Goal: Task Accomplishment & Management: Complete application form

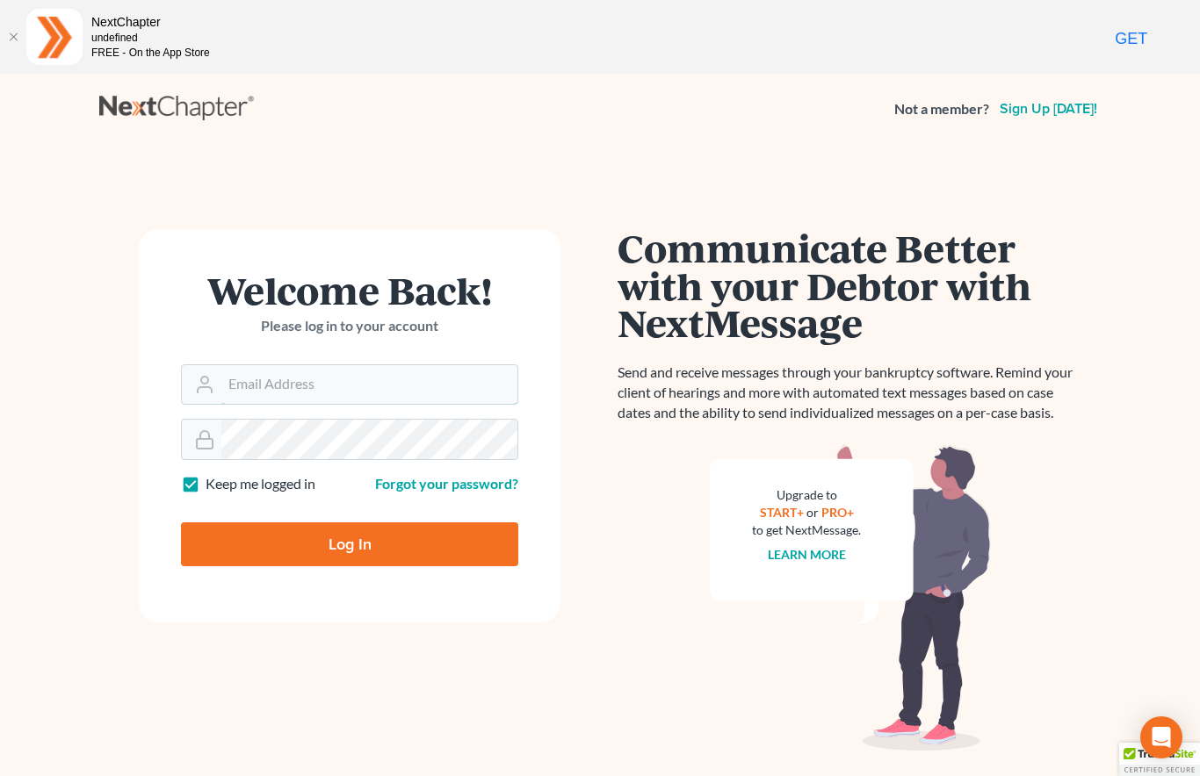
click at [372, 378] on input "Email Address" at bounding box center [369, 384] width 296 height 39
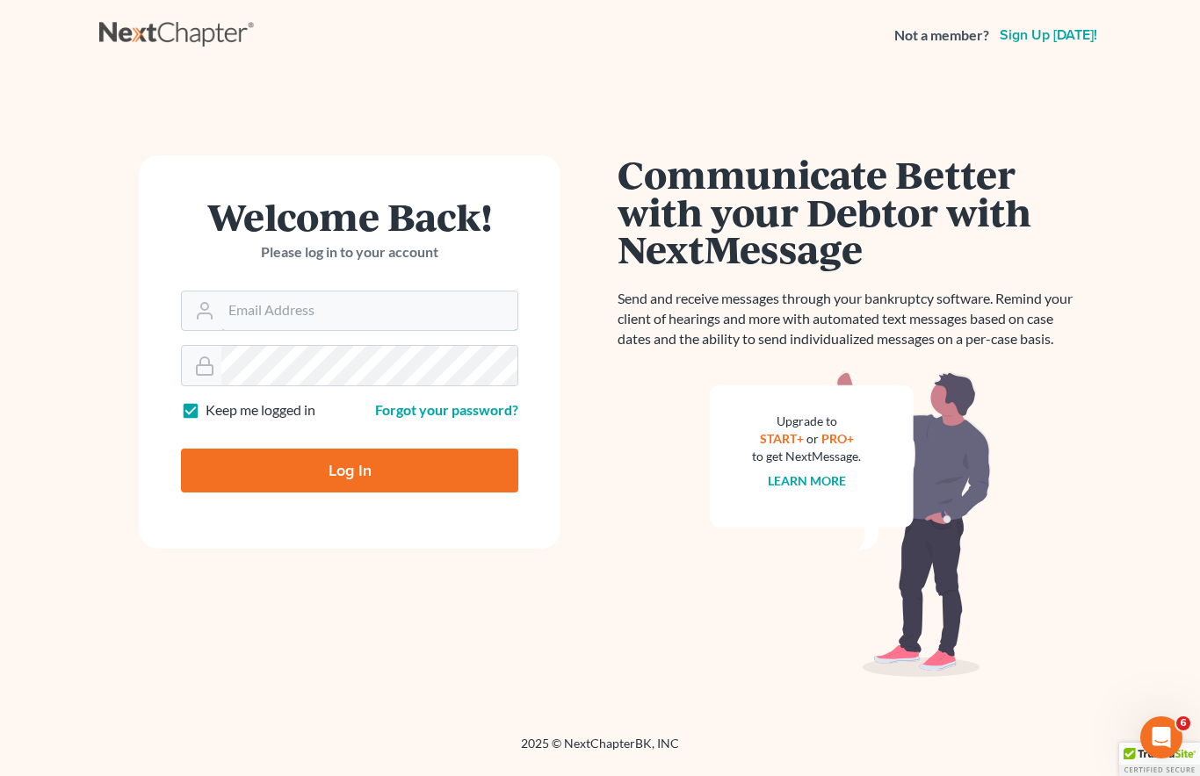
type input "jerry@lundylawfirm.com"
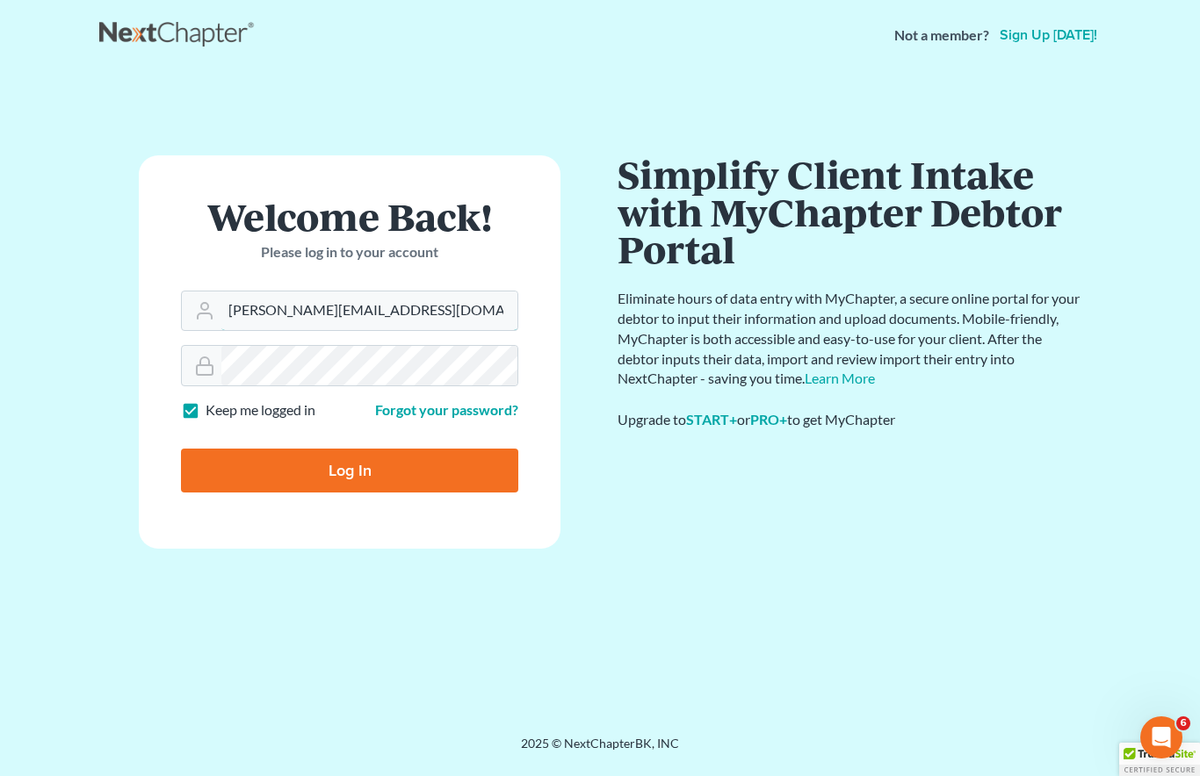
scroll to position [74, 0]
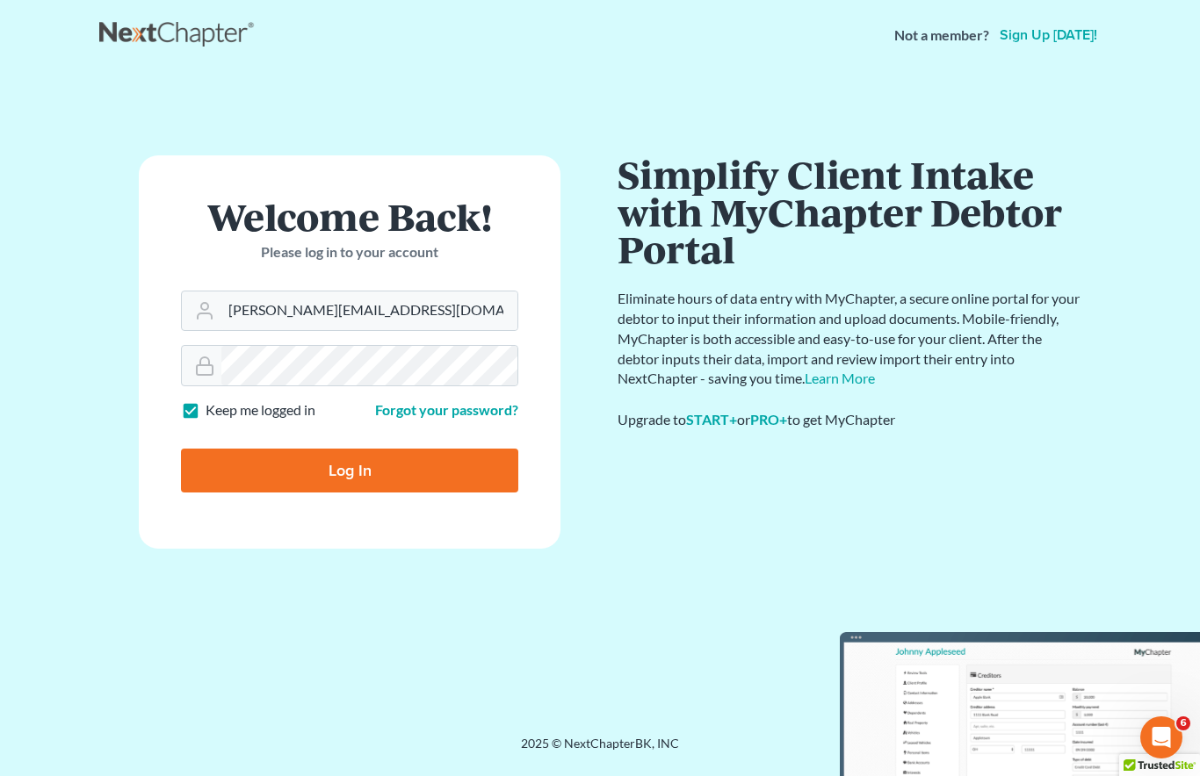
click at [355, 463] on input "Log In" at bounding box center [349, 471] width 337 height 44
type input "Thinking..."
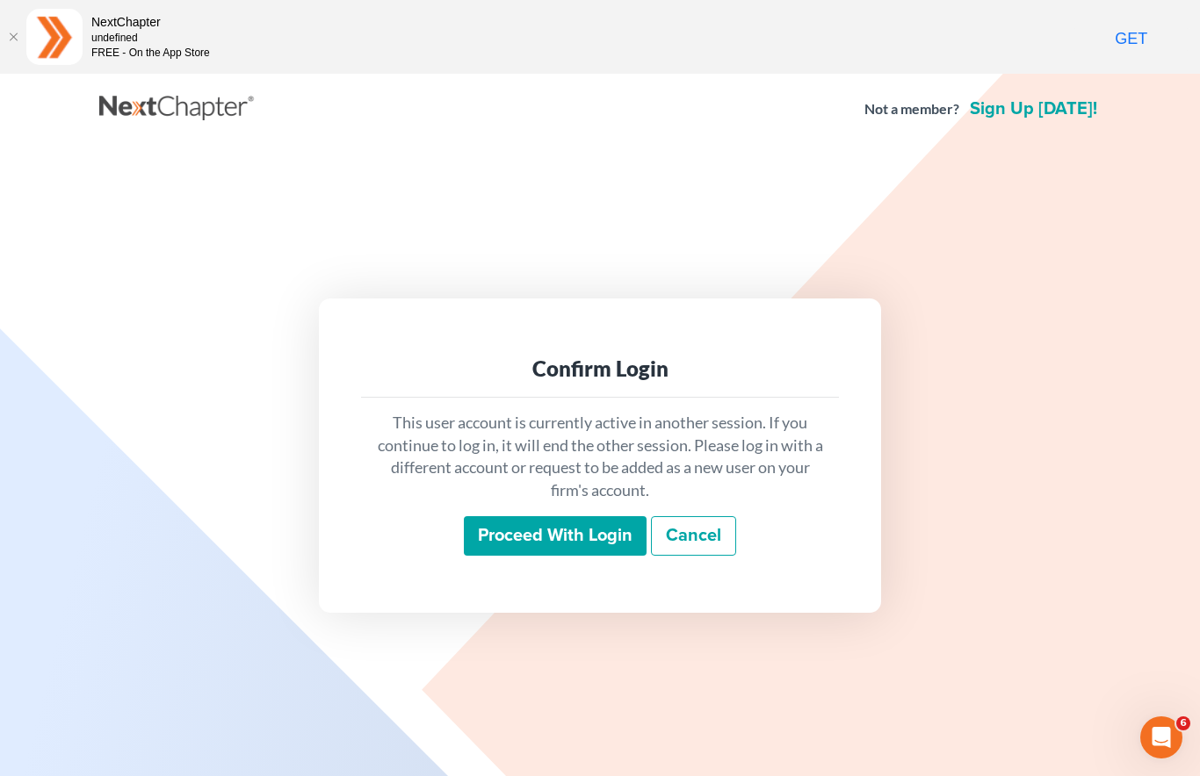
click at [566, 538] on input "Proceed with login" at bounding box center [555, 536] width 183 height 40
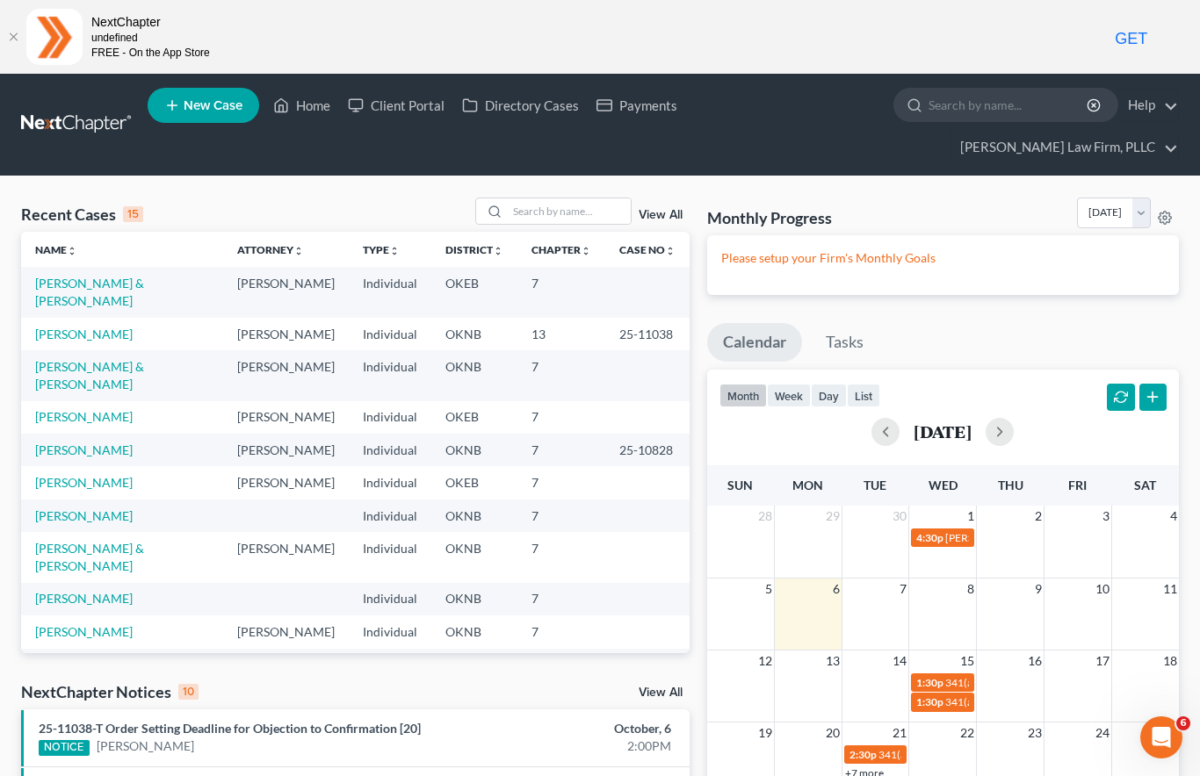
click at [928, 111] on input "search" at bounding box center [1008, 105] width 161 height 32
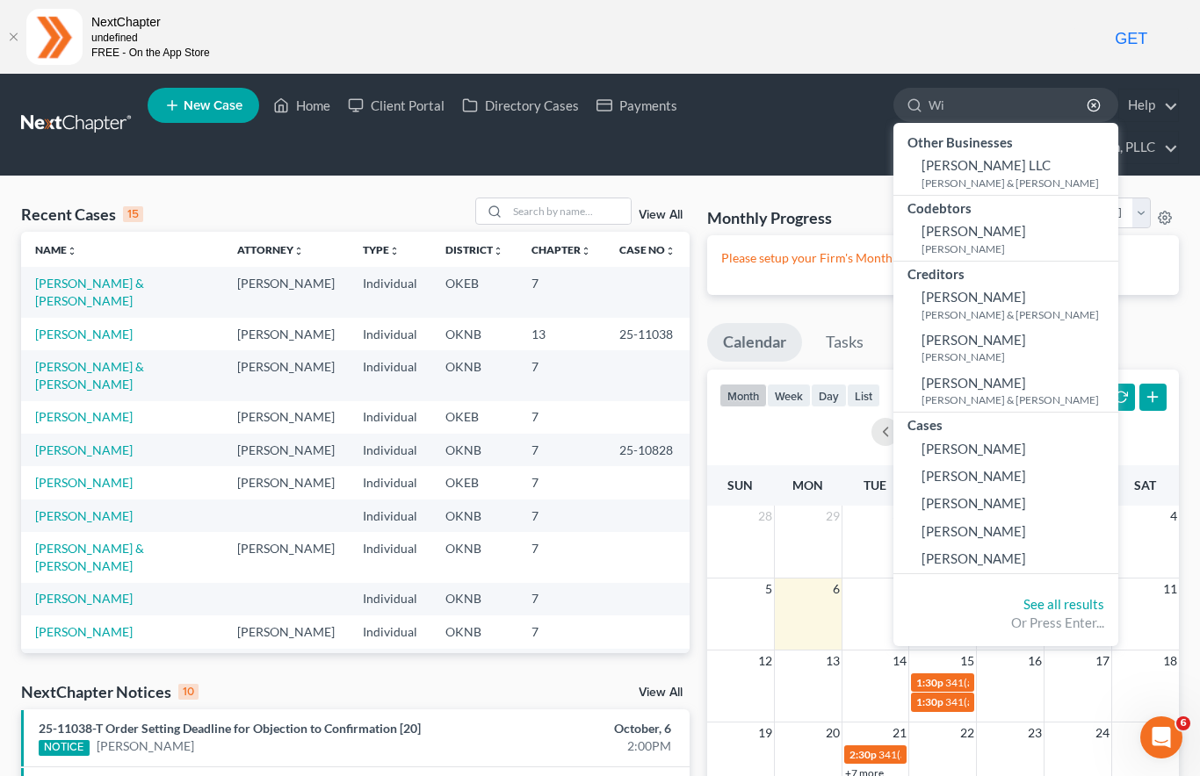
type input "W"
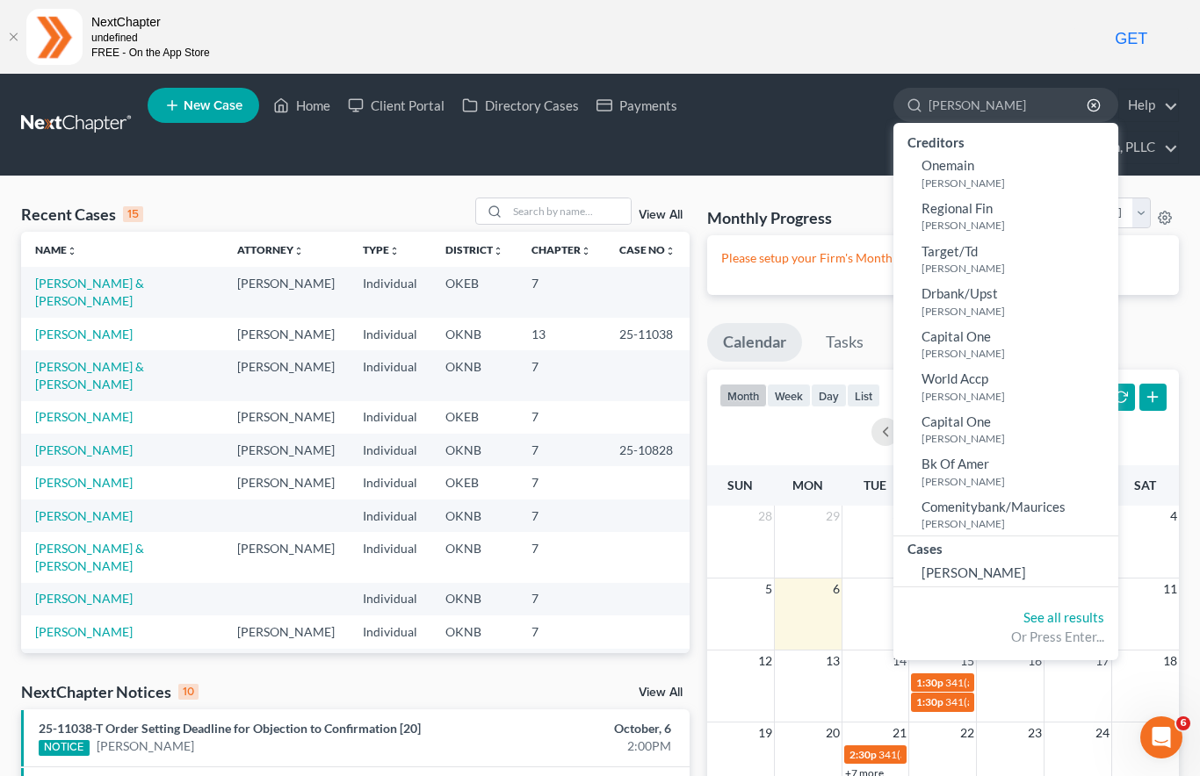
type input "[PERSON_NAME]"
click at [921, 178] on small "[PERSON_NAME]" at bounding box center [1017, 183] width 192 height 15
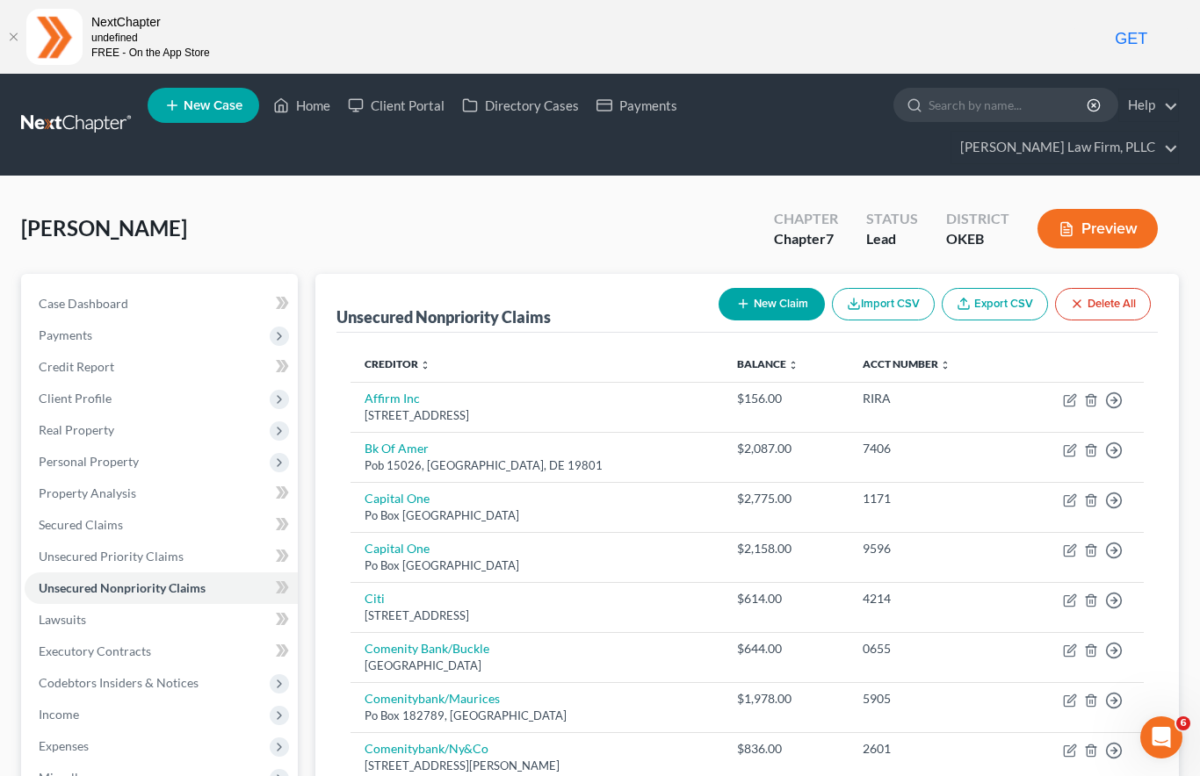
click at [82, 391] on span "Client Profile" at bounding box center [75, 398] width 73 height 15
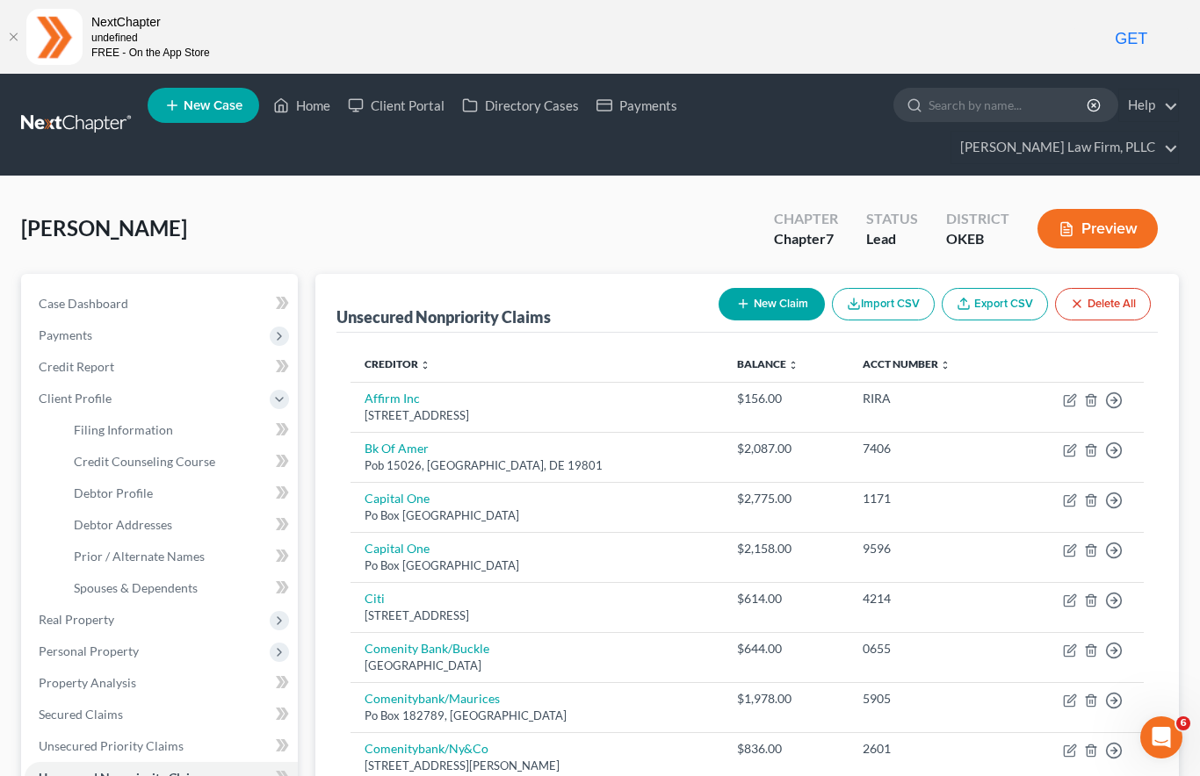
click at [109, 422] on span "Filing Information" at bounding box center [123, 429] width 99 height 15
select select "1"
select select "0"
select select "37"
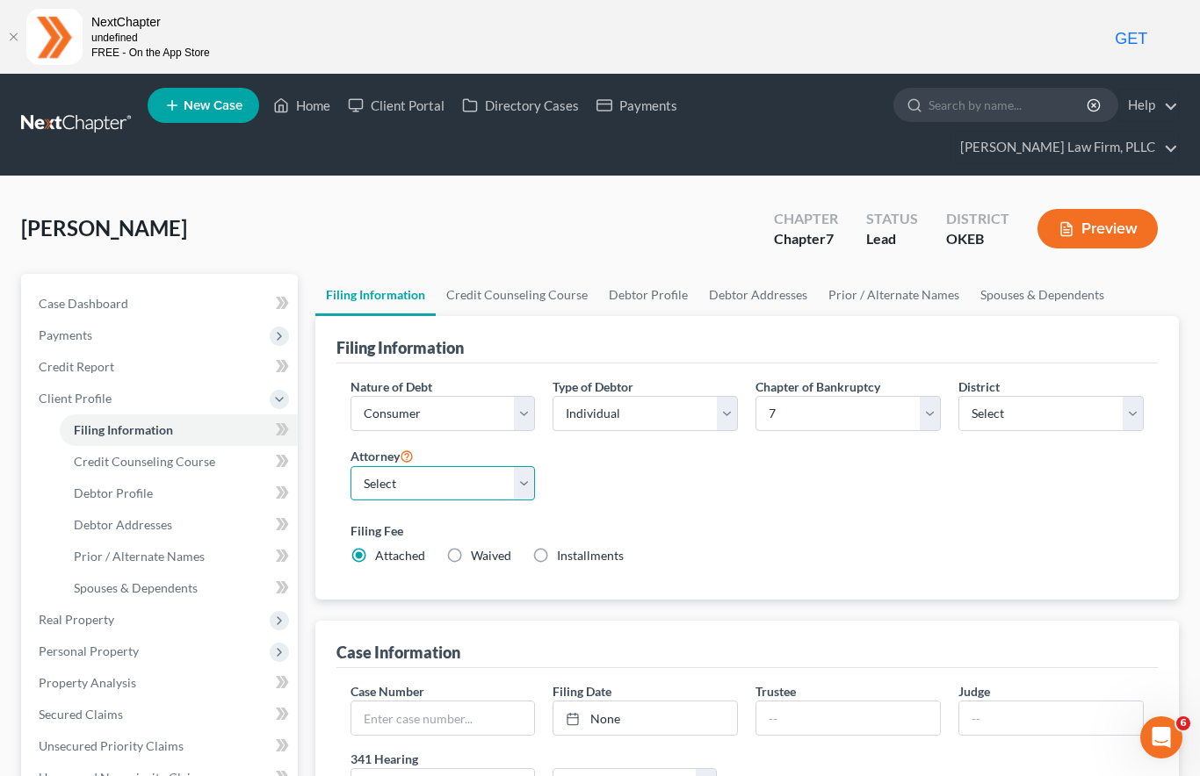
click at [501, 466] on select "Select [PERSON_NAME] - OKNB [PERSON_NAME] - OKNB [PERSON_NAME] - OKEB [PERSON_N…" at bounding box center [442, 483] width 185 height 35
select select "2"
click at [109, 446] on link "Credit Counseling Course" at bounding box center [179, 462] width 238 height 32
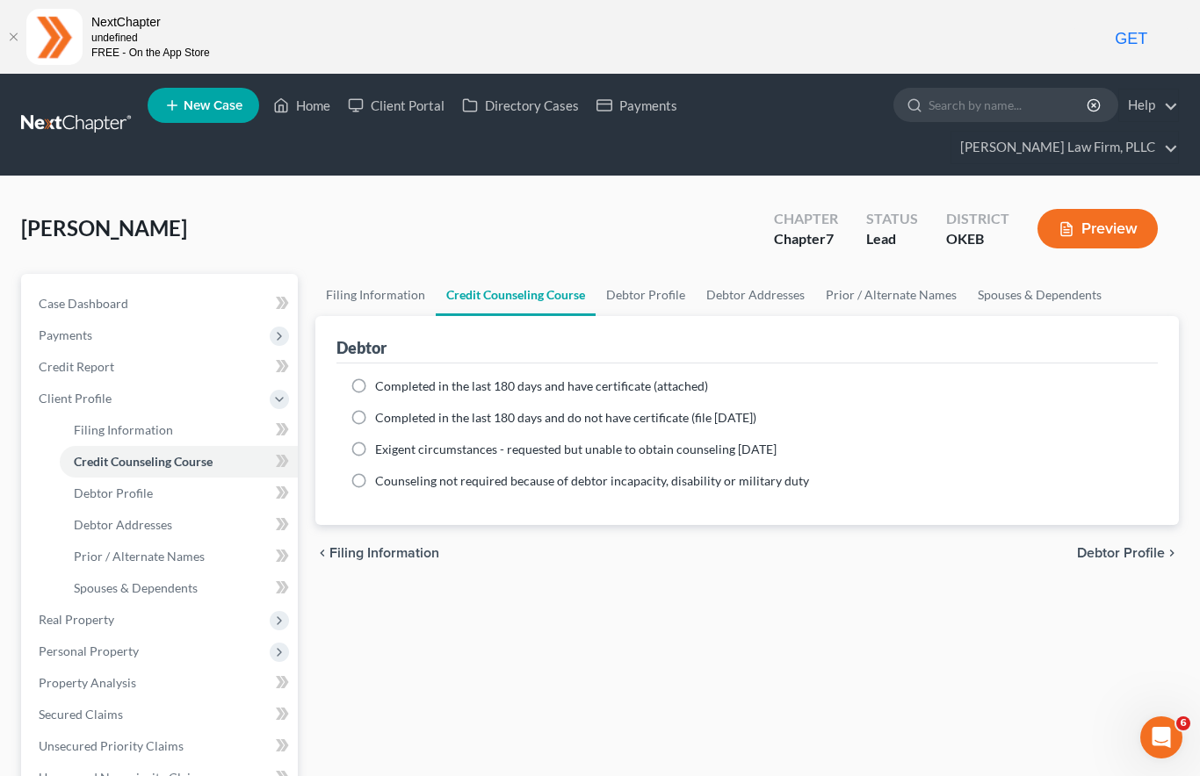
click at [106, 478] on link "Debtor Profile" at bounding box center [179, 494] width 238 height 32
select select "0"
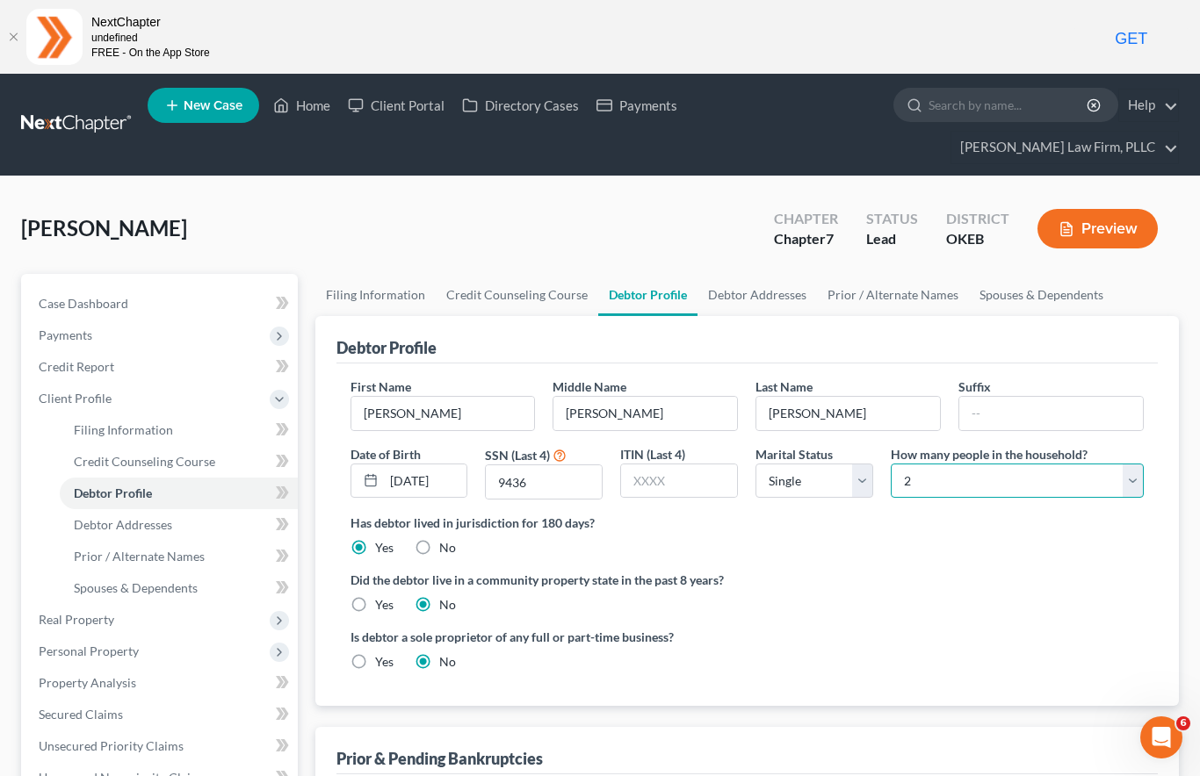
click at [998, 464] on select "Select 1 2 3 4 5 6 7 8 9 10 11 12 13 14 15 16 17 18 19 20" at bounding box center [1017, 481] width 253 height 35
select select "0"
click at [114, 517] on span "Debtor Addresses" at bounding box center [123, 524] width 98 height 15
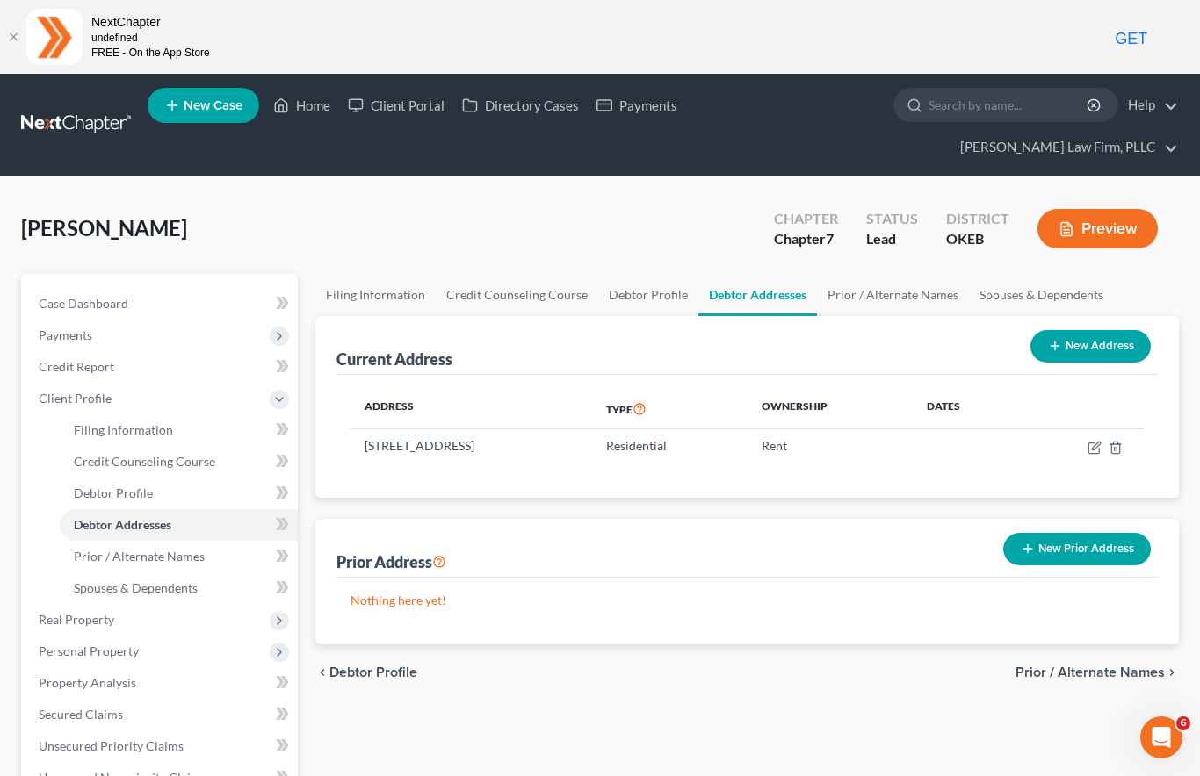
click at [1088, 443] on icon "button" at bounding box center [1093, 448] width 11 height 11
select select "37"
select select "0"
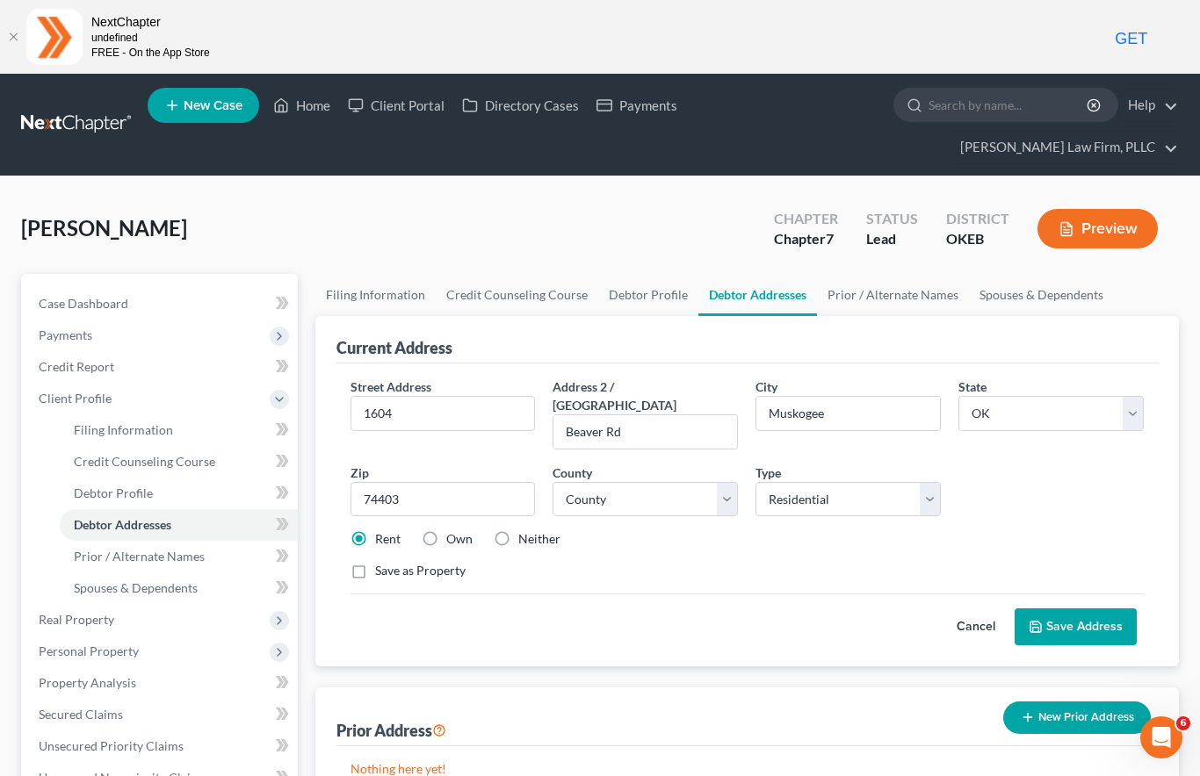
click at [974, 610] on button "Cancel" at bounding box center [975, 627] width 77 height 35
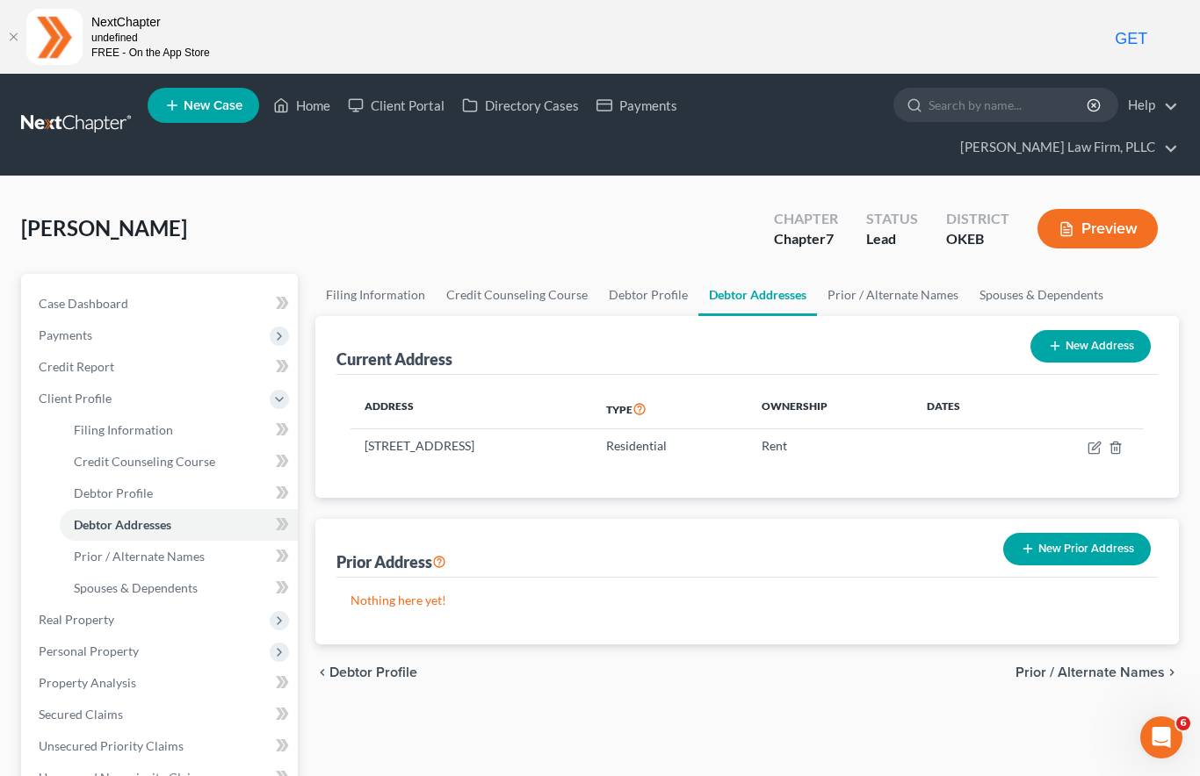
click at [112, 549] on span "Prior / Alternate Names" at bounding box center [139, 556] width 131 height 15
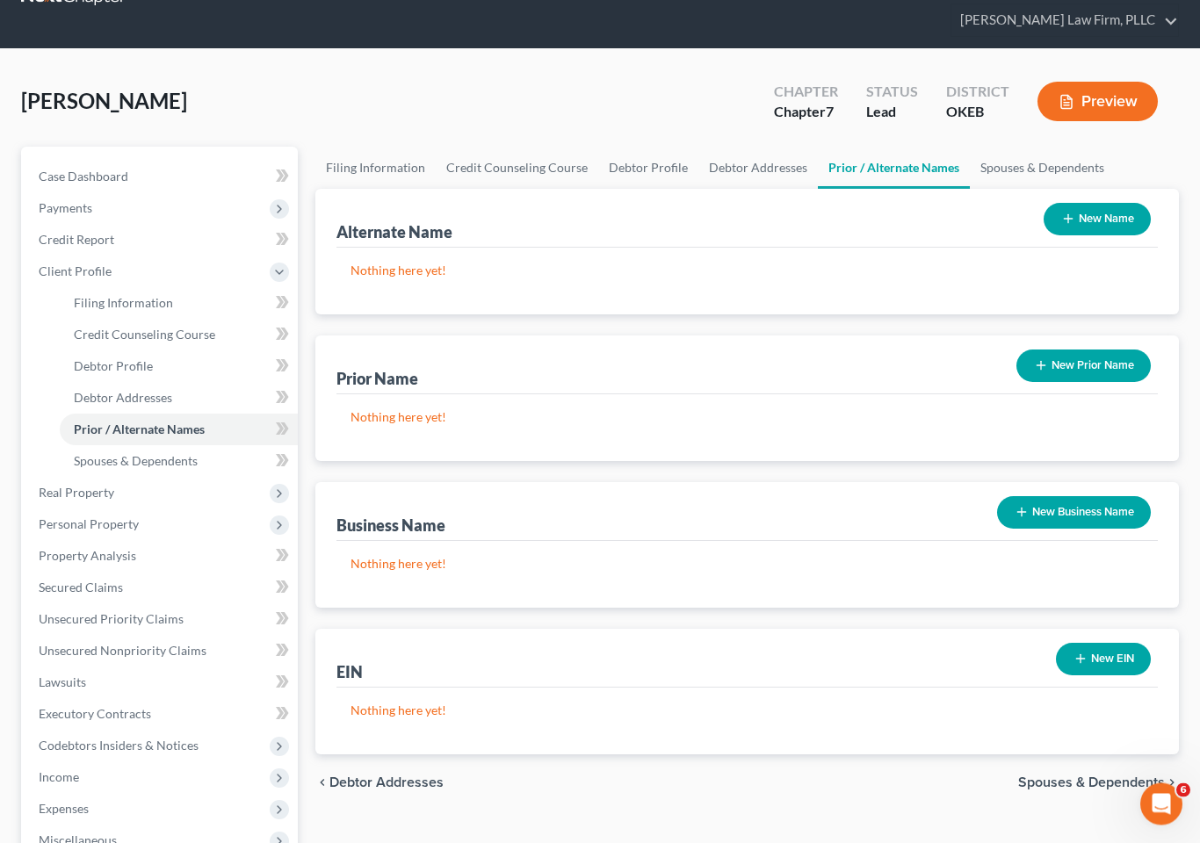
scroll to position [133, 0]
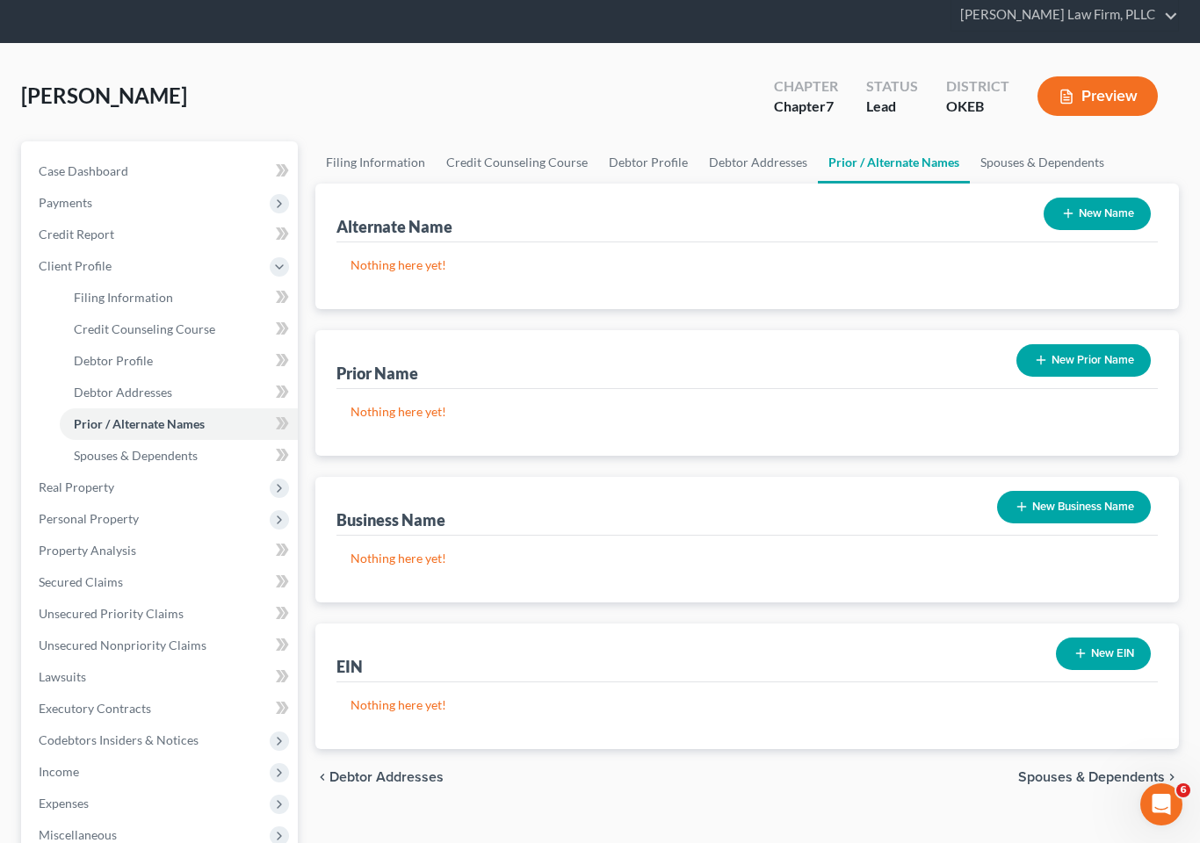
click at [149, 440] on link "Spouses & Dependents" at bounding box center [179, 456] width 238 height 32
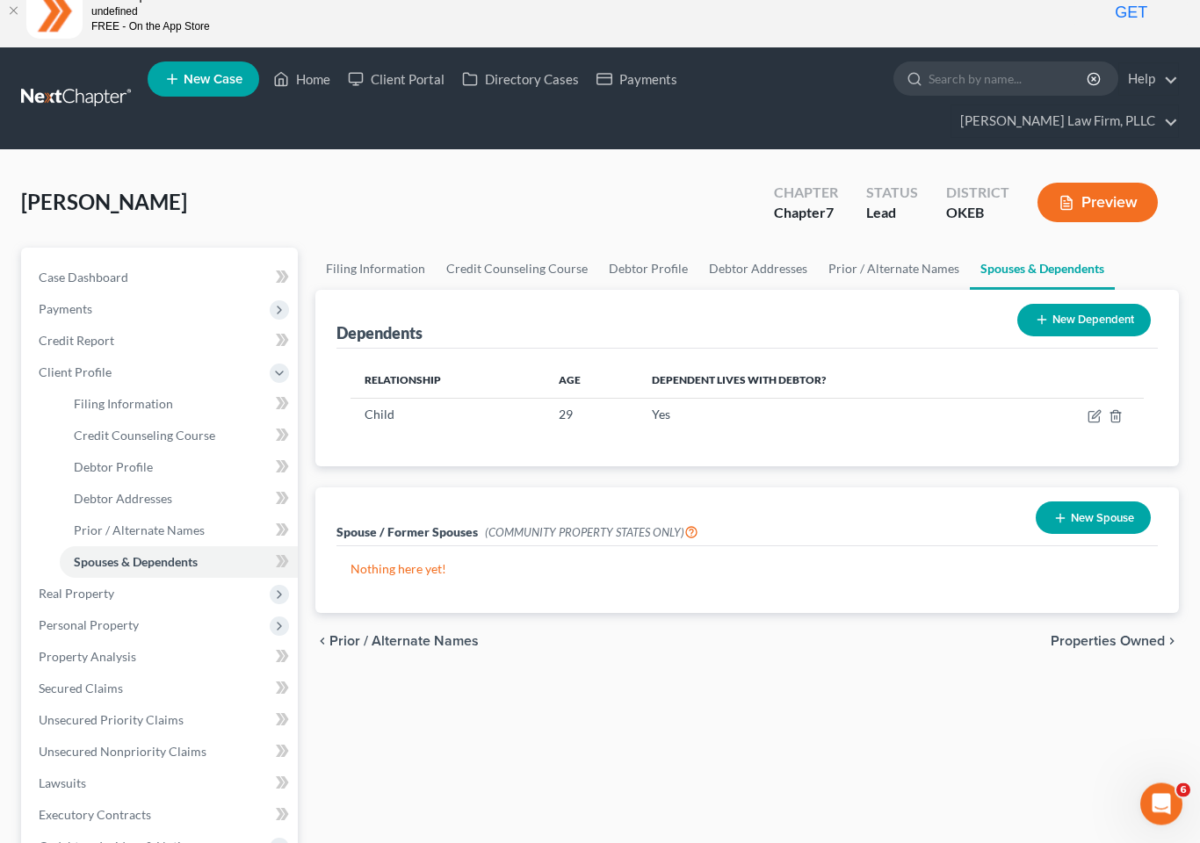
scroll to position [57, 0]
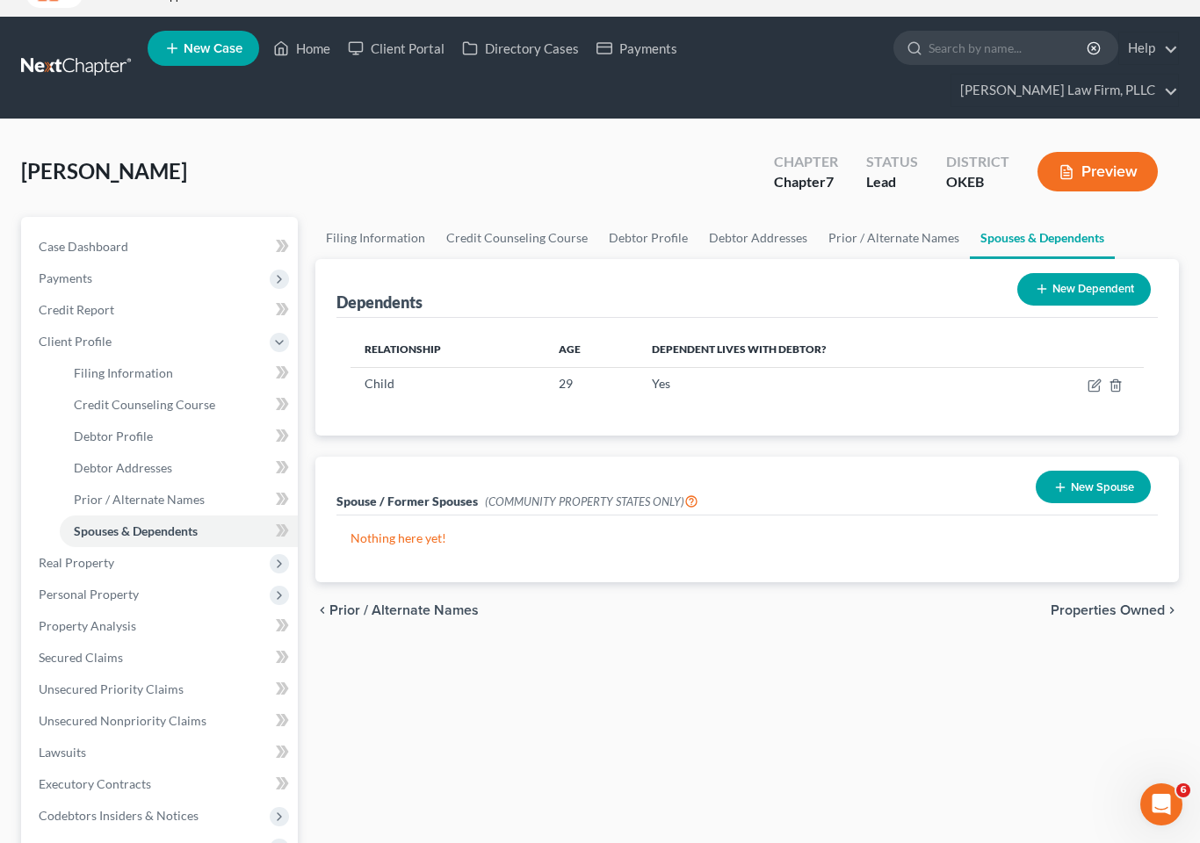
click at [78, 555] on span "Real Property" at bounding box center [77, 562] width 76 height 15
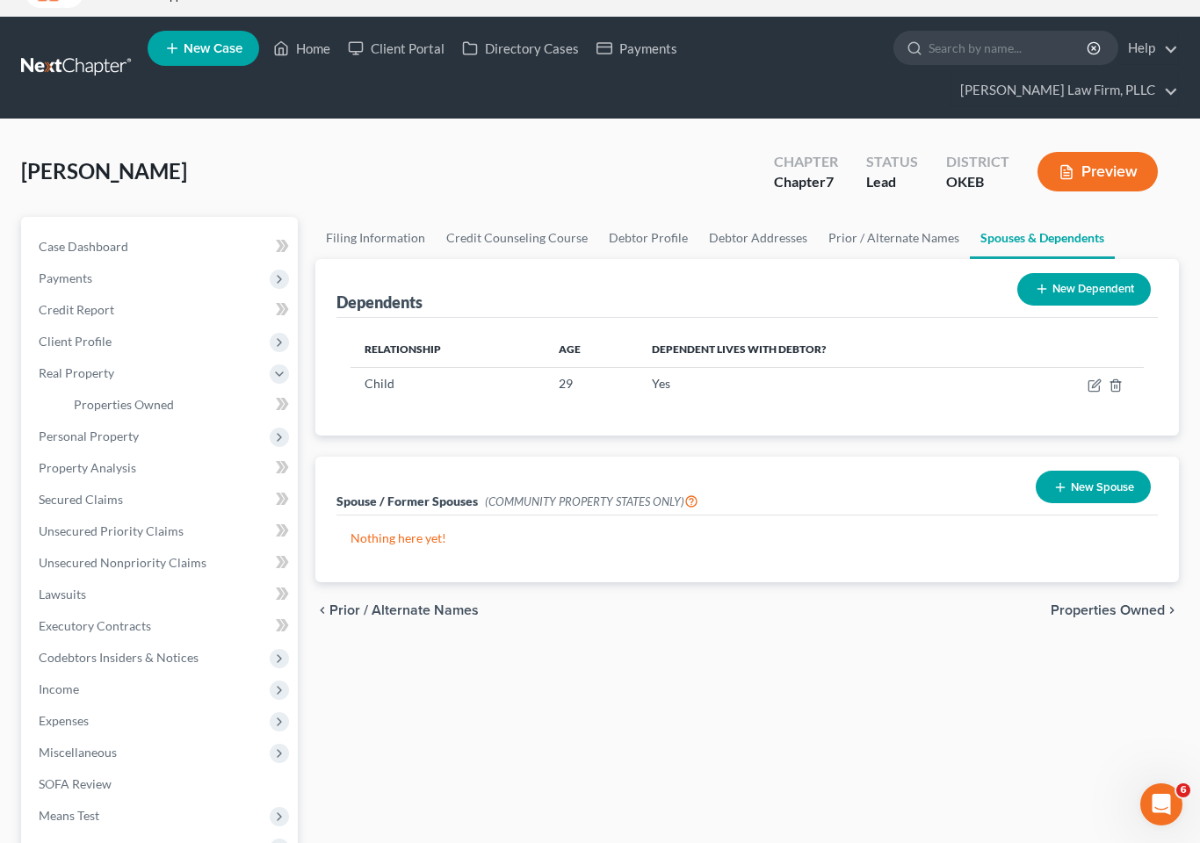
click at [97, 429] on span "Personal Property" at bounding box center [89, 436] width 100 height 15
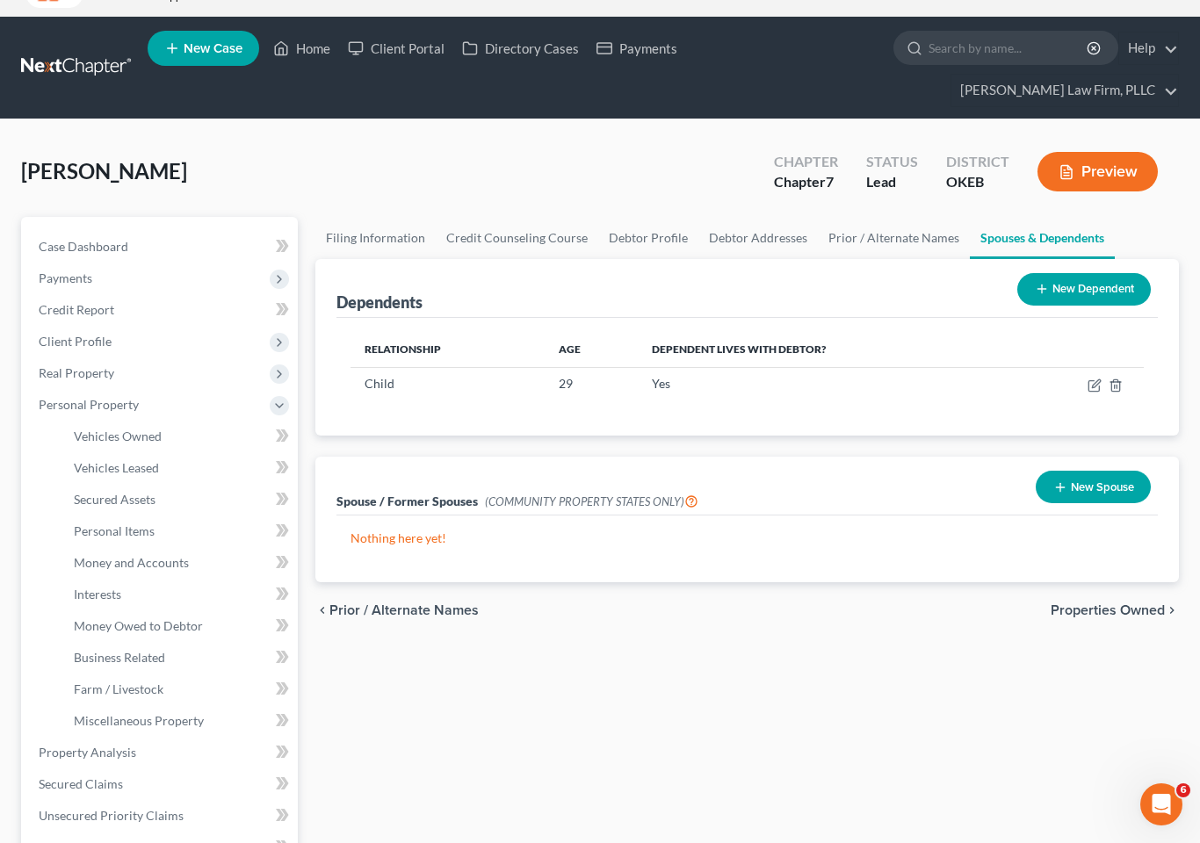
click at [83, 357] on span "Real Property" at bounding box center [161, 373] width 273 height 32
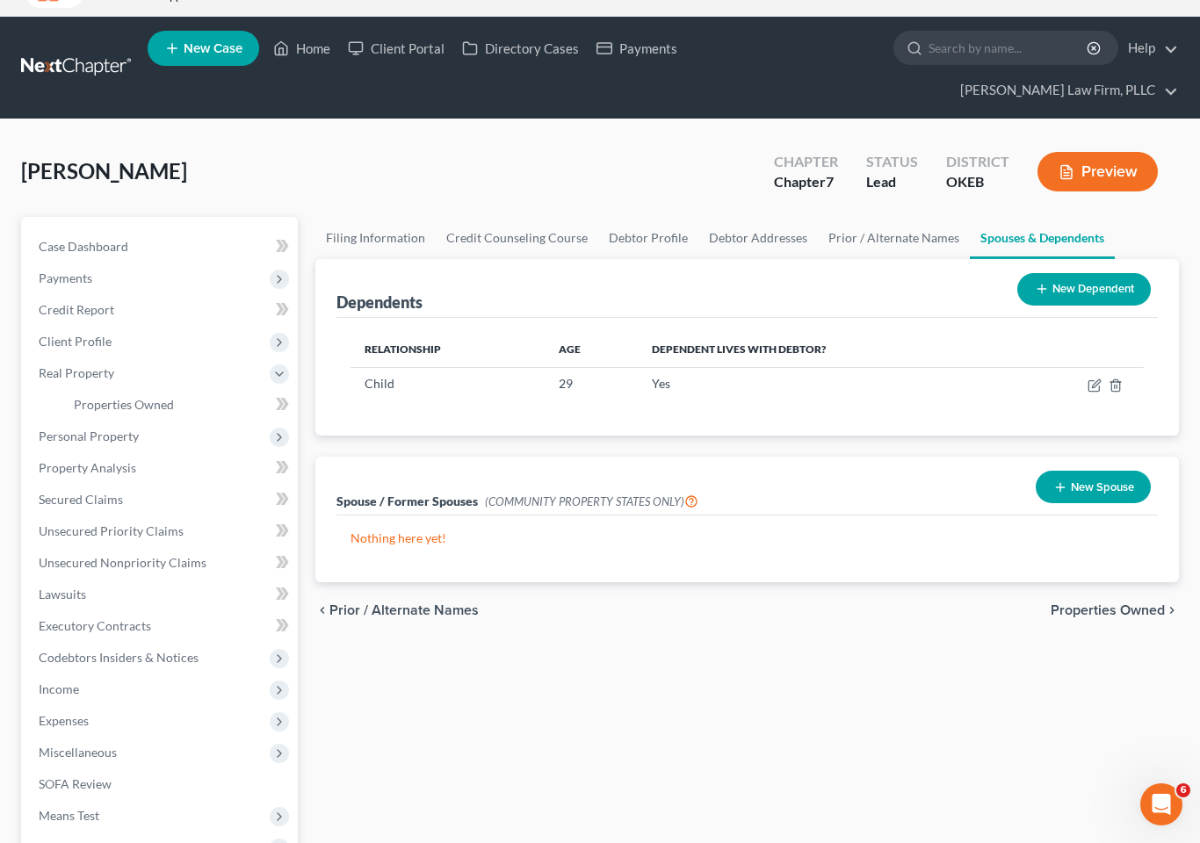
click at [113, 397] on span "Properties Owned" at bounding box center [124, 404] width 100 height 15
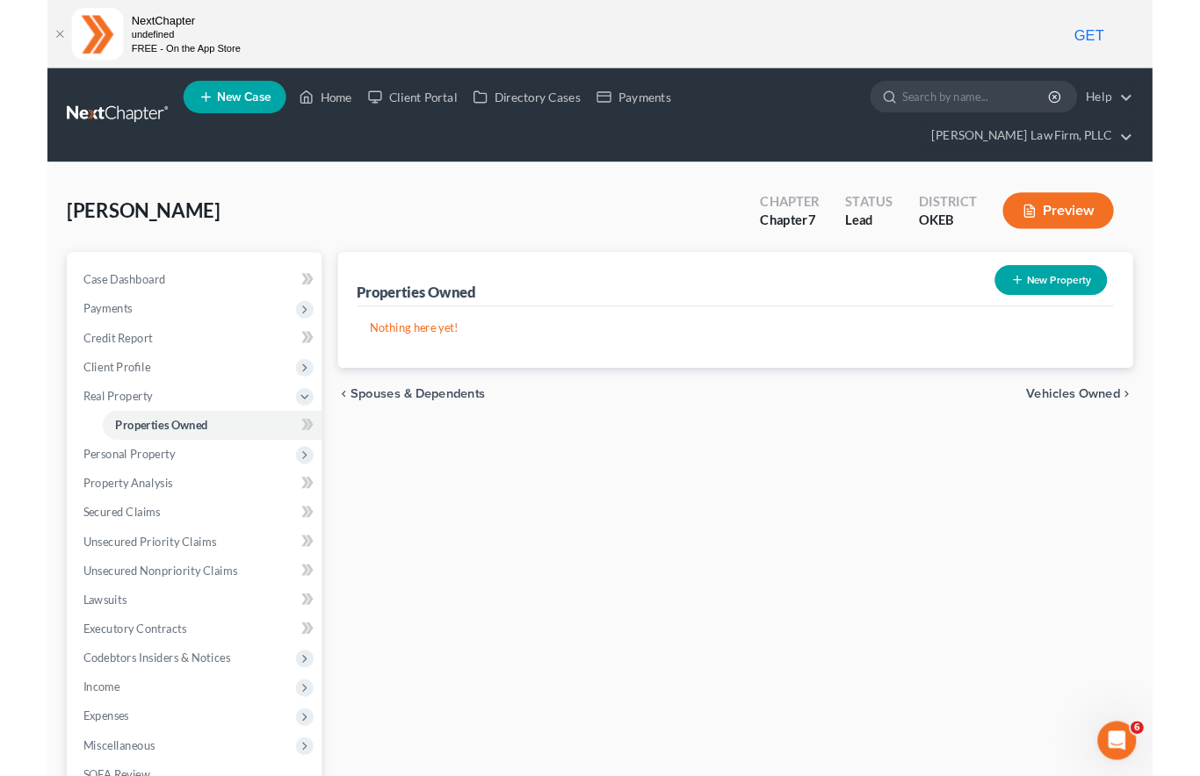
scroll to position [67, 0]
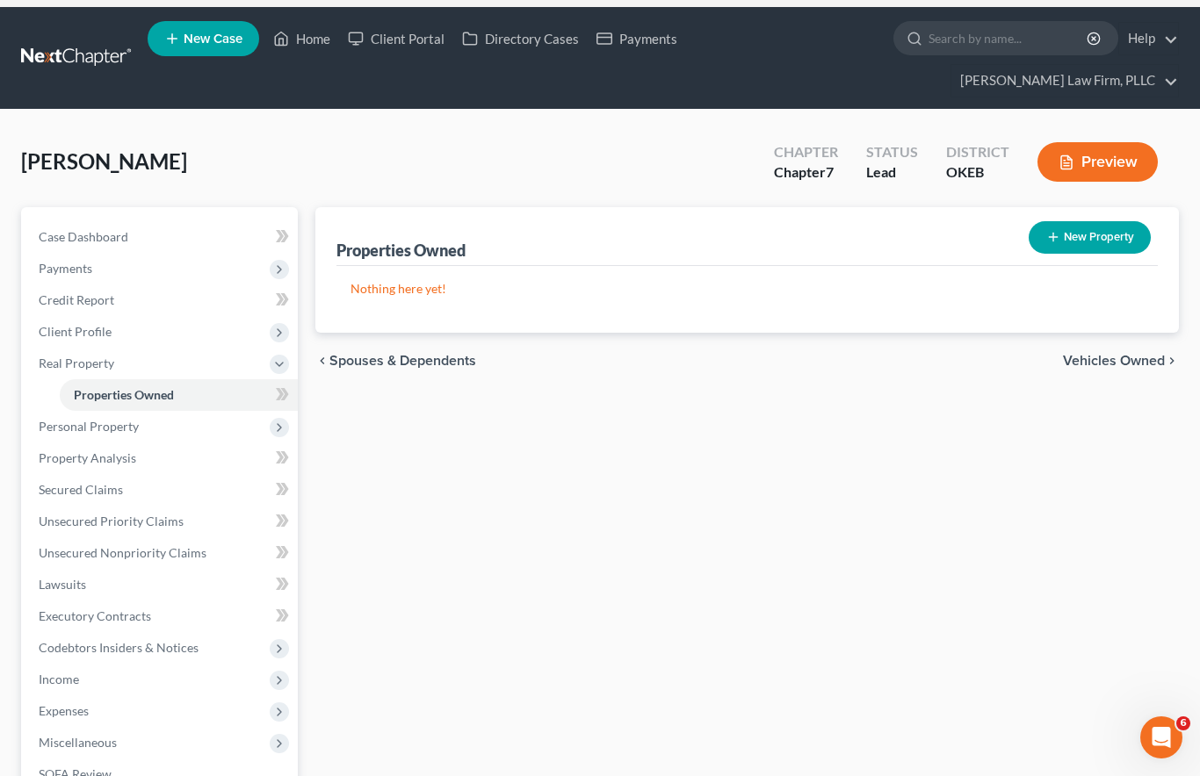
click at [174, 411] on span "Personal Property" at bounding box center [161, 427] width 273 height 32
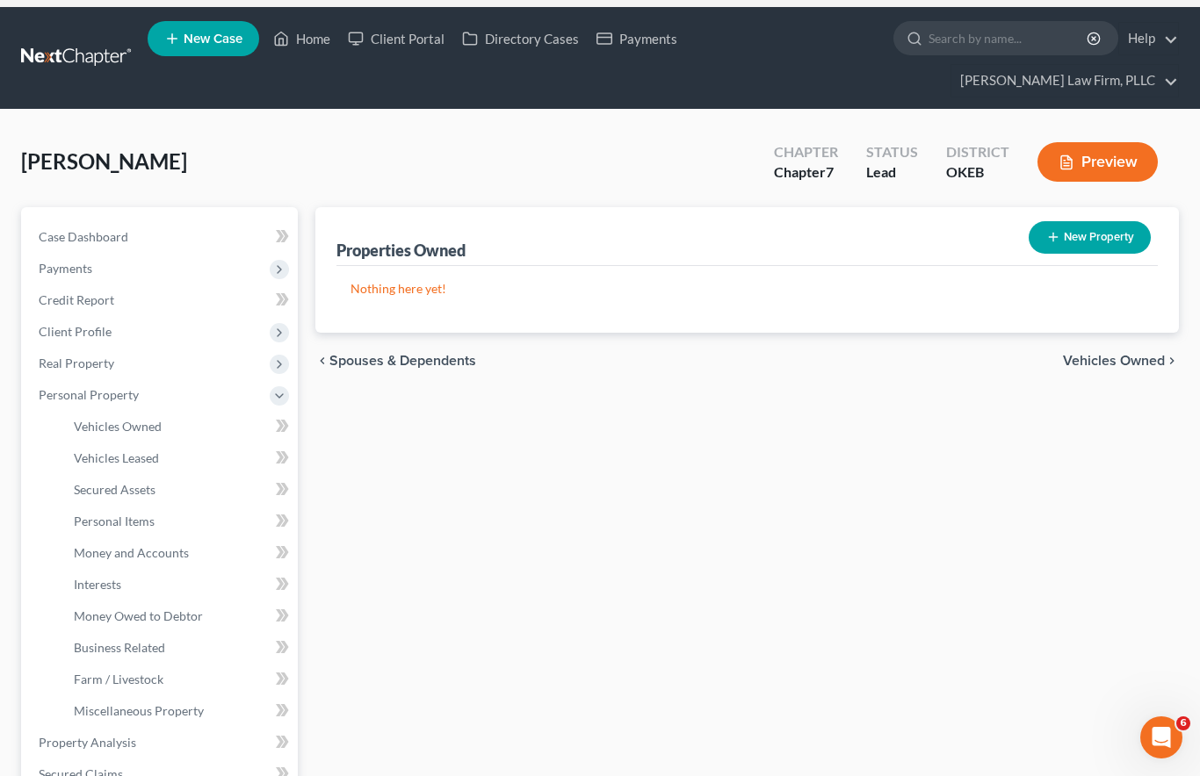
click at [221, 411] on link "Vehicles Owned" at bounding box center [179, 427] width 238 height 32
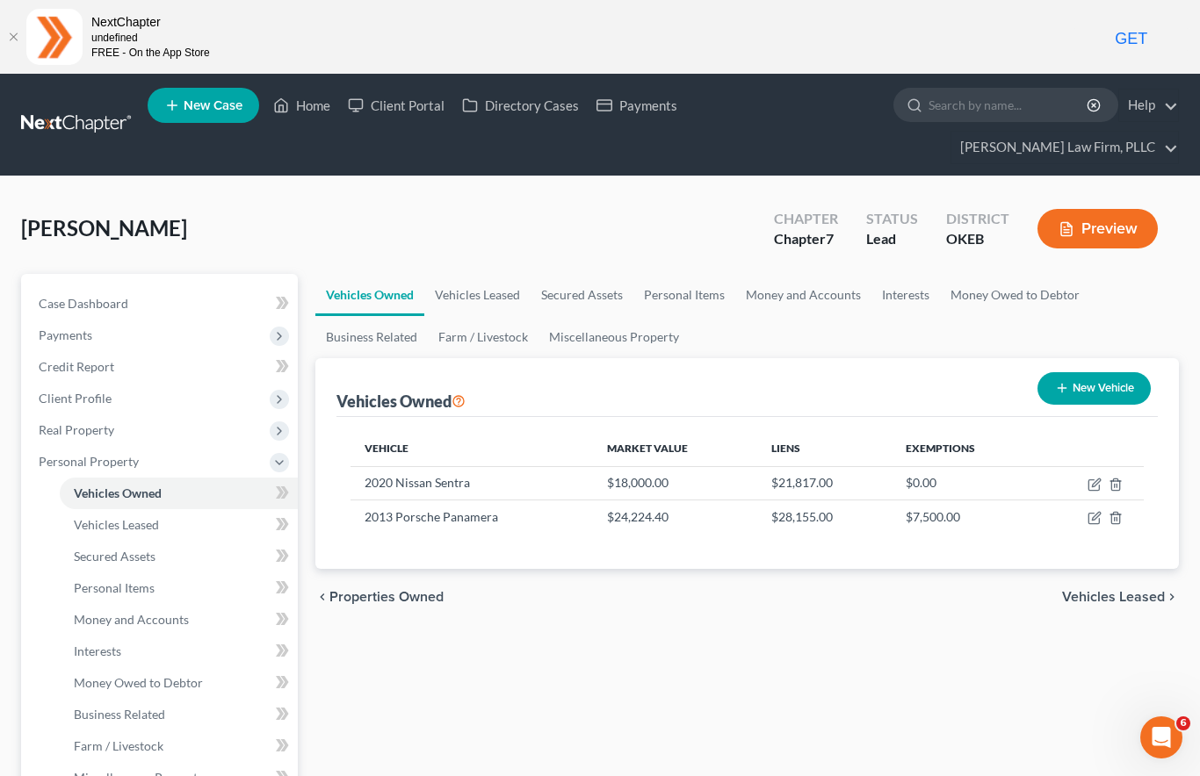
click at [1086, 466] on td at bounding box center [1090, 482] width 105 height 33
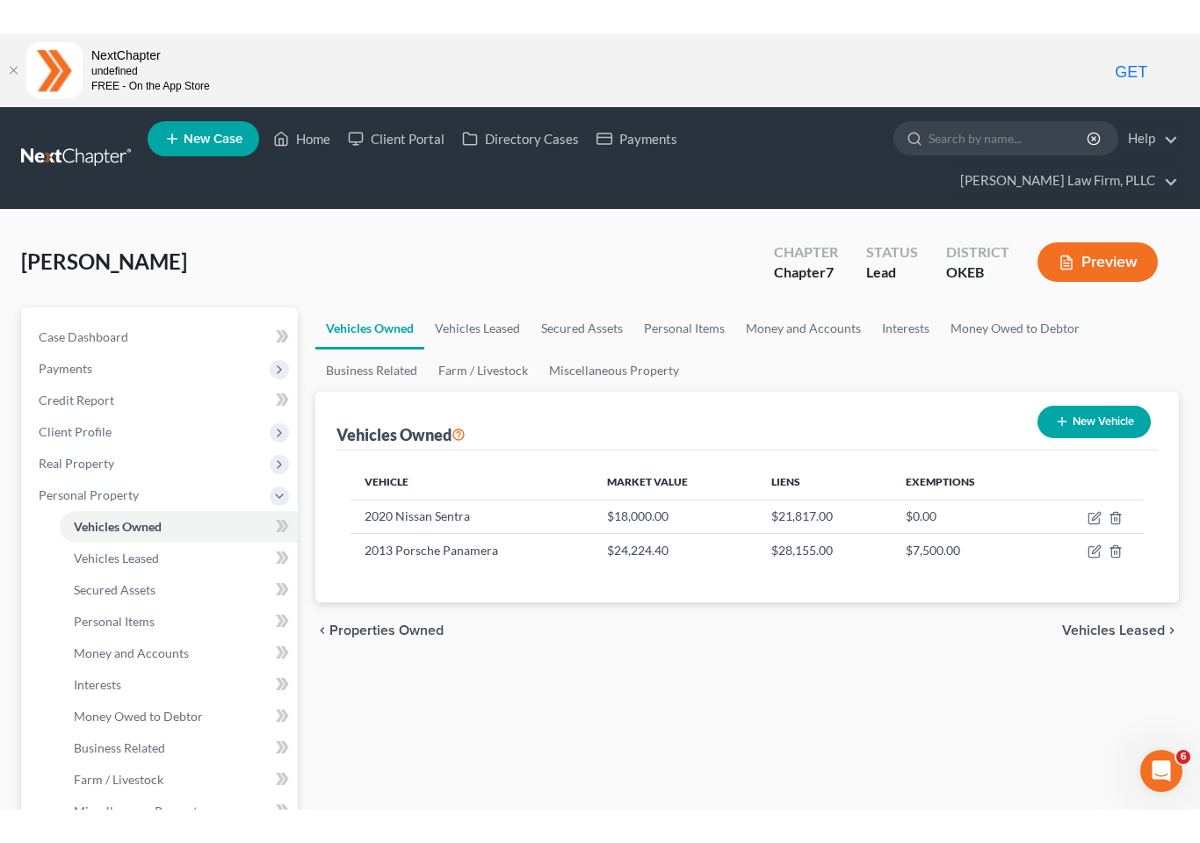
scroll to position [18, 0]
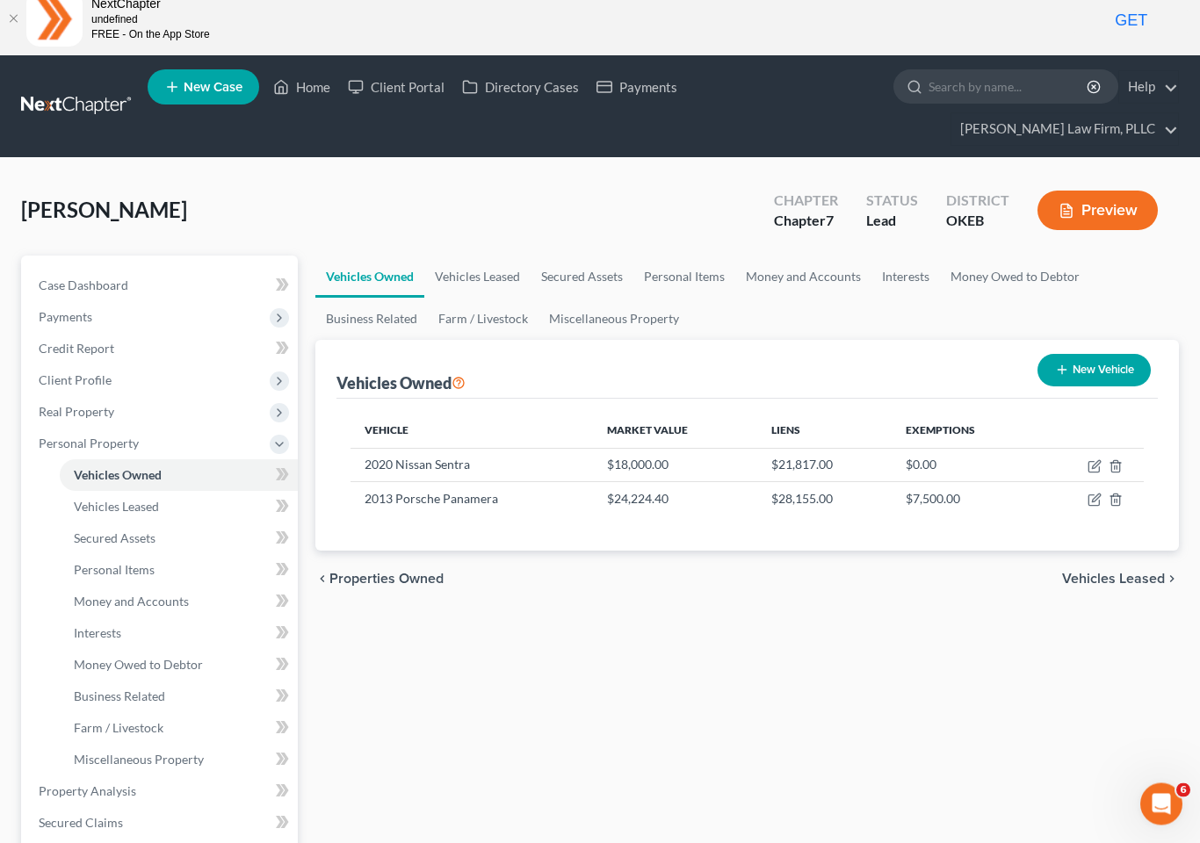
click at [1091, 460] on icon "button" at bounding box center [1094, 467] width 14 height 14
select select "0"
select select "6"
select select "3"
select select "0"
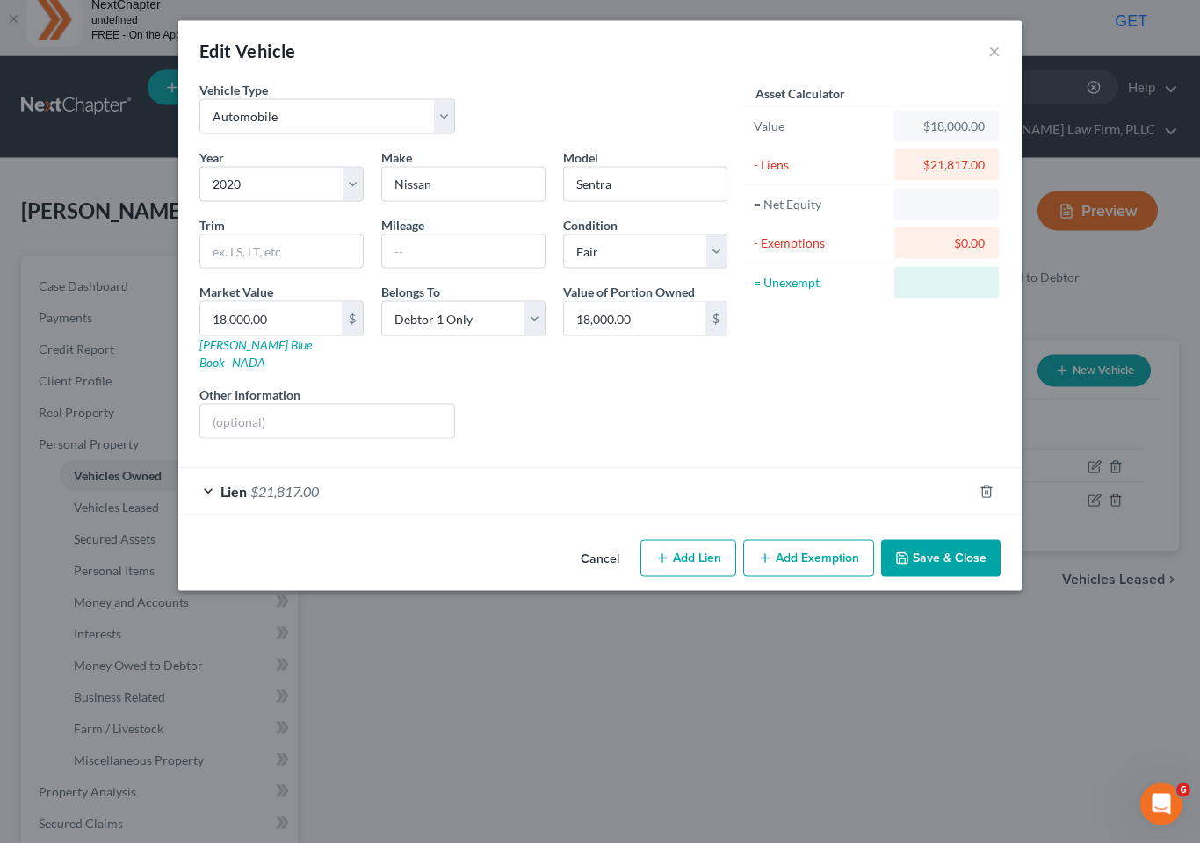
scroll to position [18, 0]
click at [568, 468] on div "Lien $21,817.00" at bounding box center [575, 491] width 794 height 47
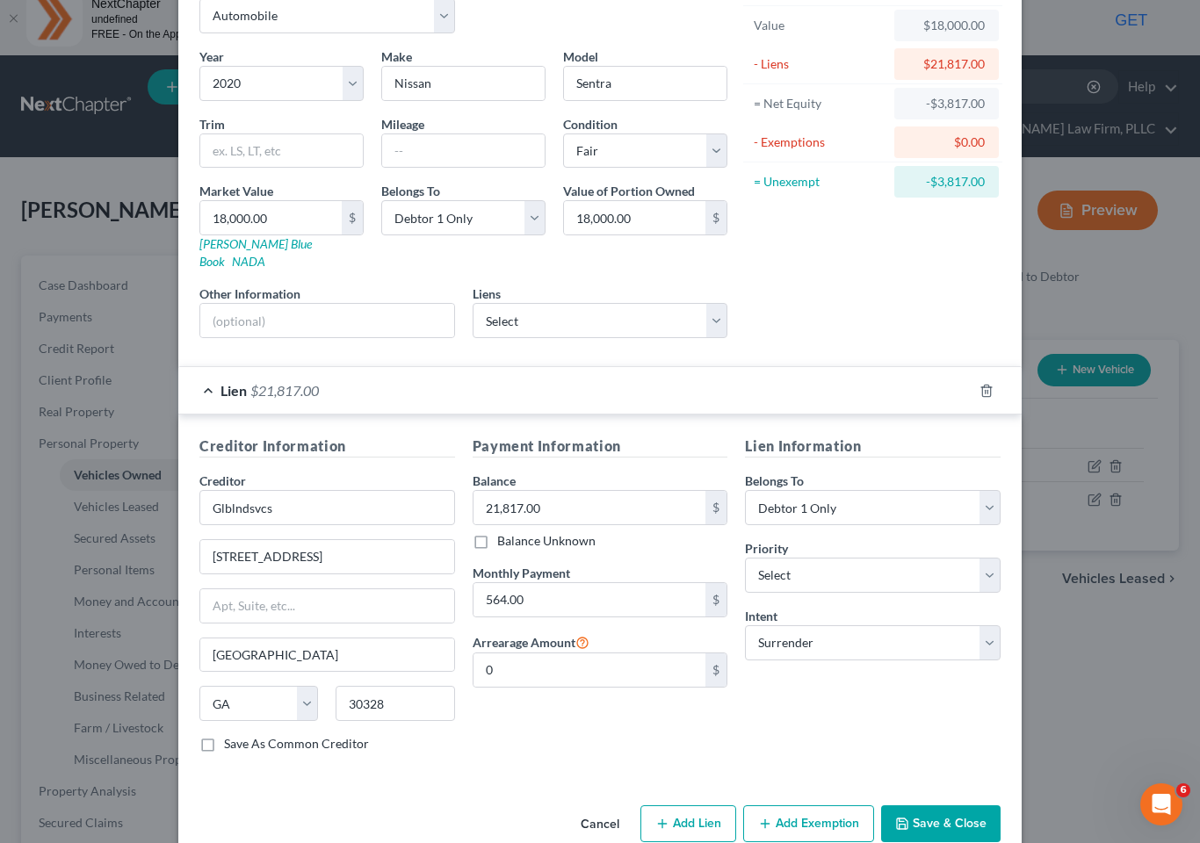
scroll to position [99, 0]
click at [605, 776] on button "Cancel" at bounding box center [600, 826] width 67 height 35
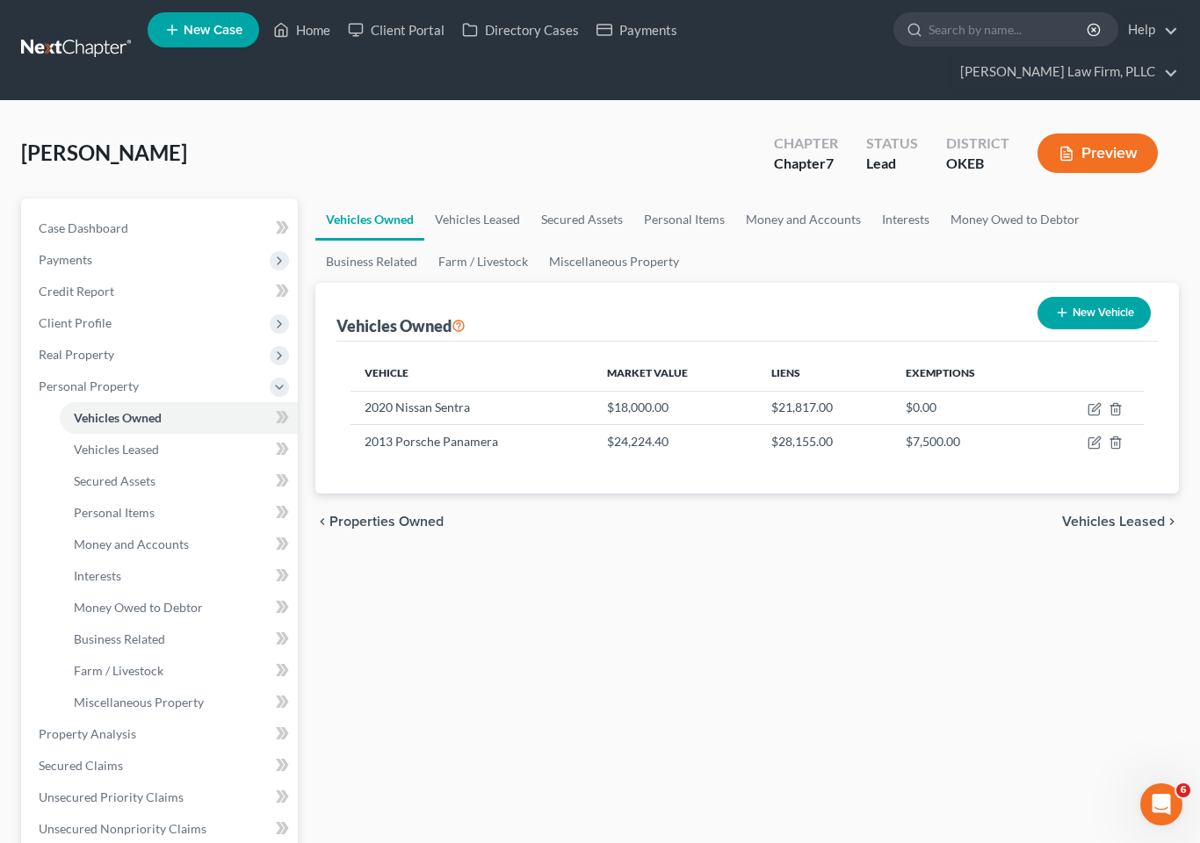
scroll to position [79, 0]
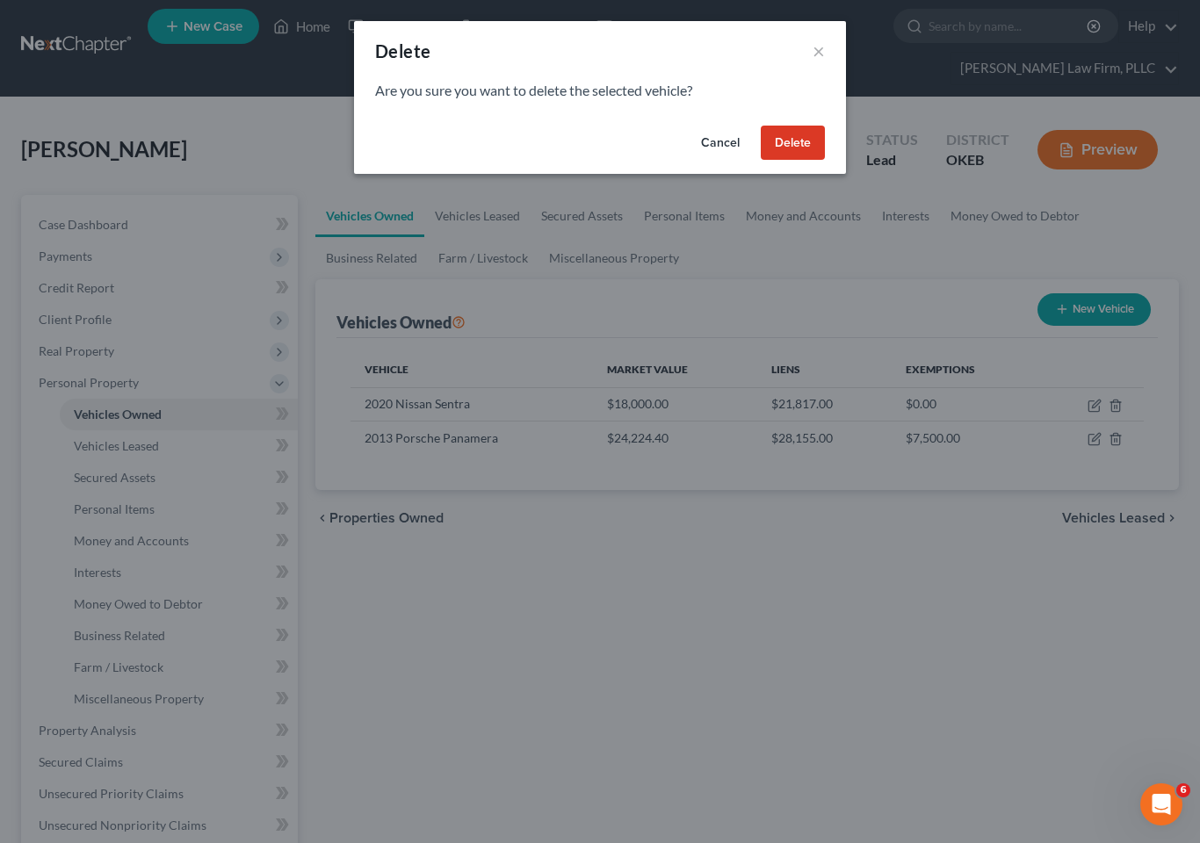
click at [786, 150] on button "Delete" at bounding box center [793, 143] width 64 height 35
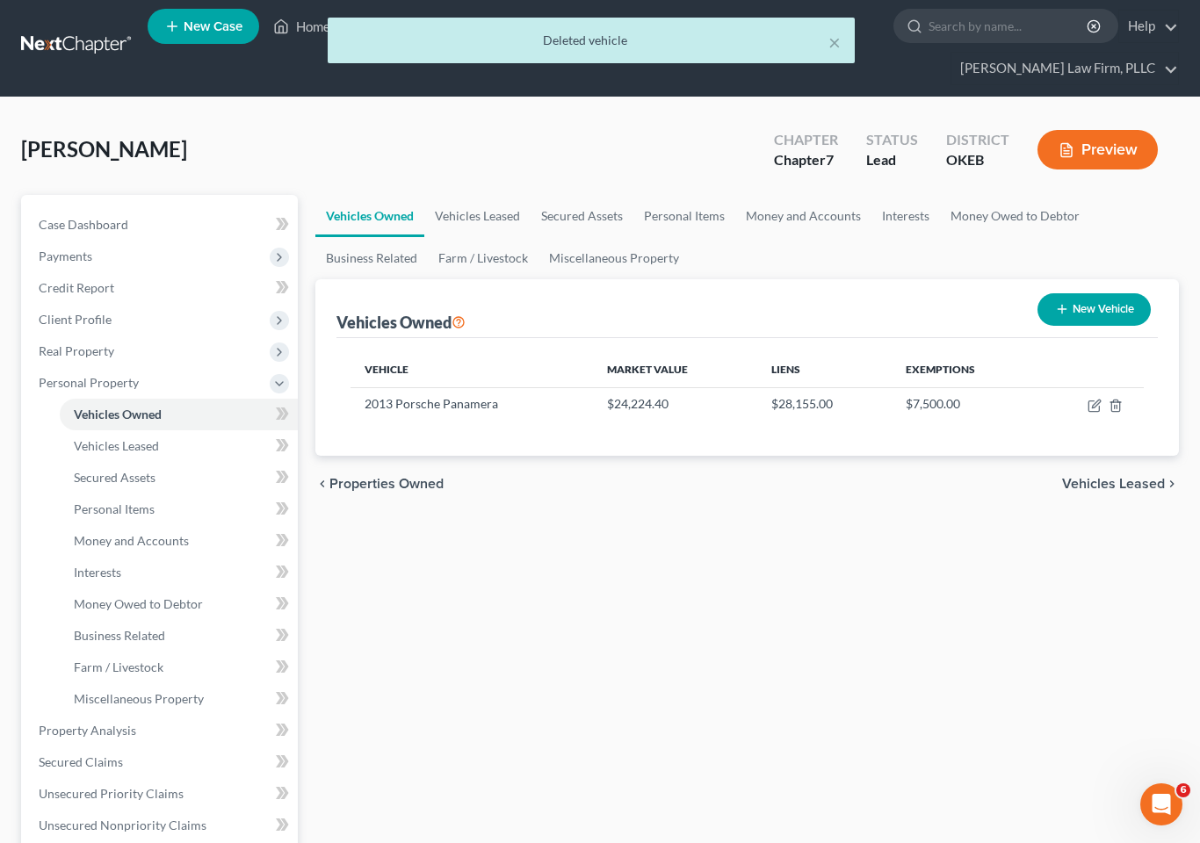
click at [180, 494] on link "Personal Items" at bounding box center [179, 510] width 238 height 32
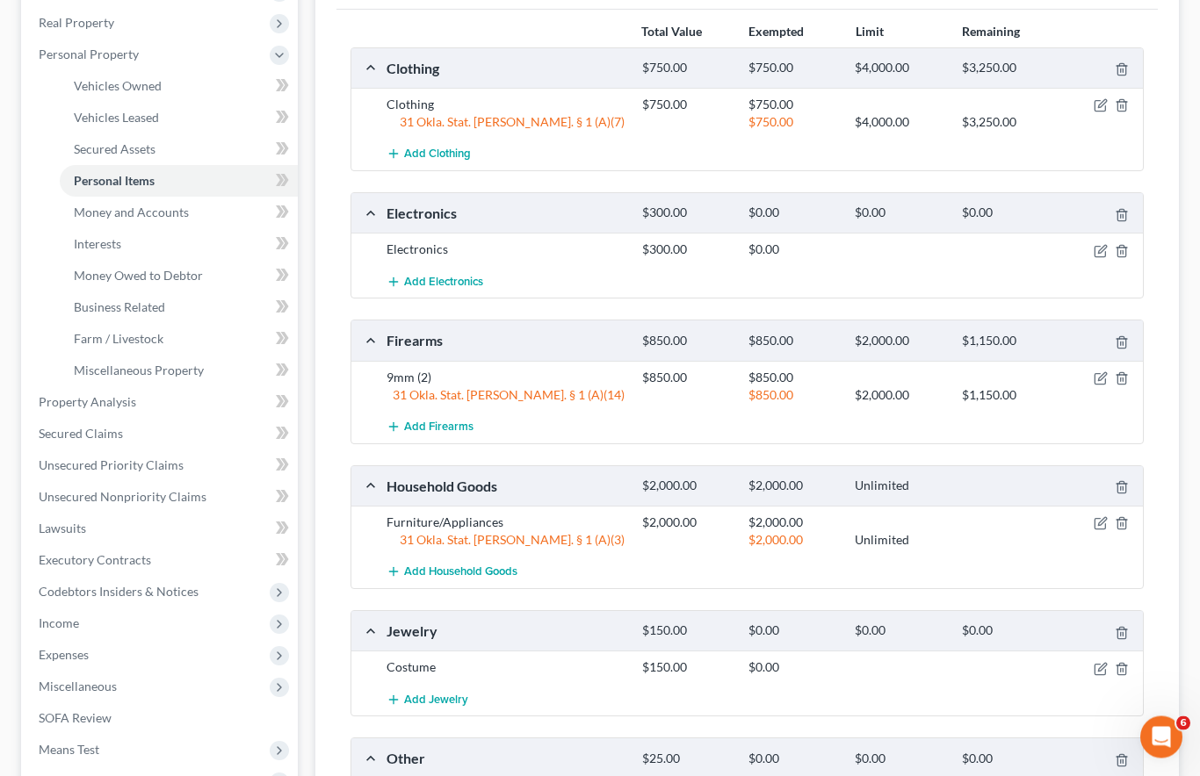
scroll to position [405, 0]
click at [109, 239] on span "Interests" at bounding box center [97, 246] width 47 height 15
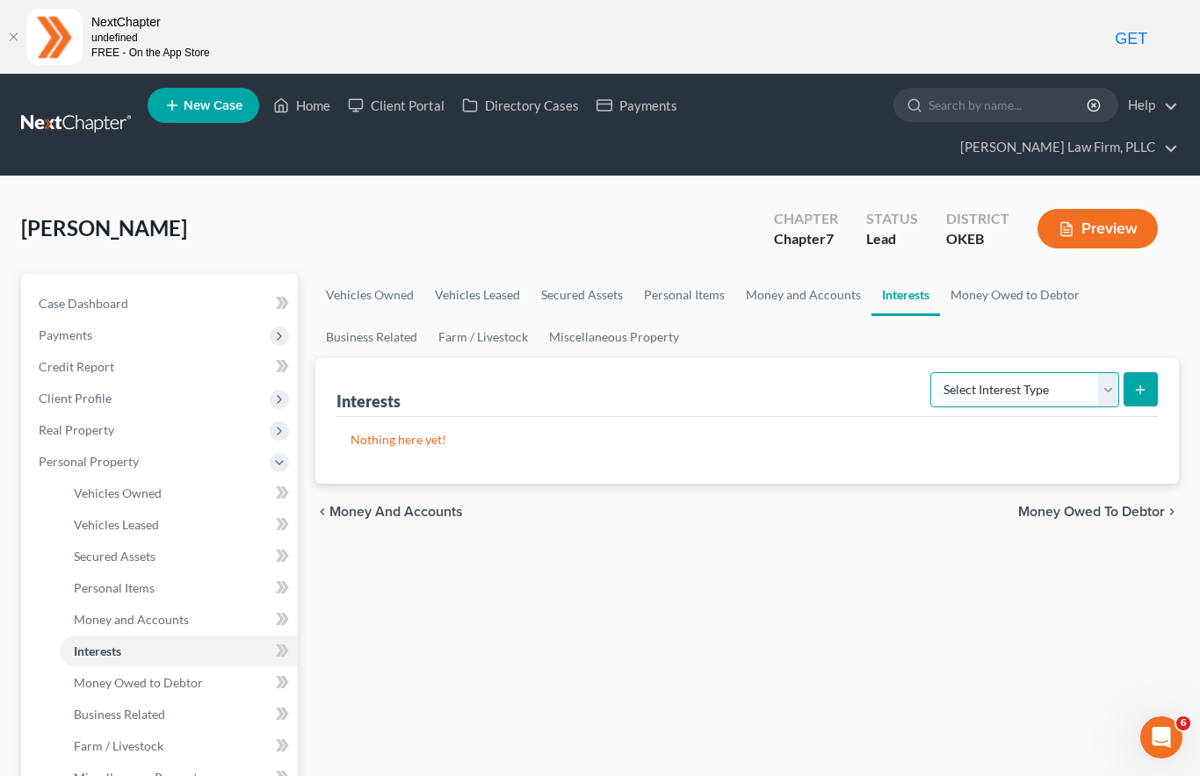
click at [1104, 372] on select "Select Interest Type 401K Annuity Bond Education IRA Government Bond Government…" at bounding box center [1024, 389] width 189 height 35
select select "401k"
click at [1138, 383] on icon "submit" at bounding box center [1140, 390] width 14 height 14
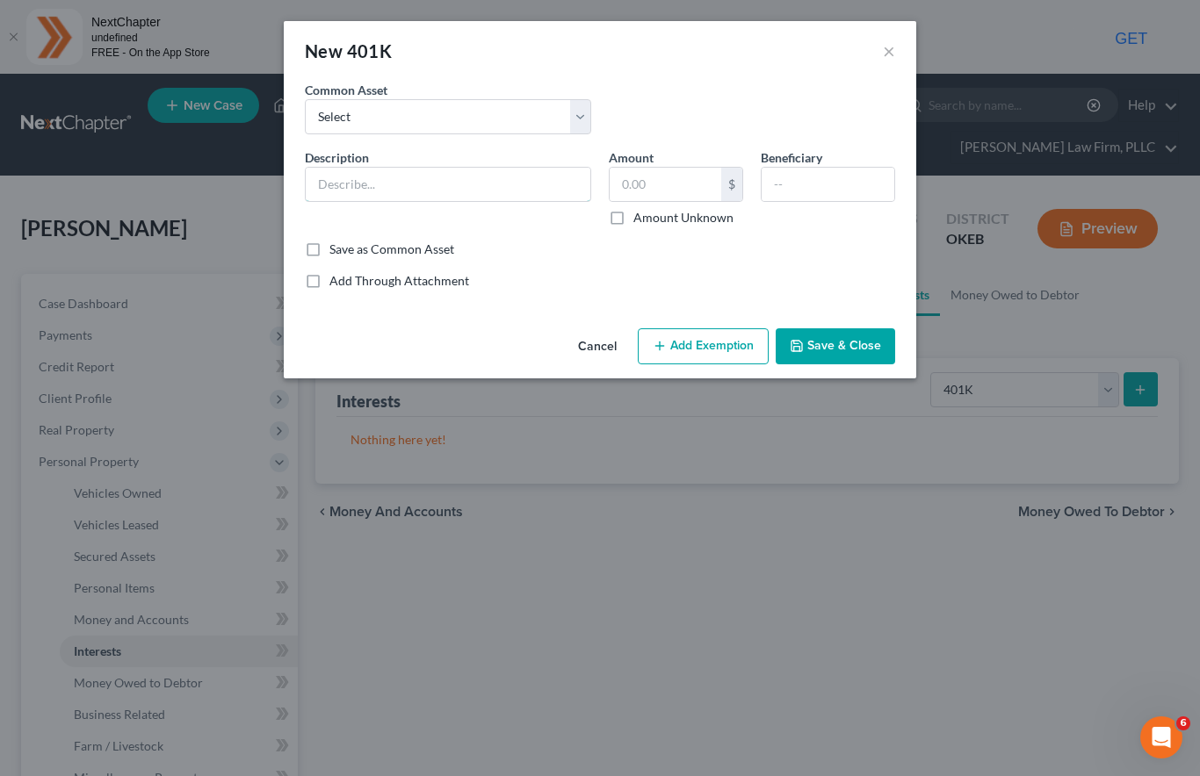
click at [452, 182] on input "text" at bounding box center [448, 184] width 285 height 33
type input "401k"
click at [674, 184] on input "text" at bounding box center [666, 184] width 112 height 33
type input "54,000"
click at [712, 338] on button "Add Exemption" at bounding box center [703, 347] width 131 height 37
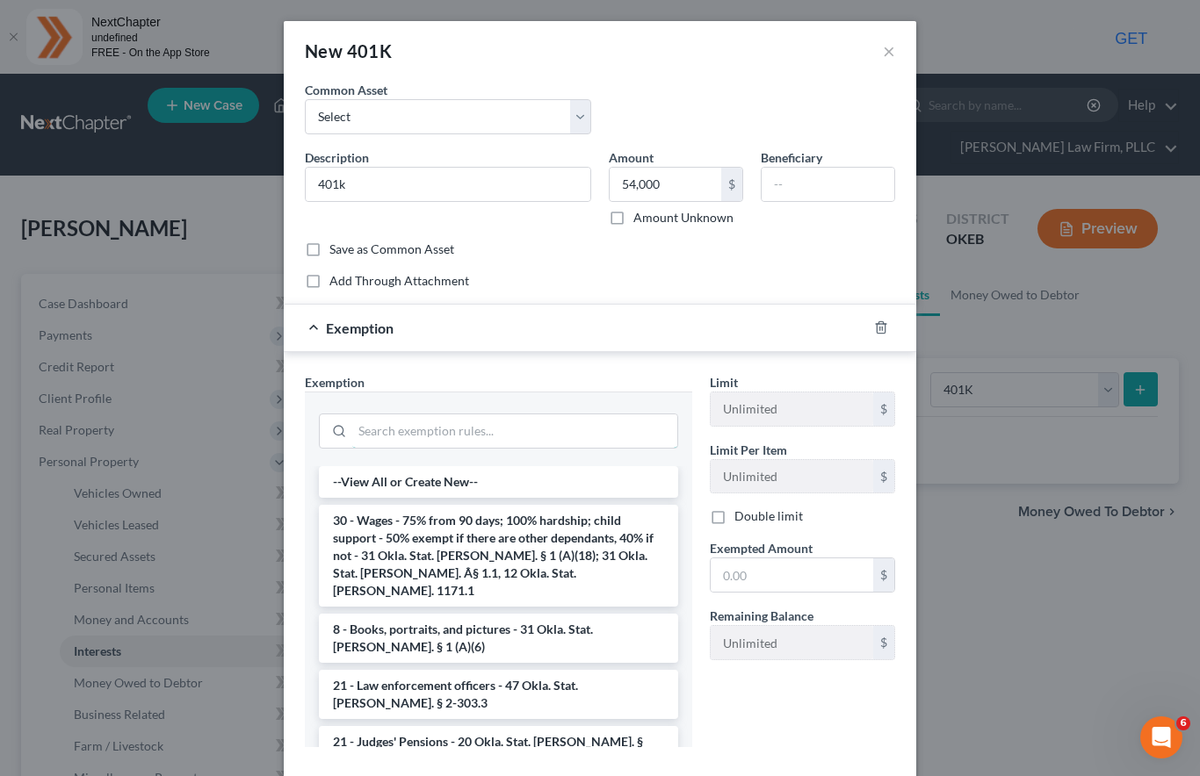
click at [541, 440] on input "search" at bounding box center [514, 431] width 325 height 33
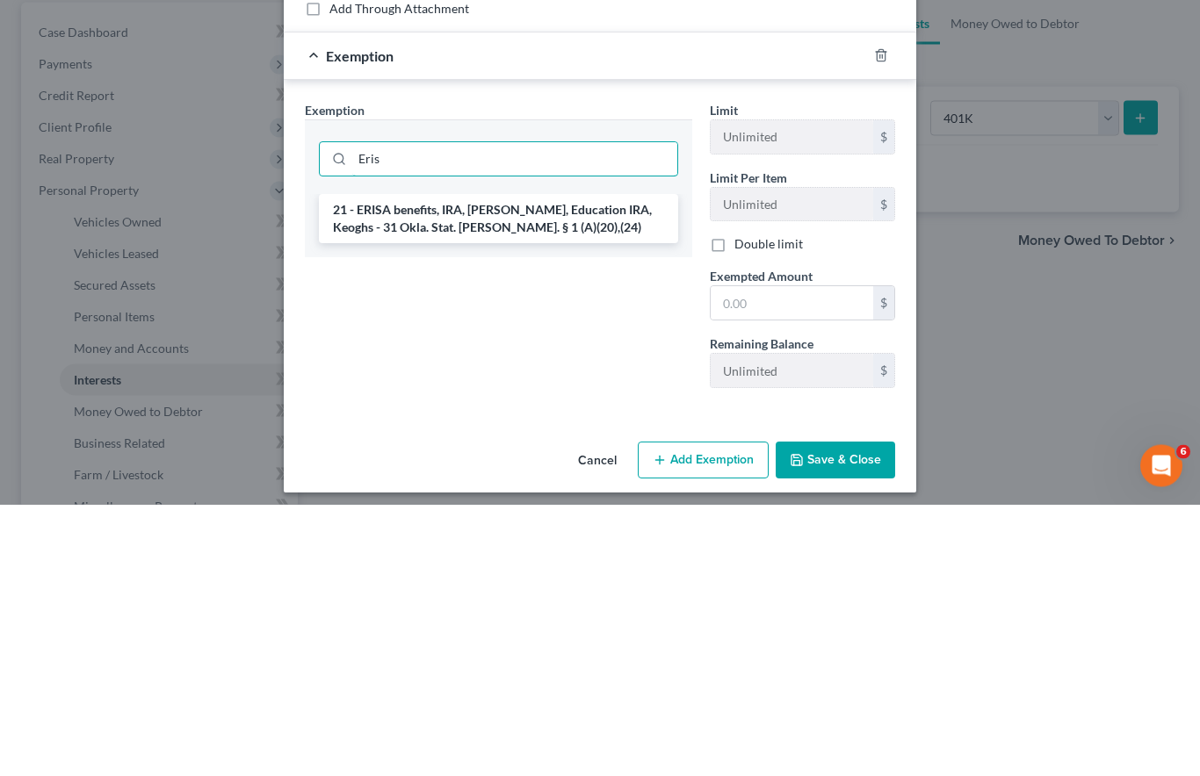
type input "Eris"
click at [487, 466] on li "21 - ERISA benefits, IRA, [PERSON_NAME], Education IRA, Keoghs - 31 Okla. Stat.…" at bounding box center [498, 490] width 359 height 49
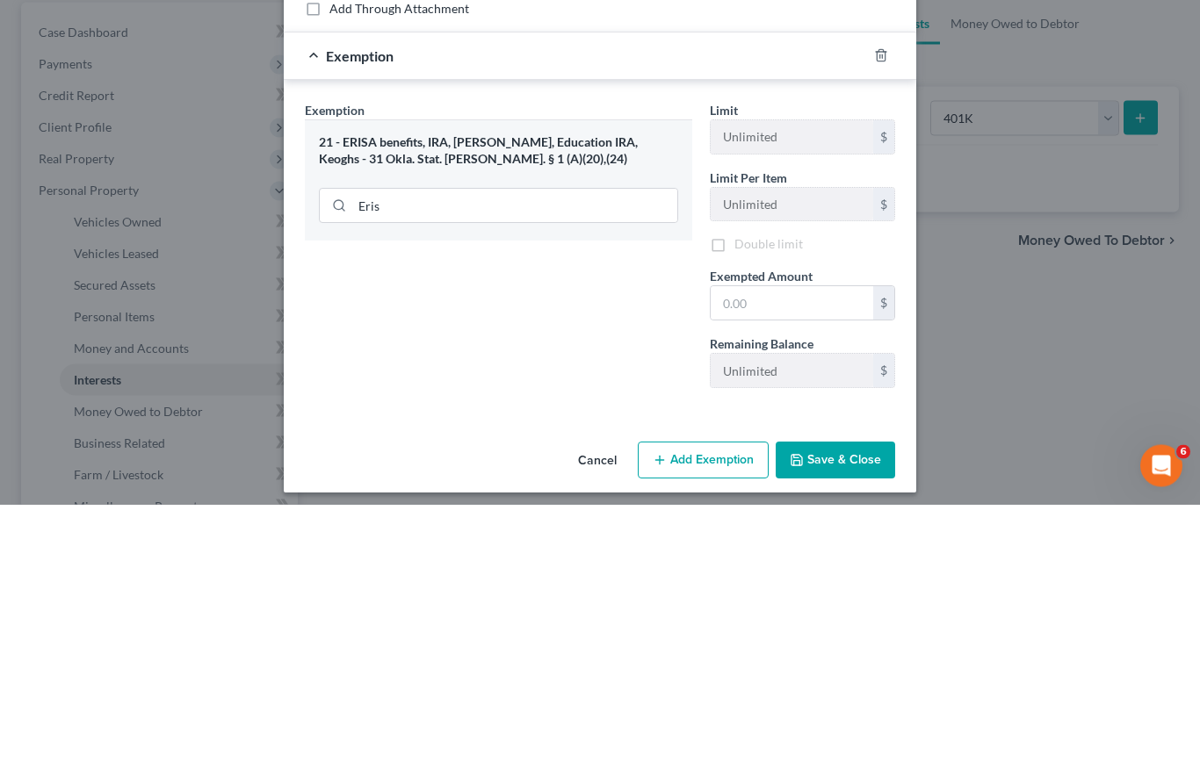
scroll to position [272, 0]
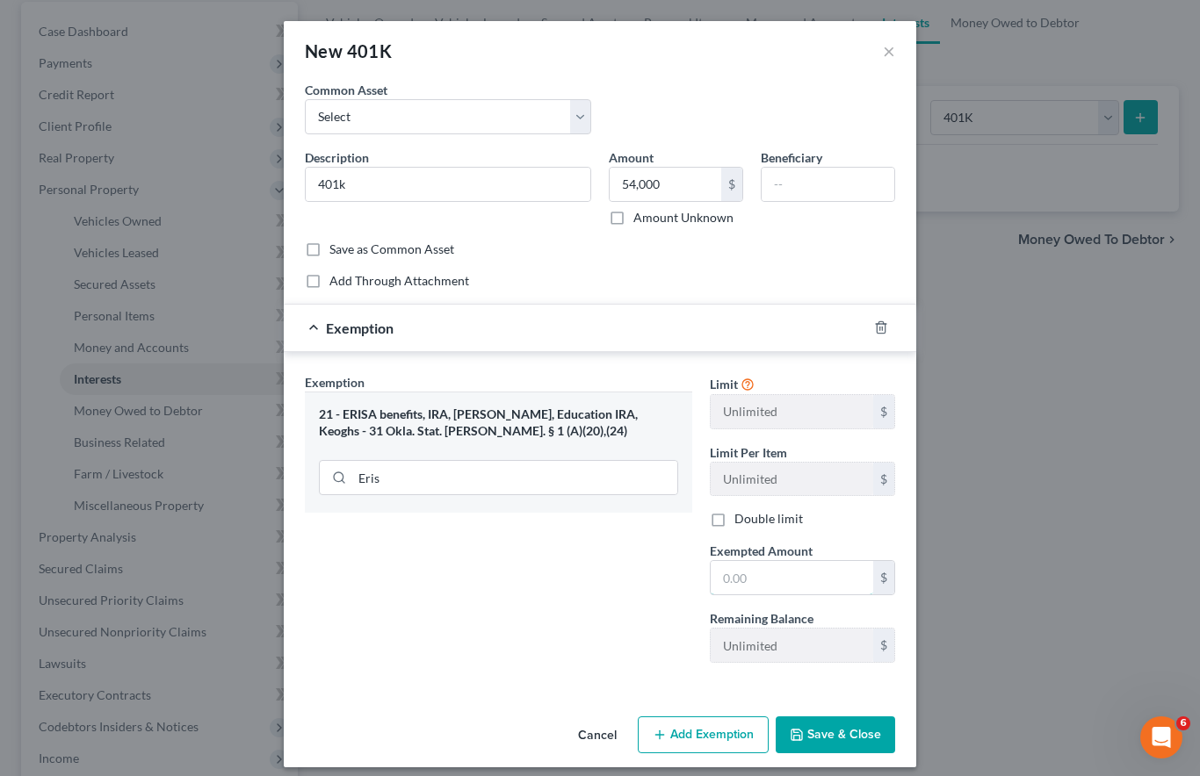
click at [771, 574] on input "text" at bounding box center [792, 577] width 162 height 33
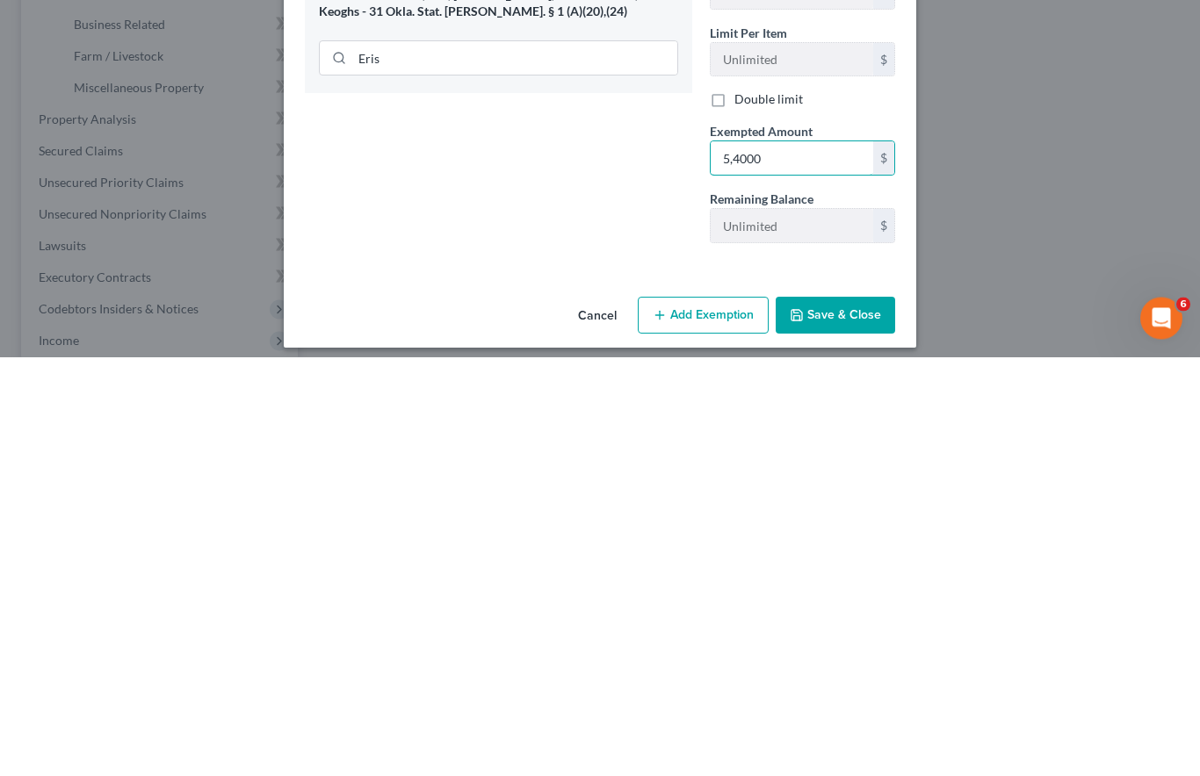
type input "54,000"
click at [835, 717] on button "Save & Close" at bounding box center [835, 735] width 119 height 37
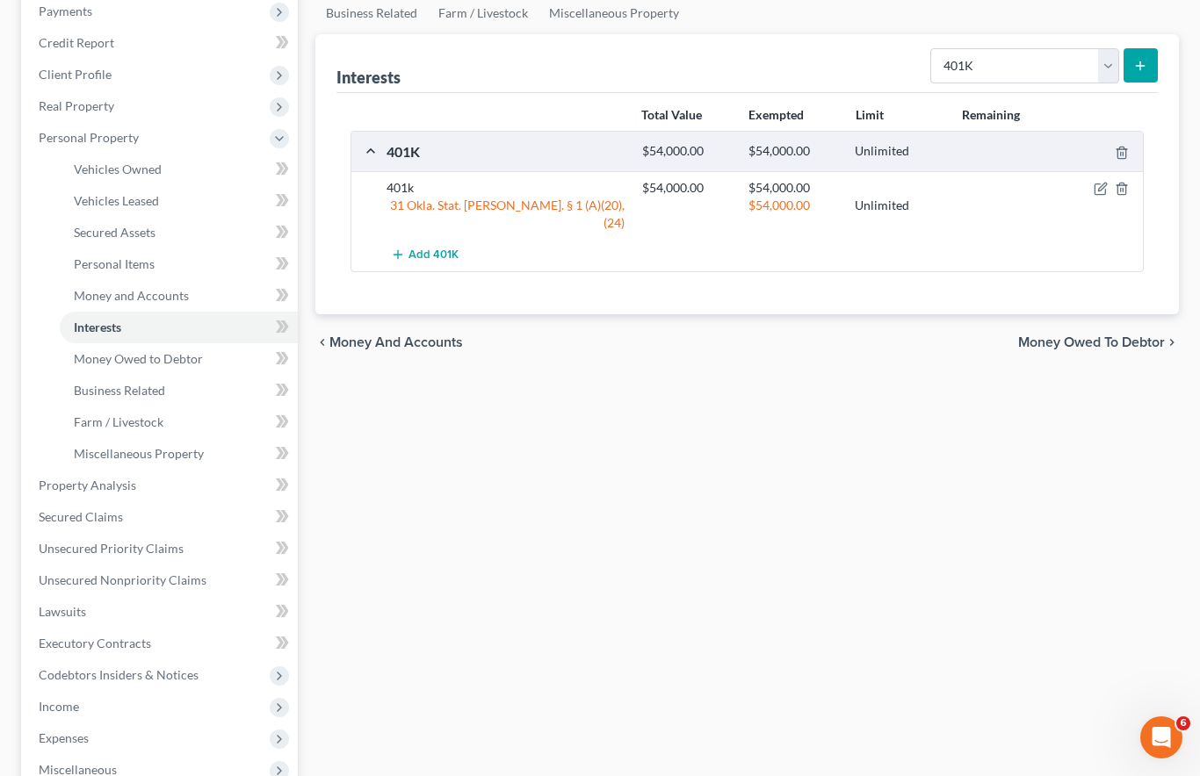
scroll to position [323, 0]
click at [115, 289] on span "Money and Accounts" at bounding box center [131, 296] width 115 height 15
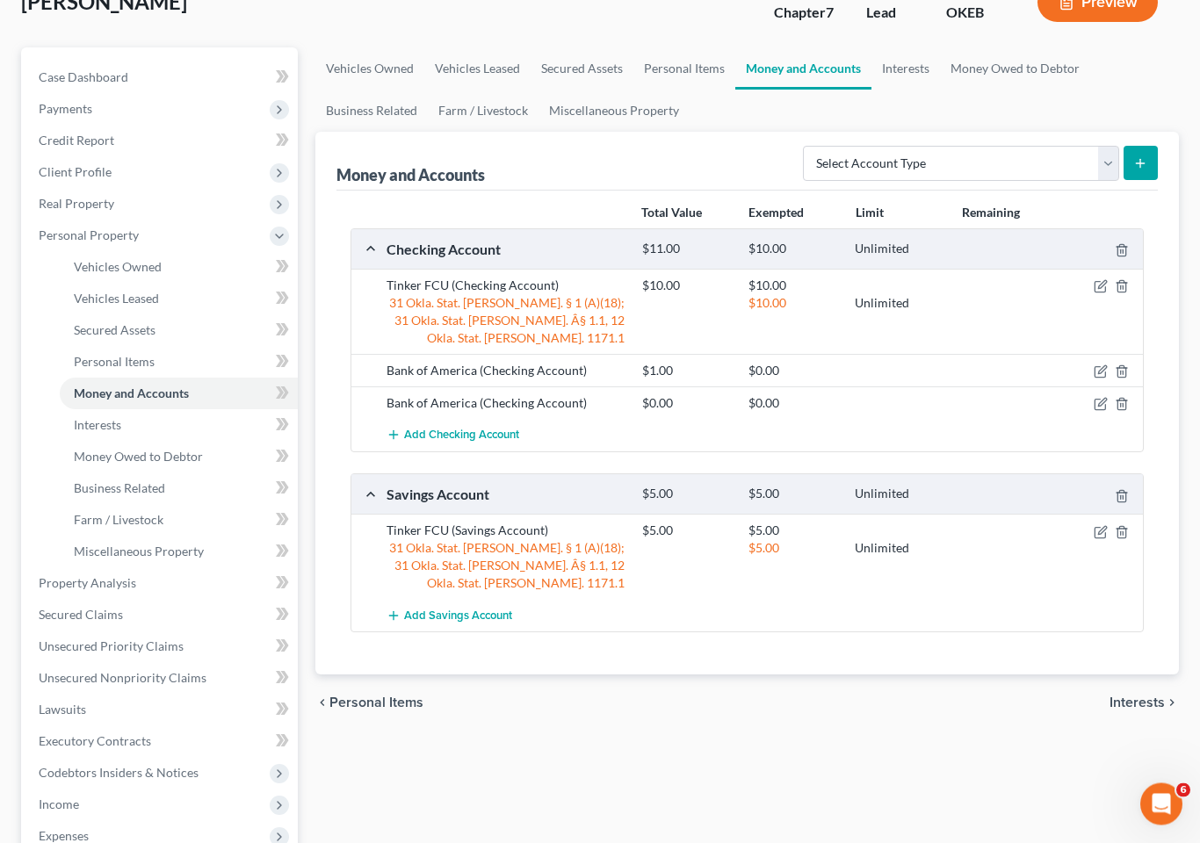
scroll to position [228, 0]
click at [1102, 363] on icon "button" at bounding box center [1101, 370] width 14 height 14
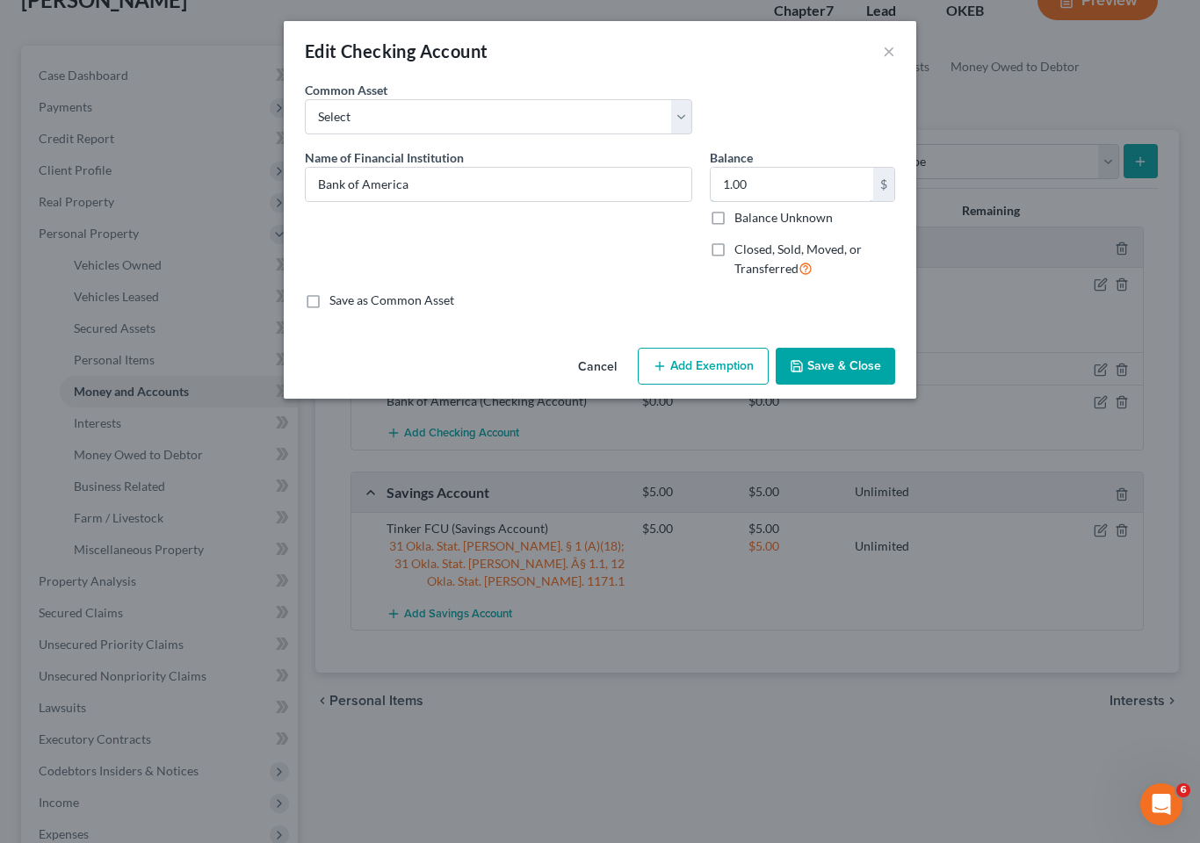
click at [767, 184] on input "1.00" at bounding box center [792, 184] width 162 height 33
type input "340"
click at [822, 357] on button "Save & Close" at bounding box center [835, 366] width 119 height 37
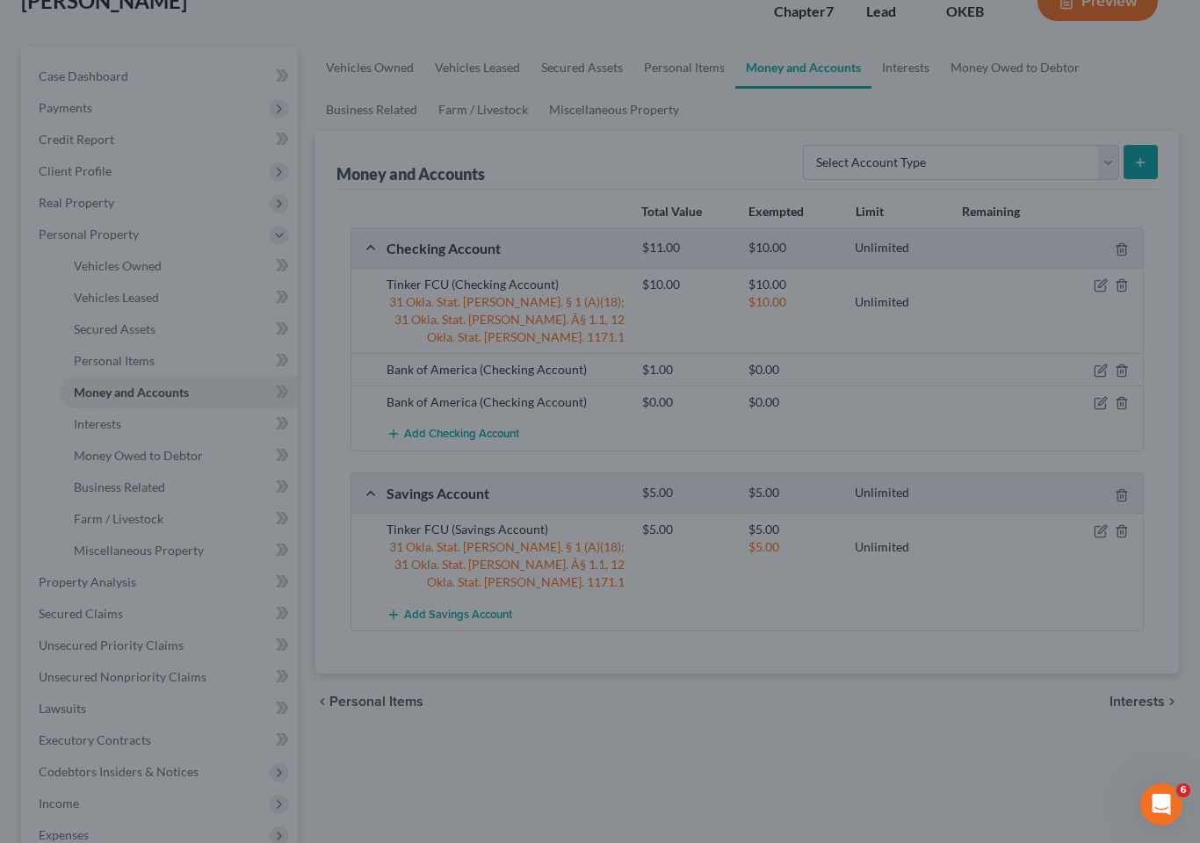
scroll to position [228, 0]
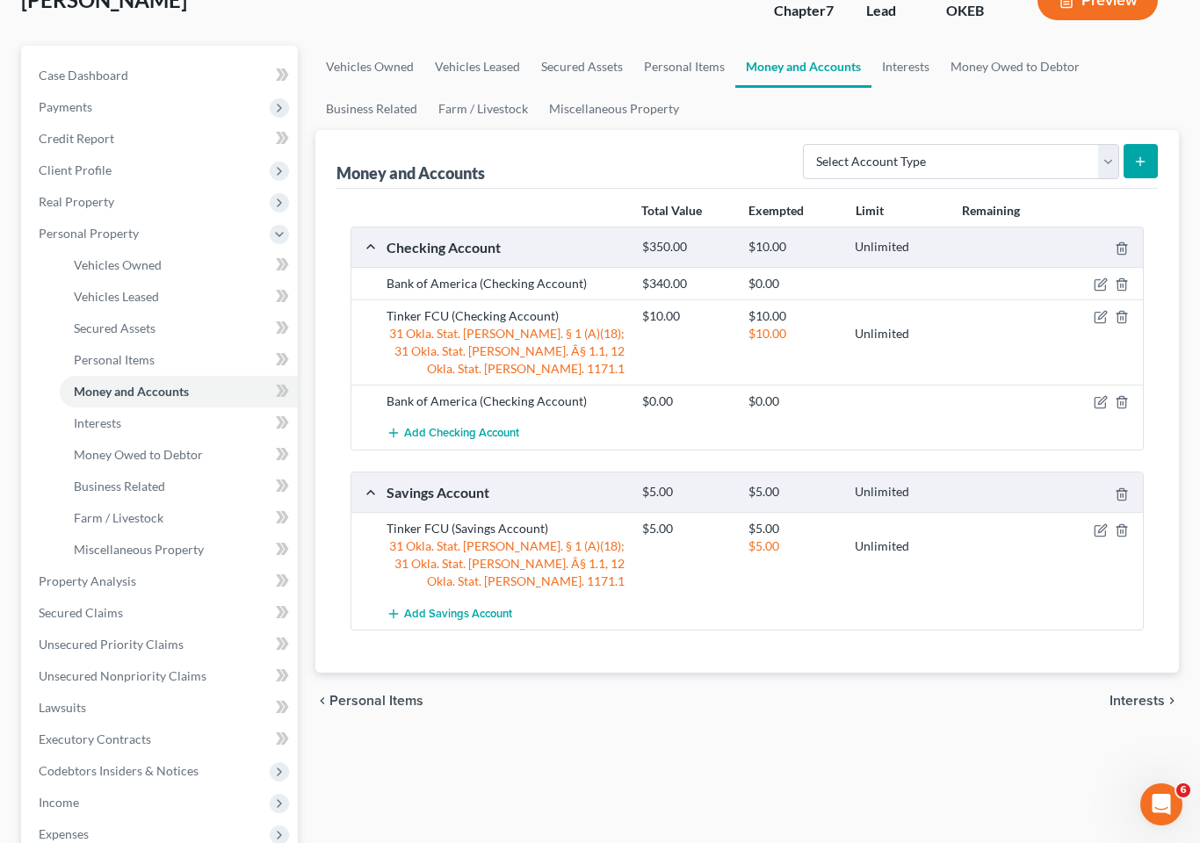
click at [1094, 278] on icon "button" at bounding box center [1101, 285] width 14 height 14
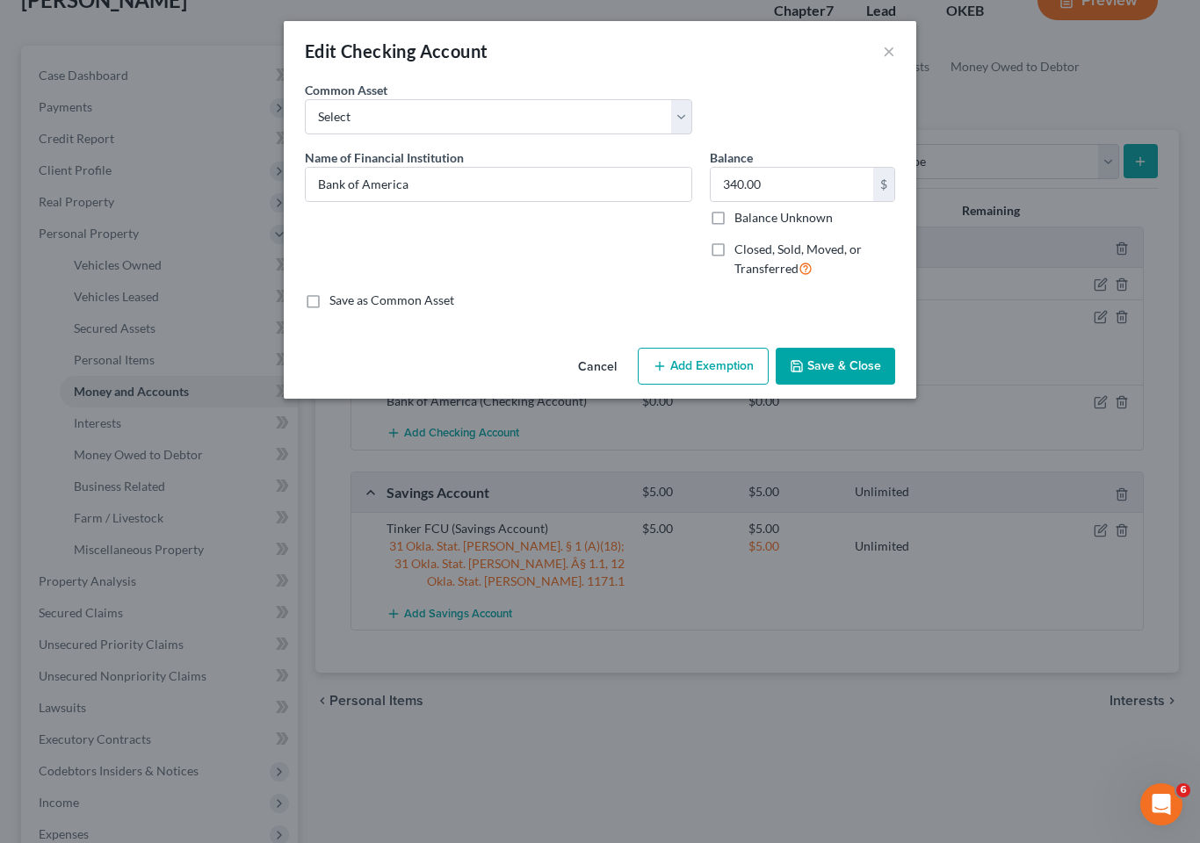
click at [708, 358] on button "Add Exemption" at bounding box center [703, 366] width 131 height 37
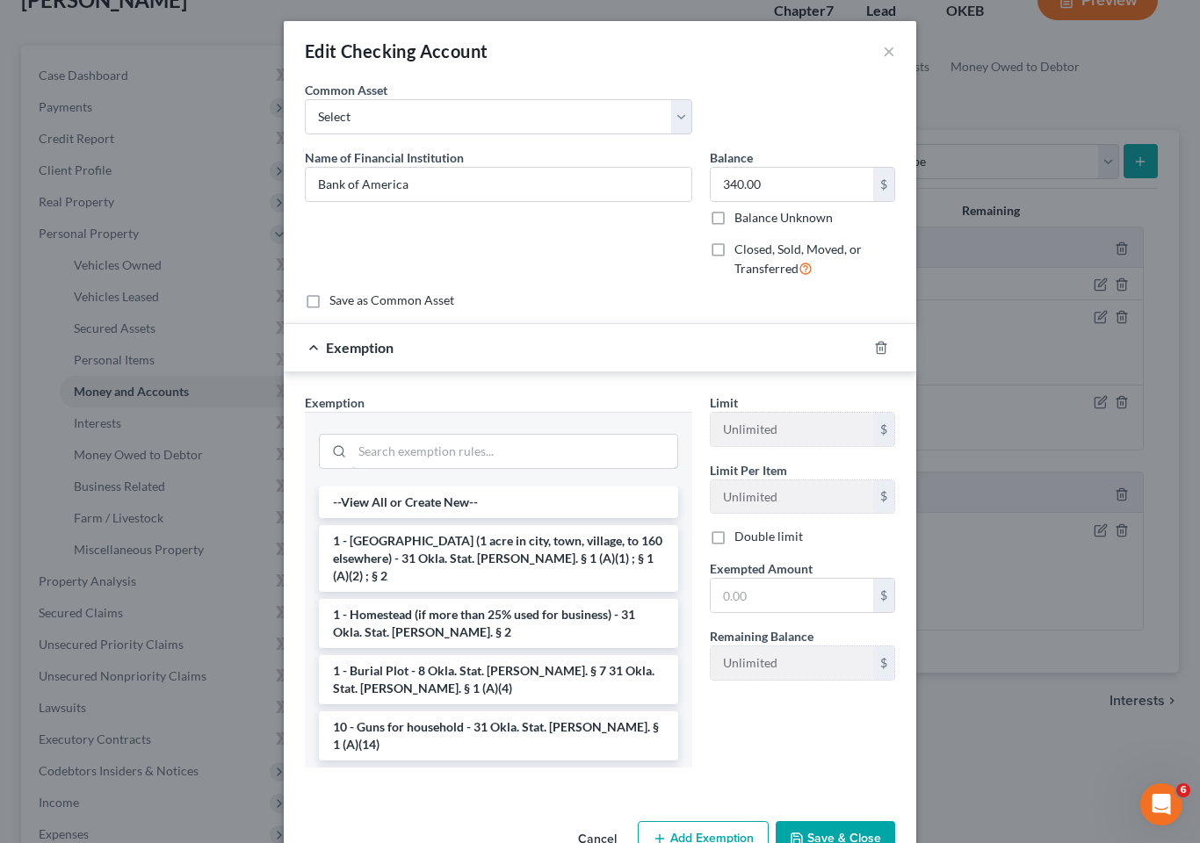
click at [551, 439] on input "search" at bounding box center [514, 451] width 325 height 33
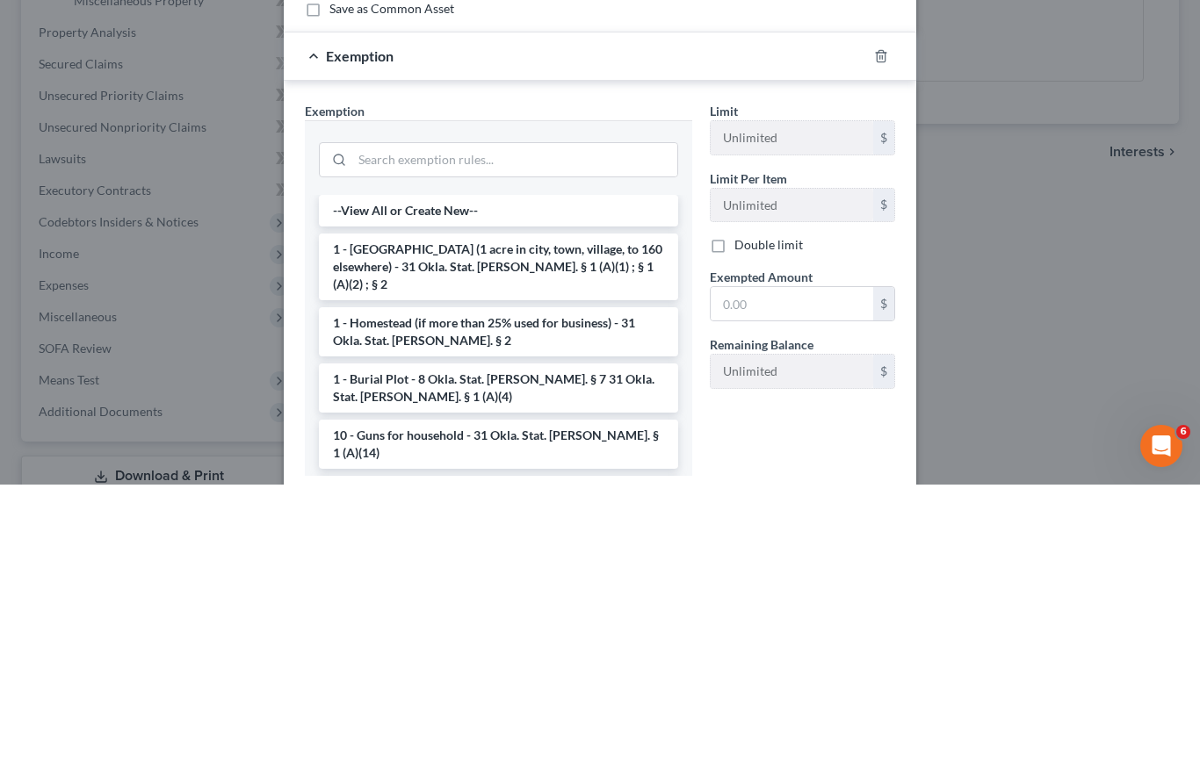
scroll to position [578, 0]
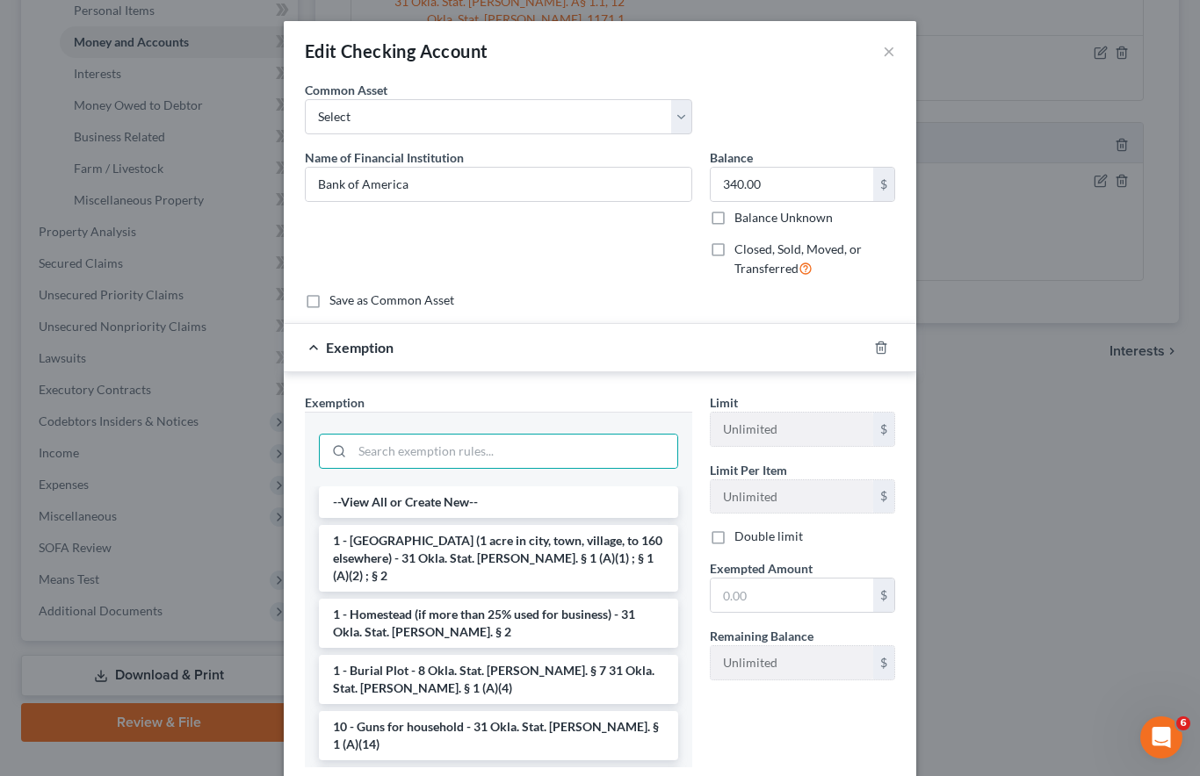
click at [893, 57] on button "×" at bounding box center [889, 50] width 12 height 21
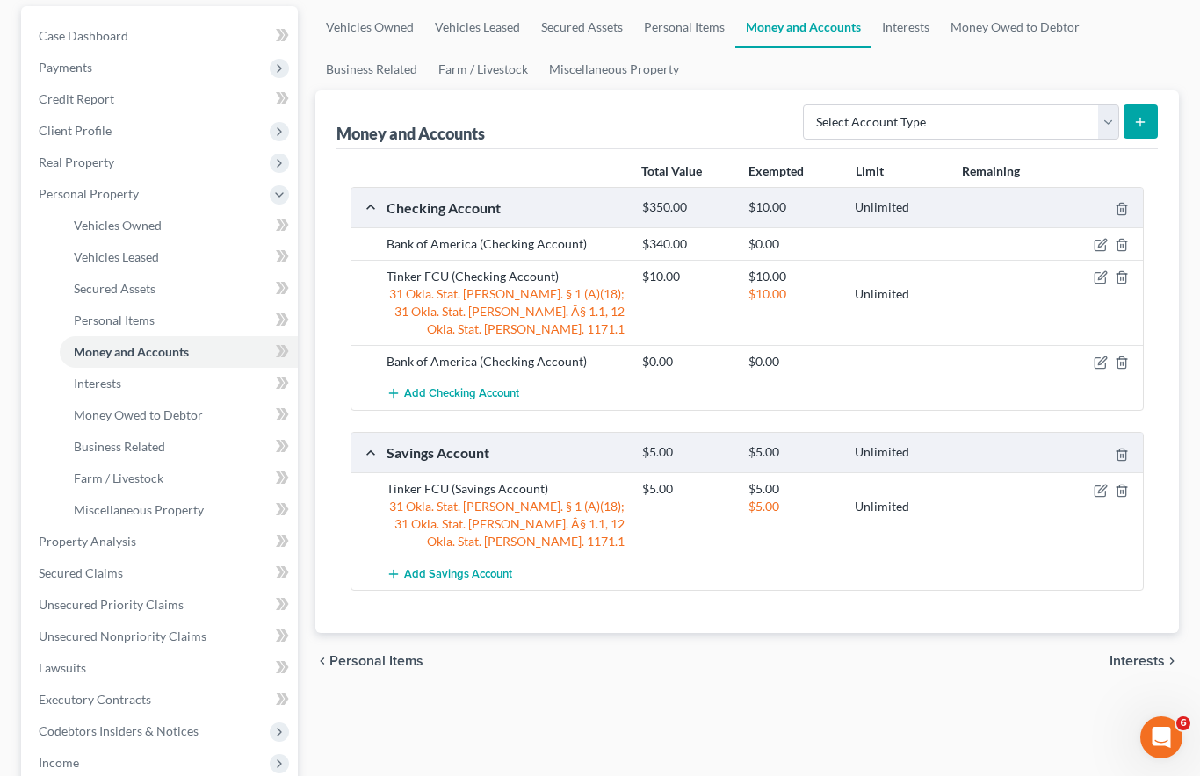
scroll to position [267, 0]
click at [160, 369] on link "Interests" at bounding box center [179, 385] width 238 height 32
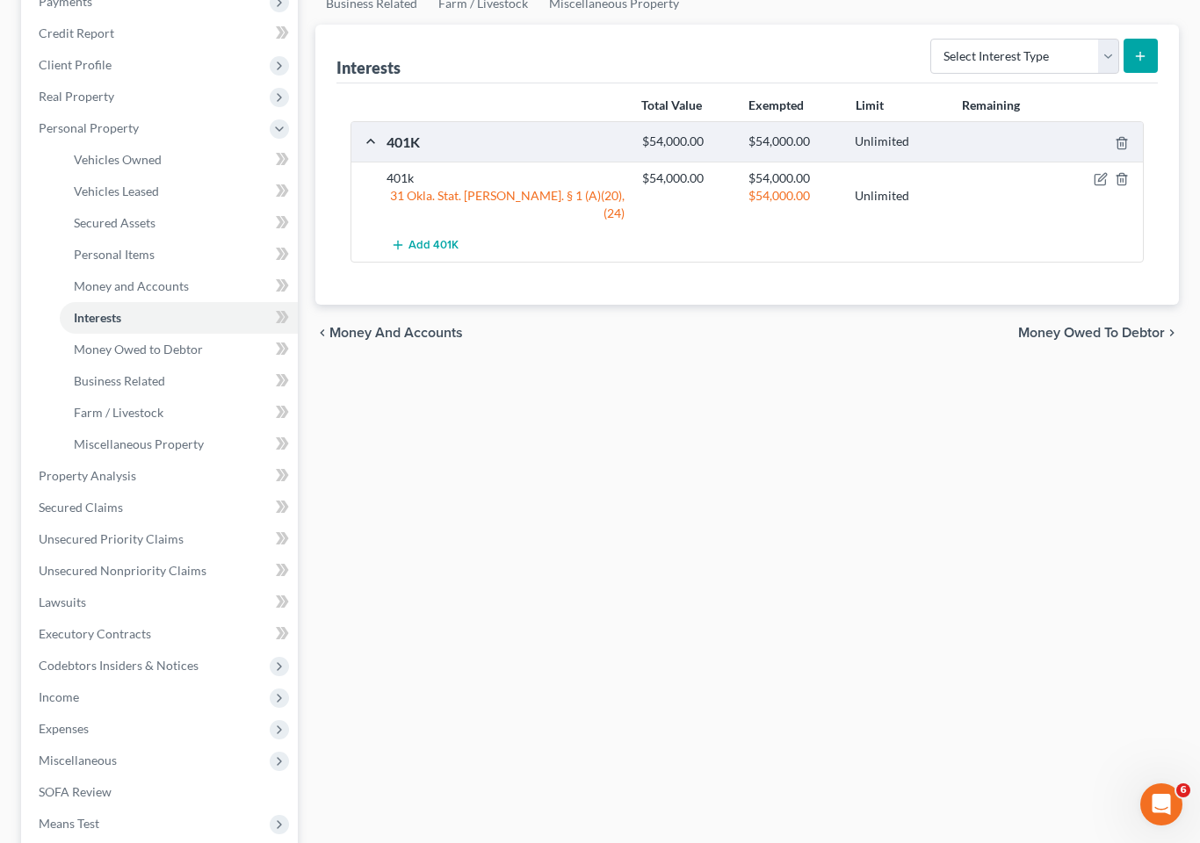
scroll to position [432, 0]
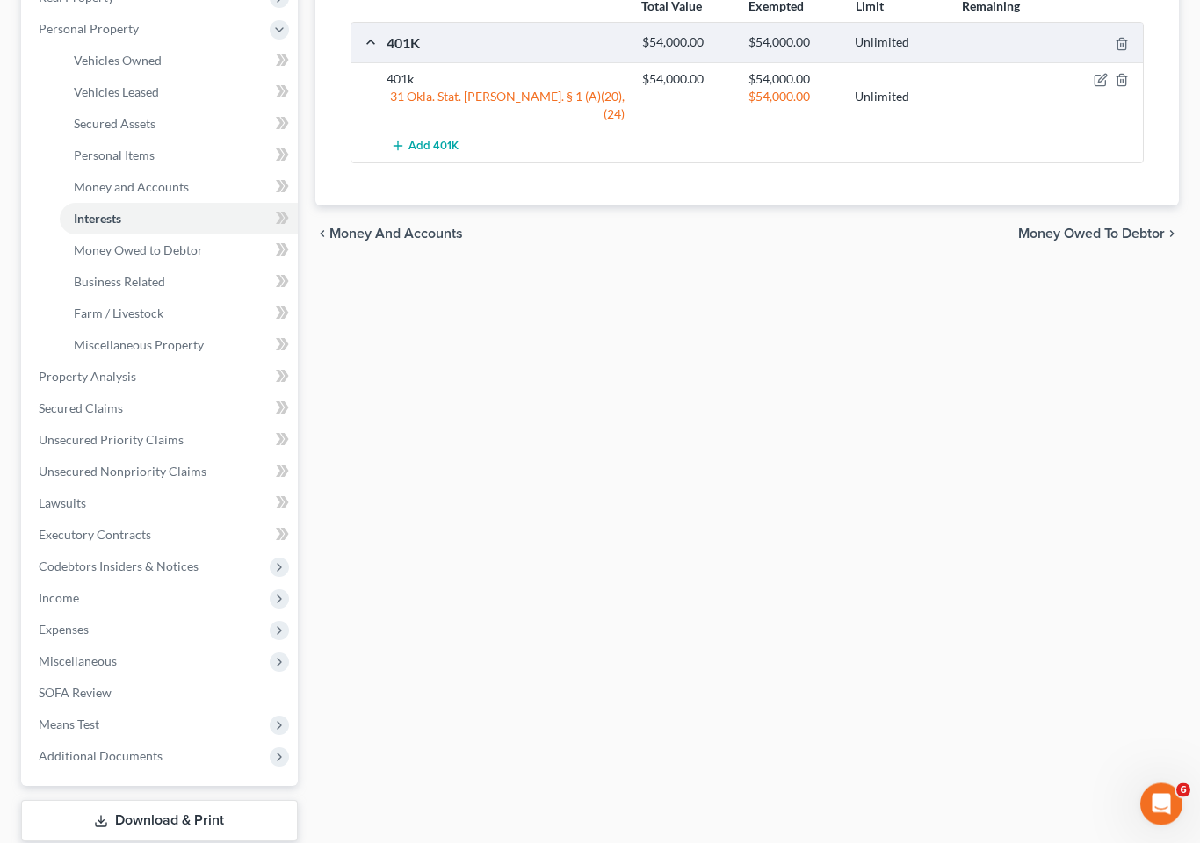
click at [146, 678] on link "SOFA Review" at bounding box center [161, 694] width 273 height 32
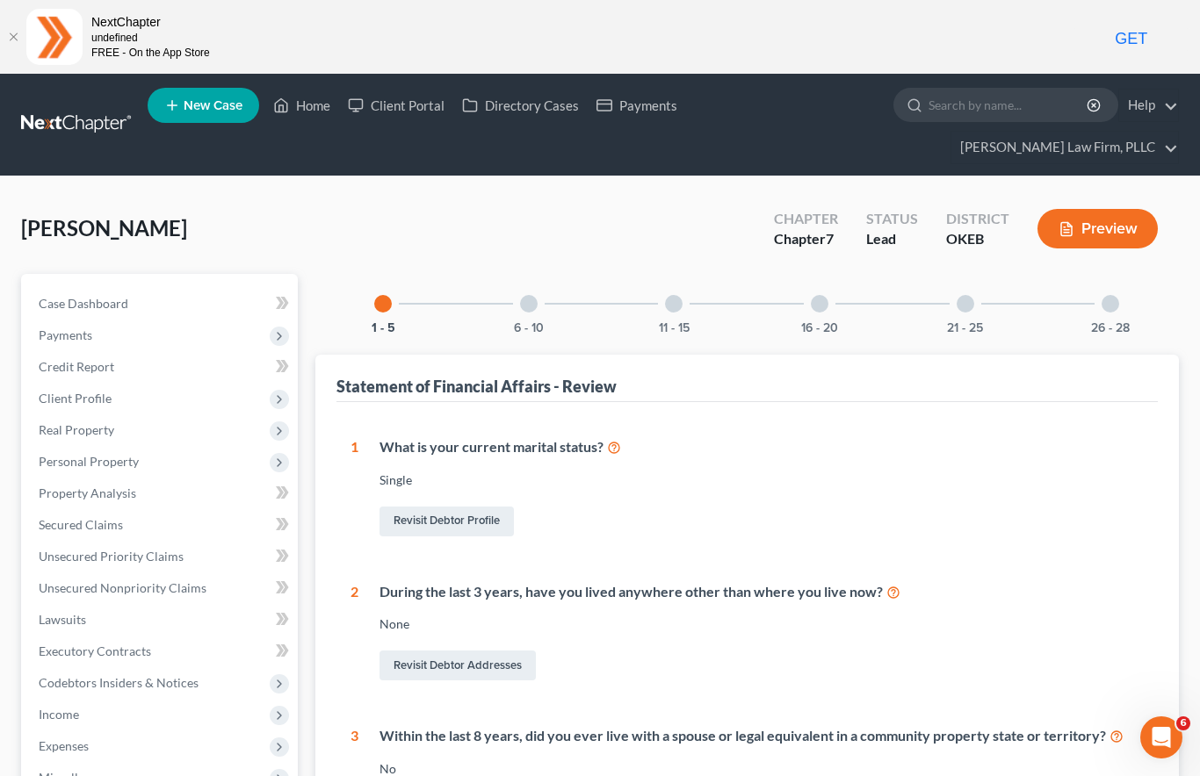
click at [524, 322] on button "6 - 10" at bounding box center [529, 328] width 30 height 12
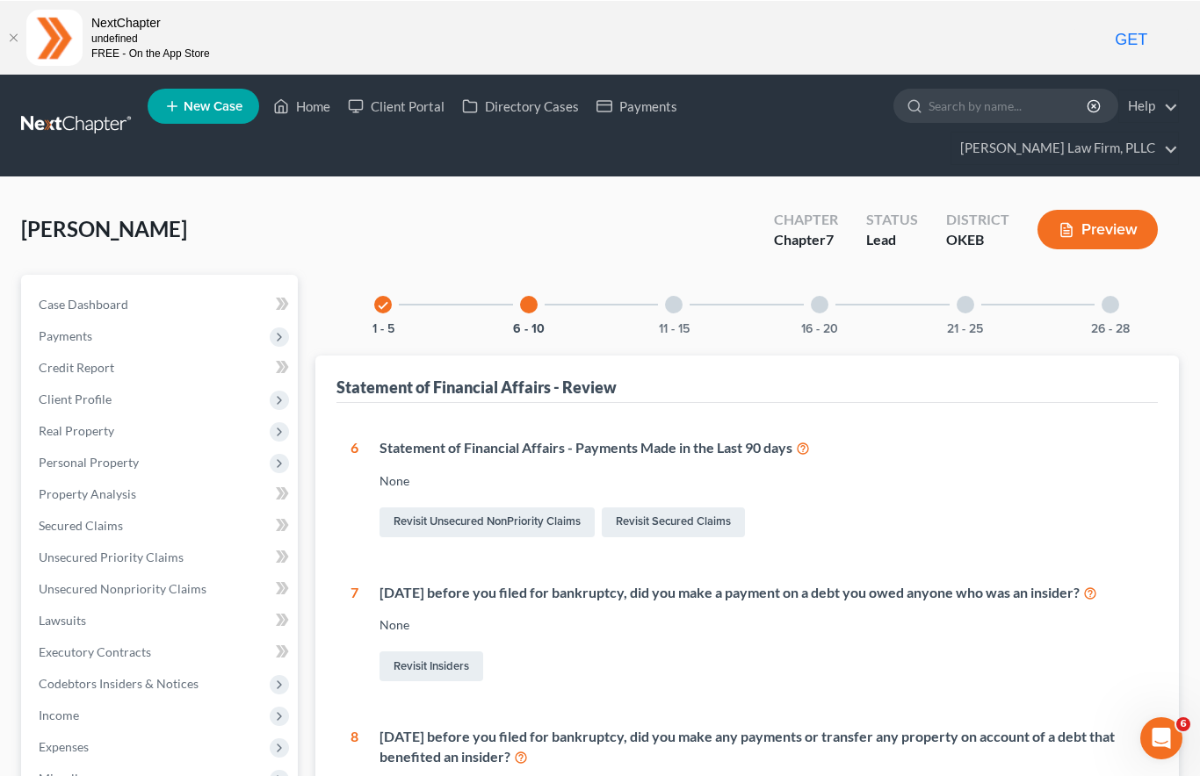
click at [676, 322] on button "11 - 15" at bounding box center [674, 328] width 31 height 12
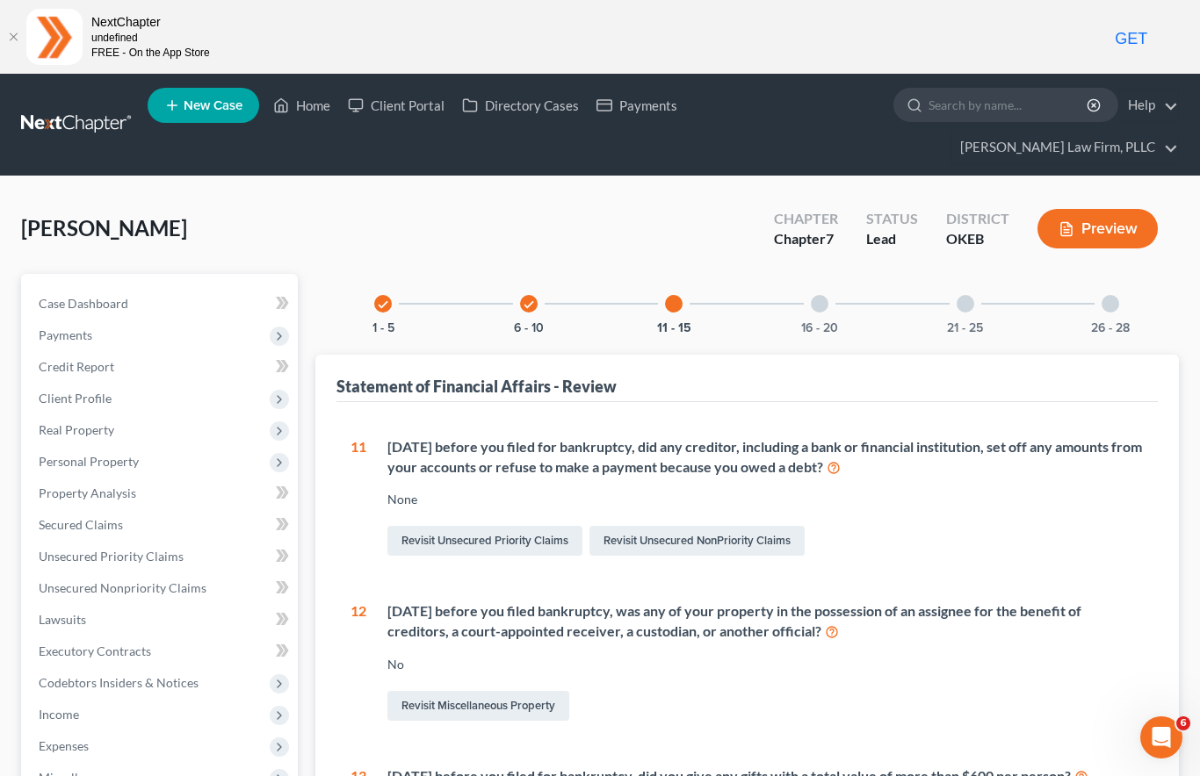
click at [828, 281] on div "16 - 20" at bounding box center [820, 304] width 60 height 60
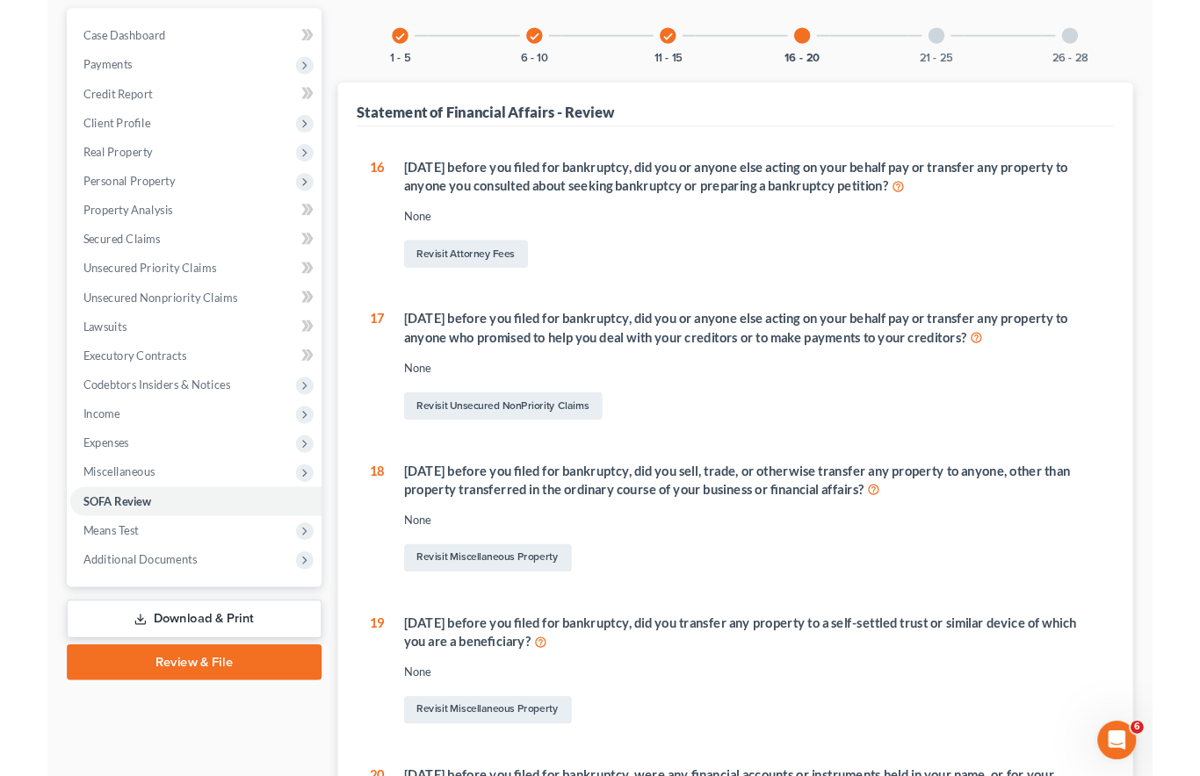
scroll to position [265, 0]
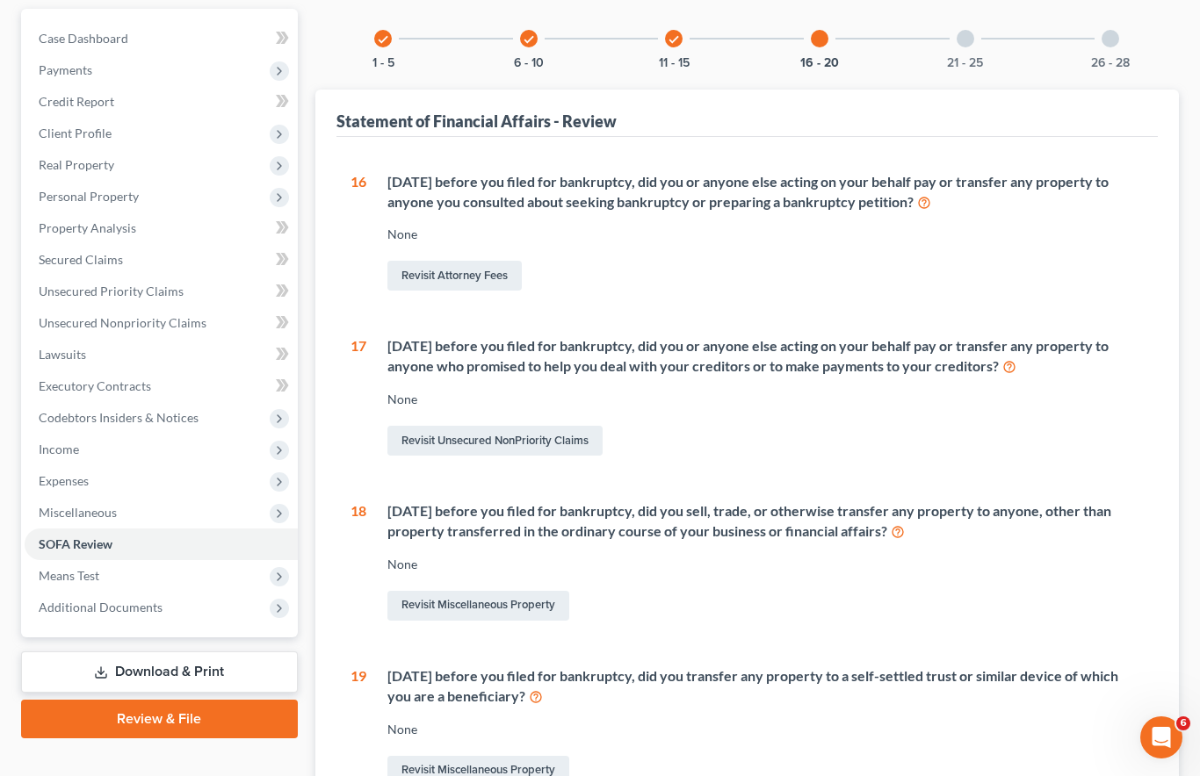
click at [111, 434] on span "Income" at bounding box center [161, 450] width 273 height 32
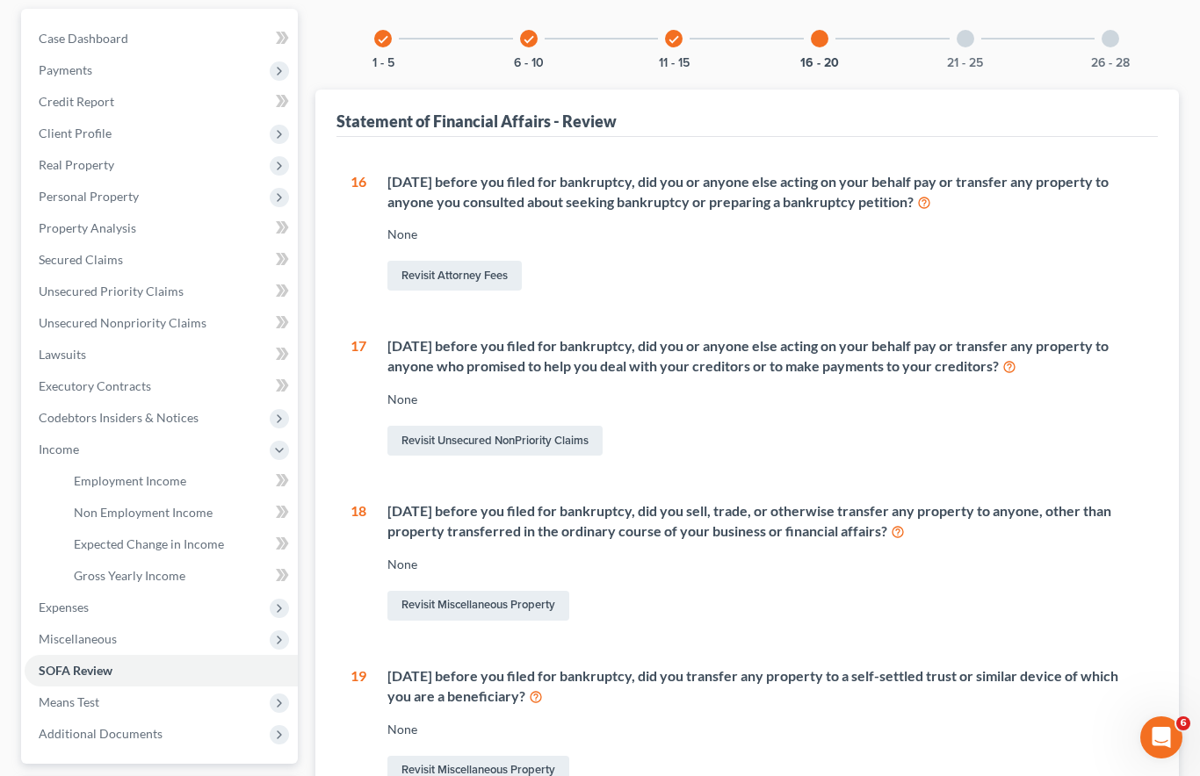
click at [199, 466] on link "Employment Income" at bounding box center [179, 482] width 238 height 32
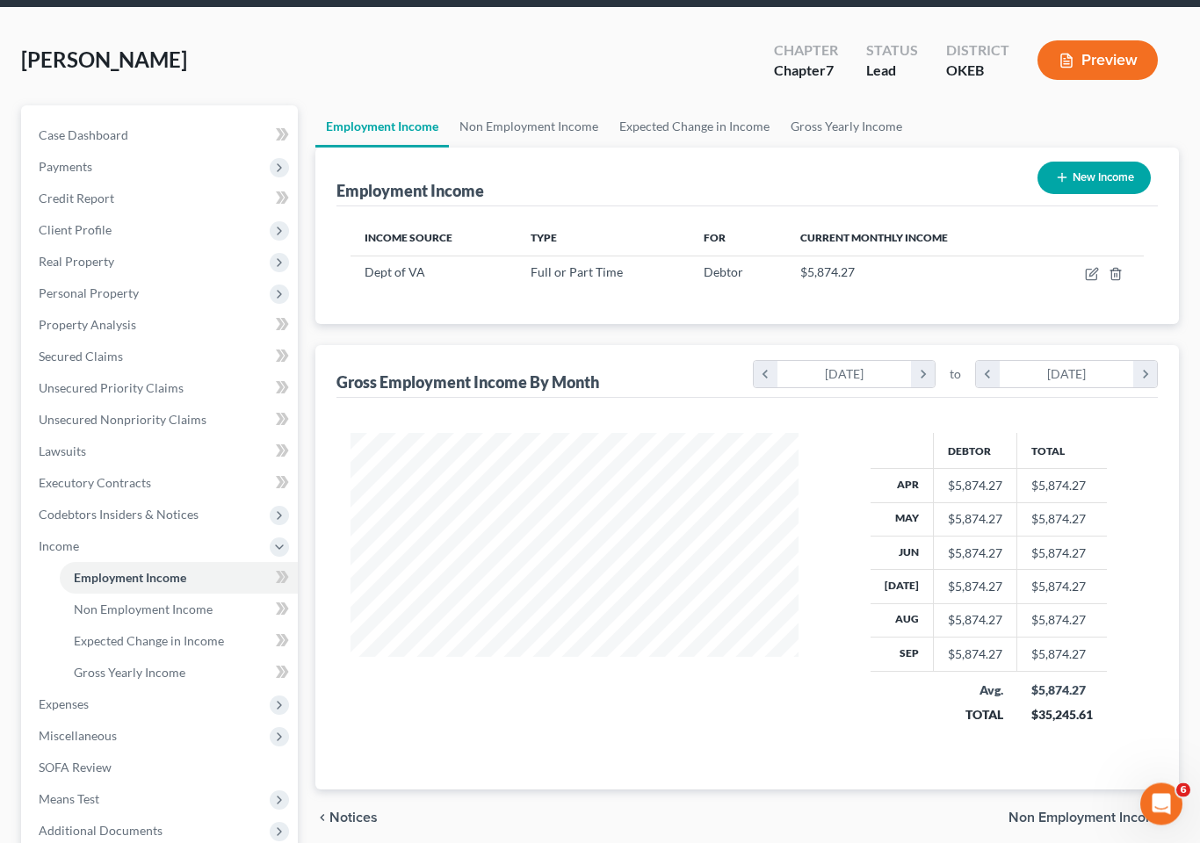
scroll to position [226, 0]
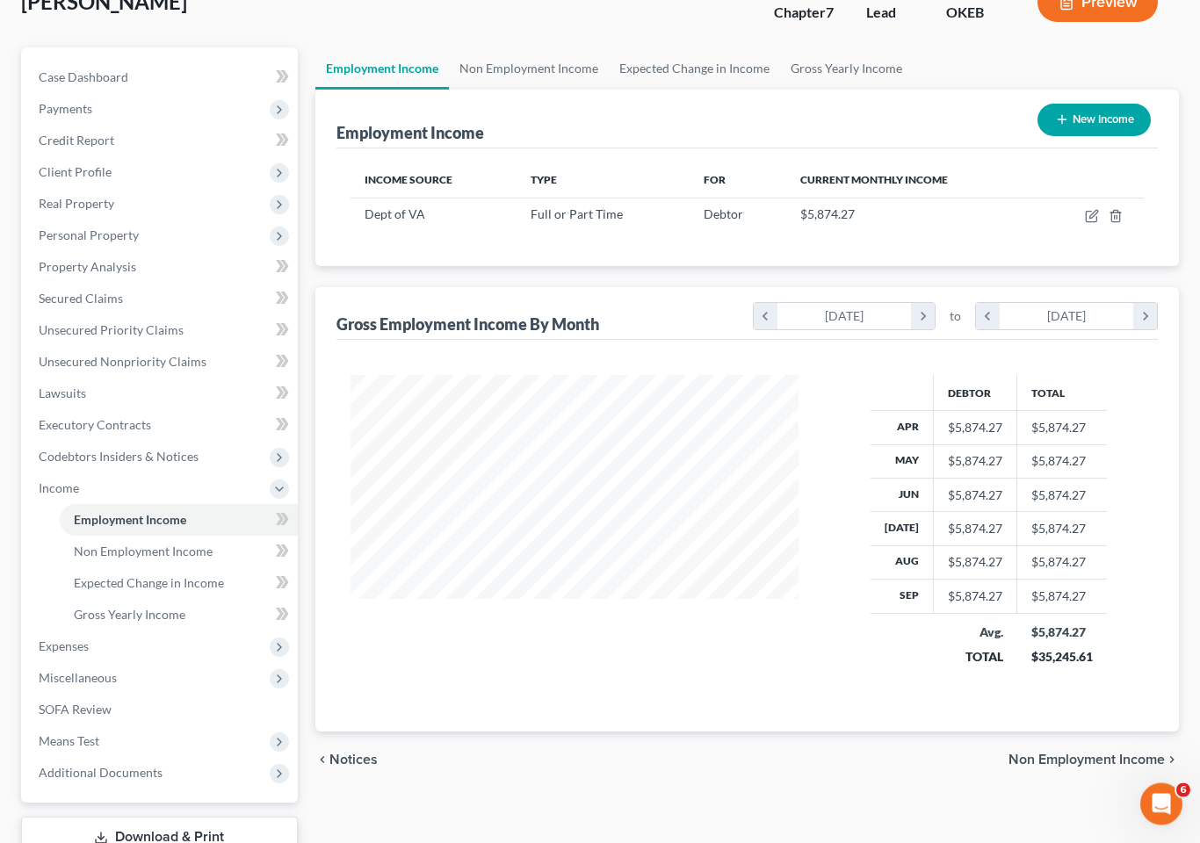
click at [187, 632] on span "Expenses" at bounding box center [161, 648] width 273 height 32
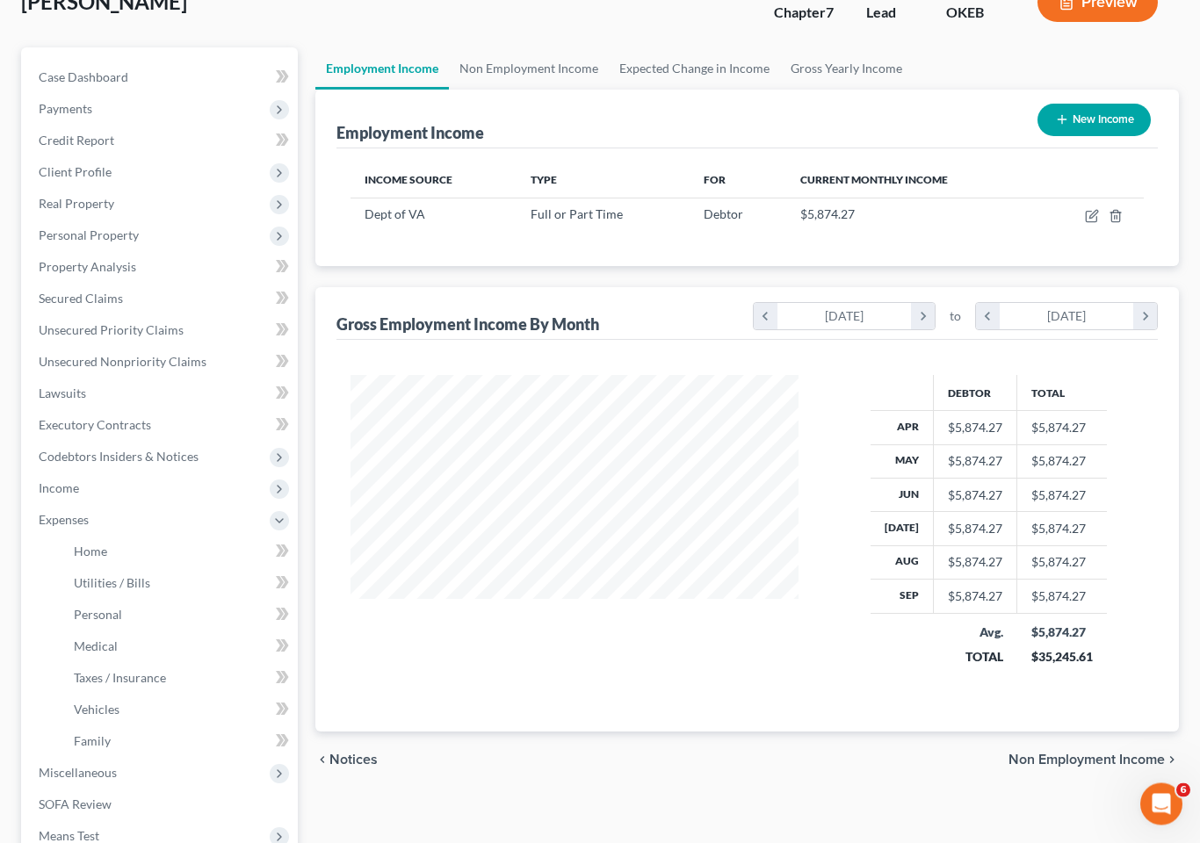
scroll to position [227, 0]
click at [202, 567] on link "Utilities / Bills" at bounding box center [179, 583] width 238 height 32
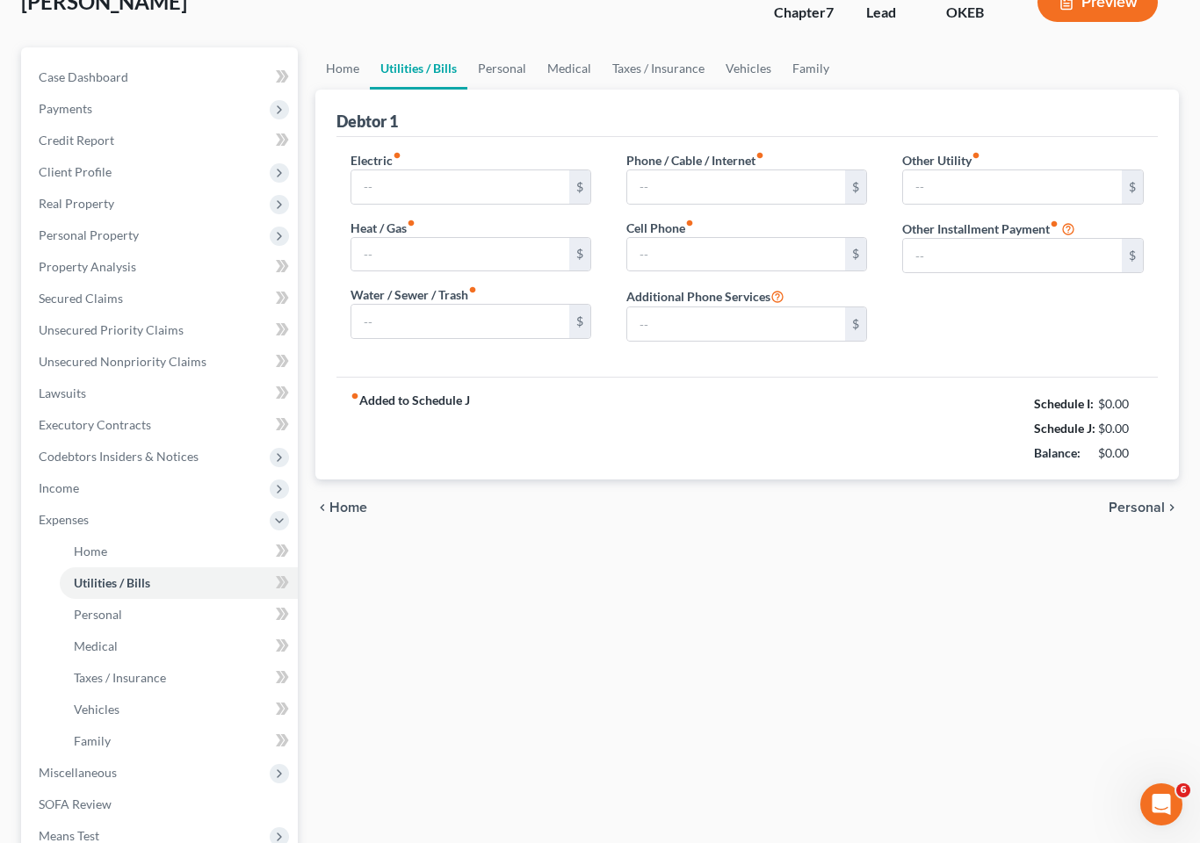
type input "190.00"
type input "90.00"
type input "110.00"
type input "250.00"
type input "190.00"
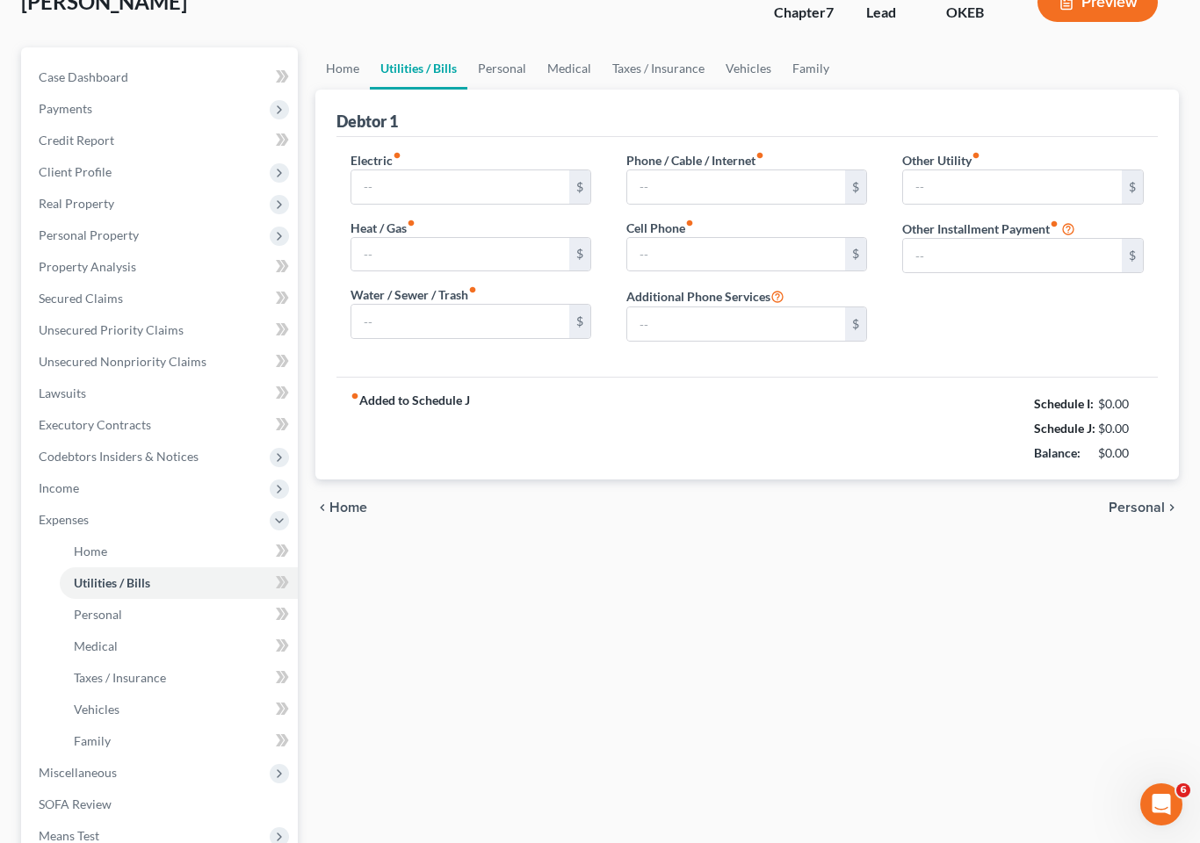
type input "0.00"
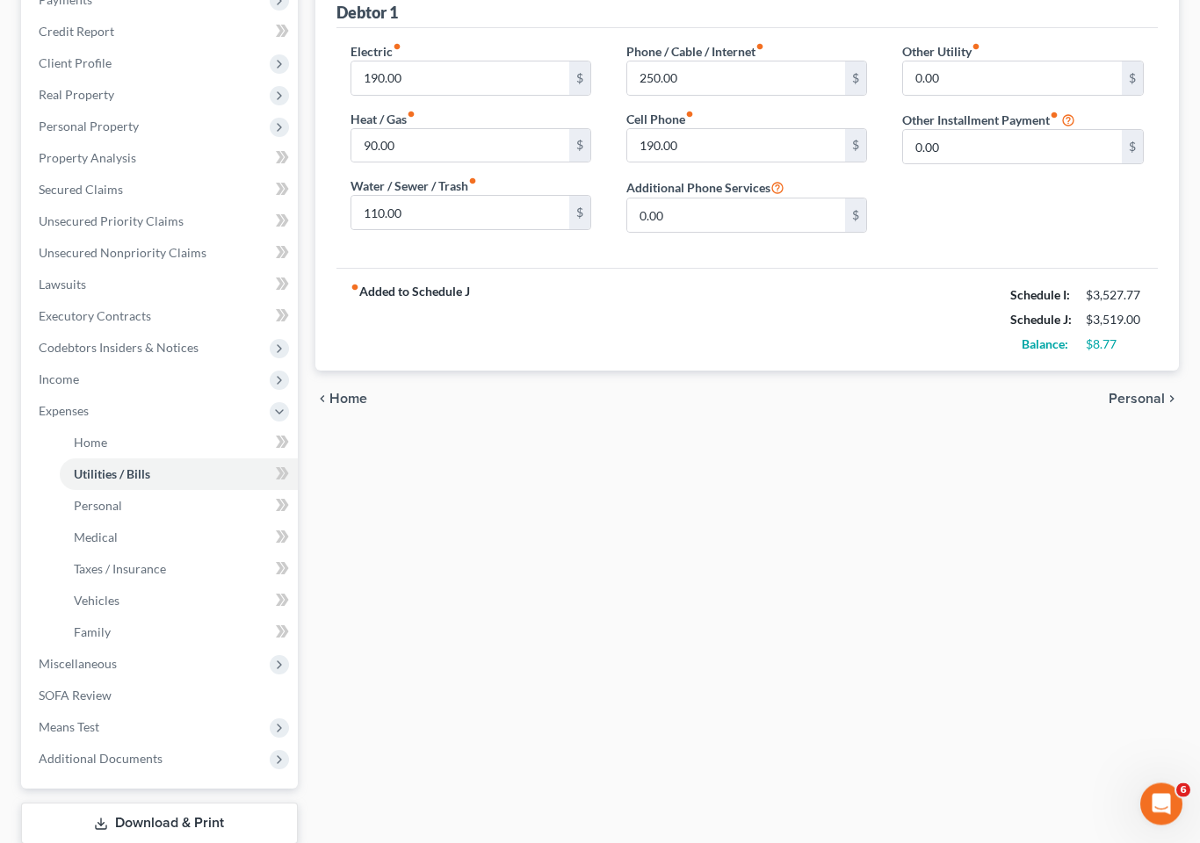
scroll to position [336, 0]
click at [170, 711] on span "Means Test" at bounding box center [161, 727] width 273 height 32
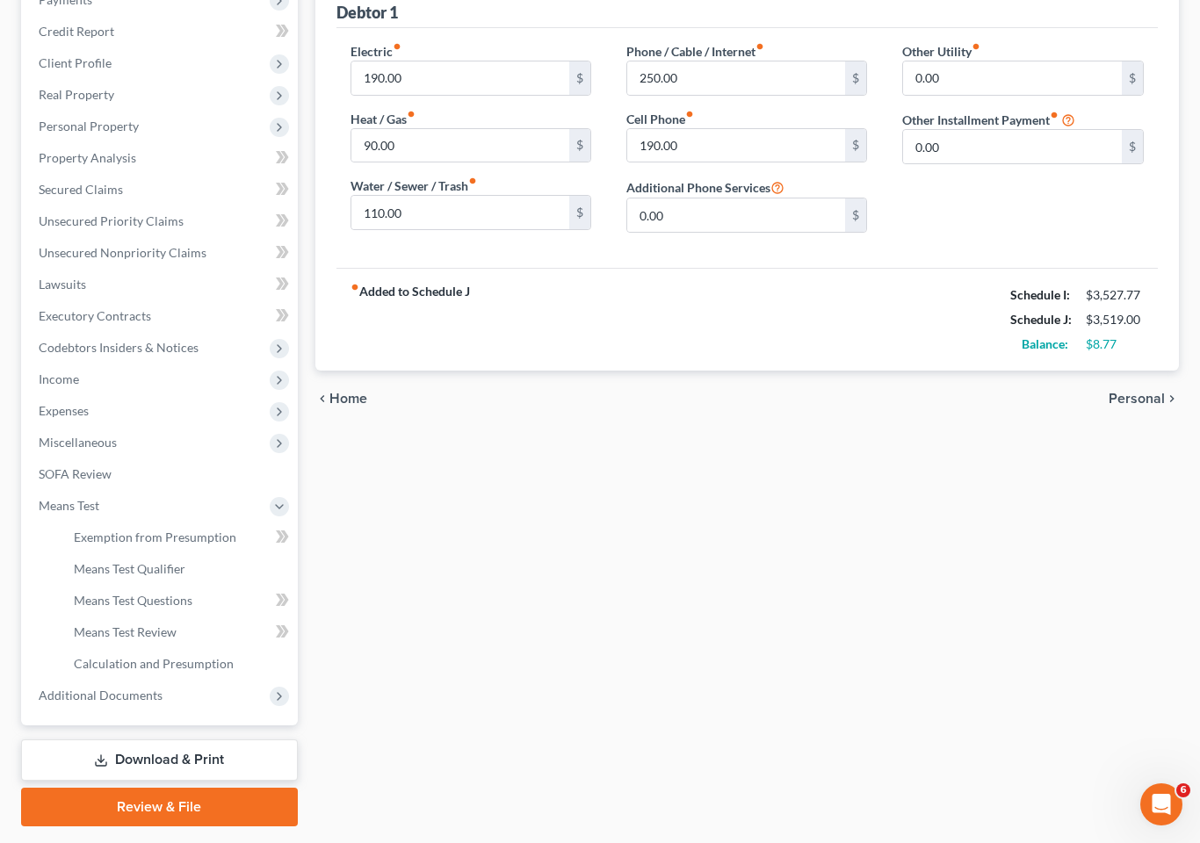
click at [193, 553] on link "Means Test Qualifier" at bounding box center [179, 569] width 238 height 32
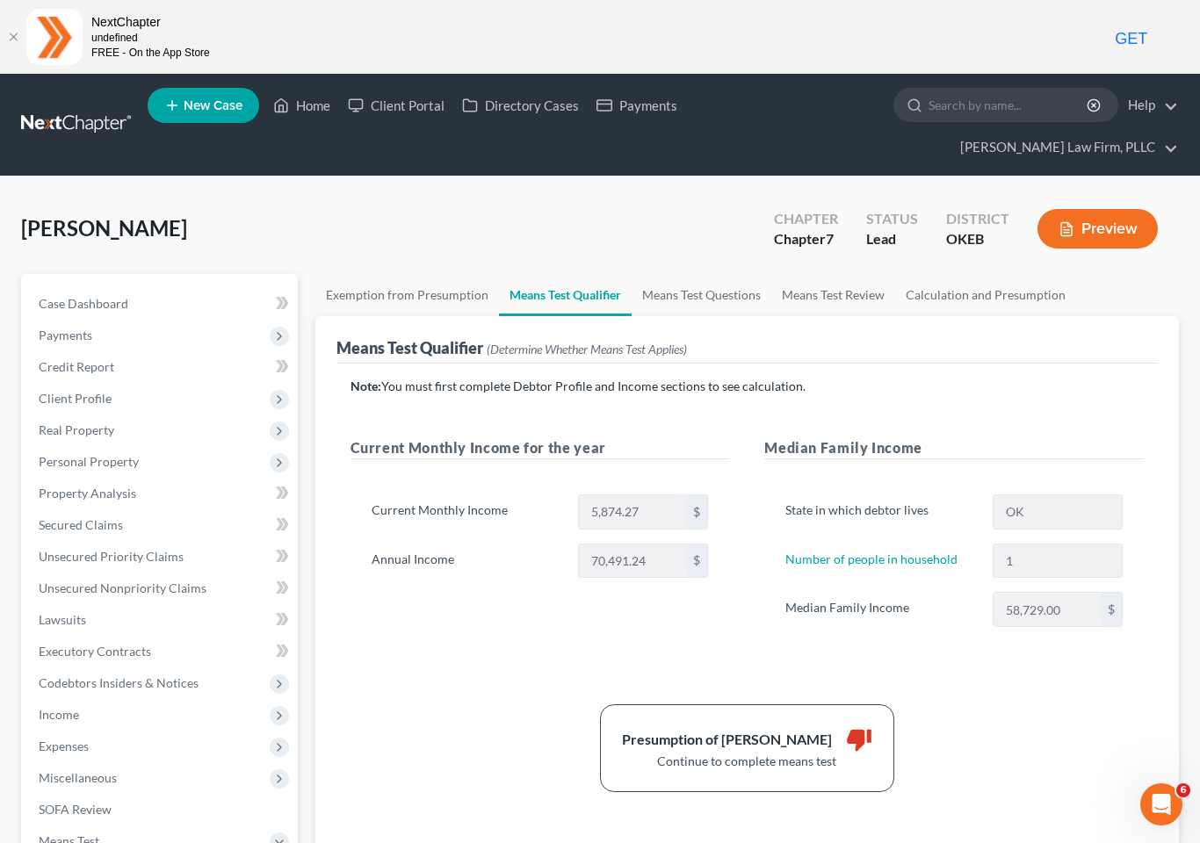
click at [245, 383] on span "Client Profile" at bounding box center [161, 399] width 273 height 32
click at [125, 422] on span "Filing Information" at bounding box center [123, 429] width 99 height 15
select select "1"
select select "0"
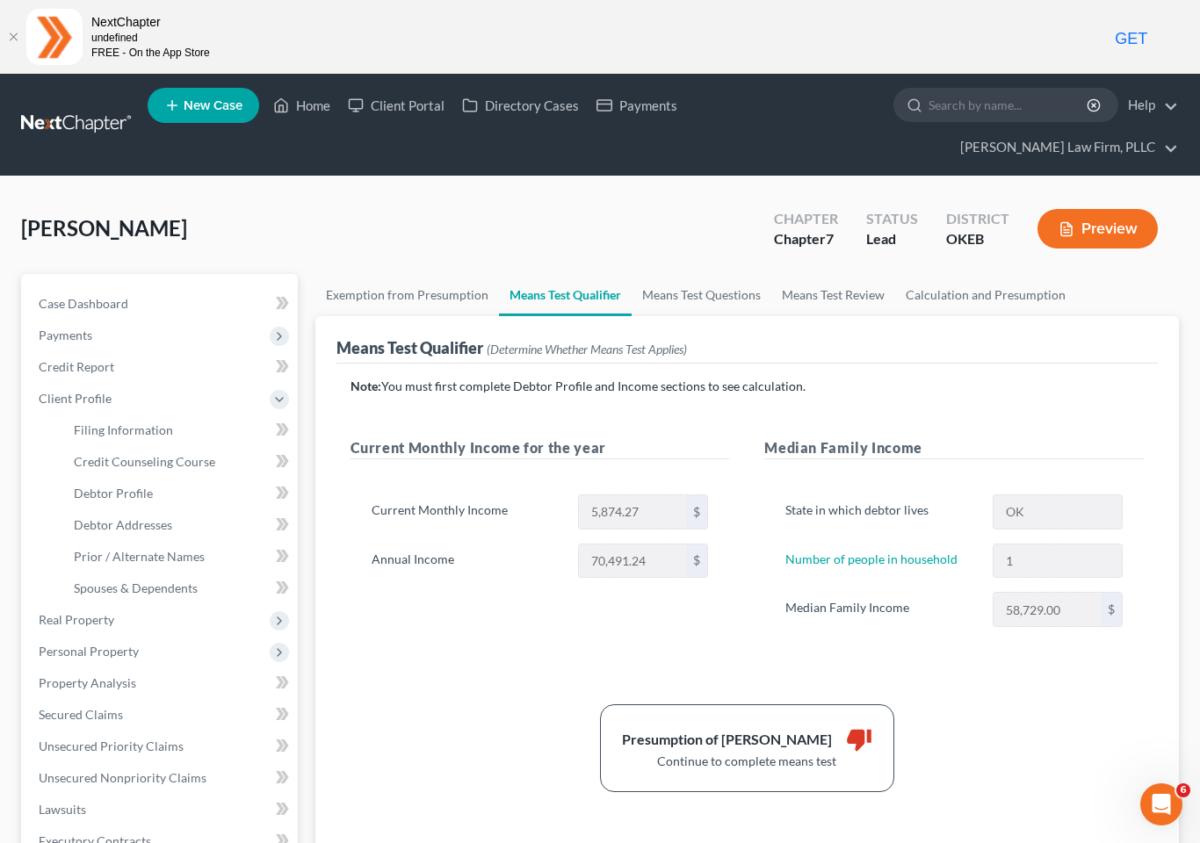
select select "63"
select select "2"
select select "37"
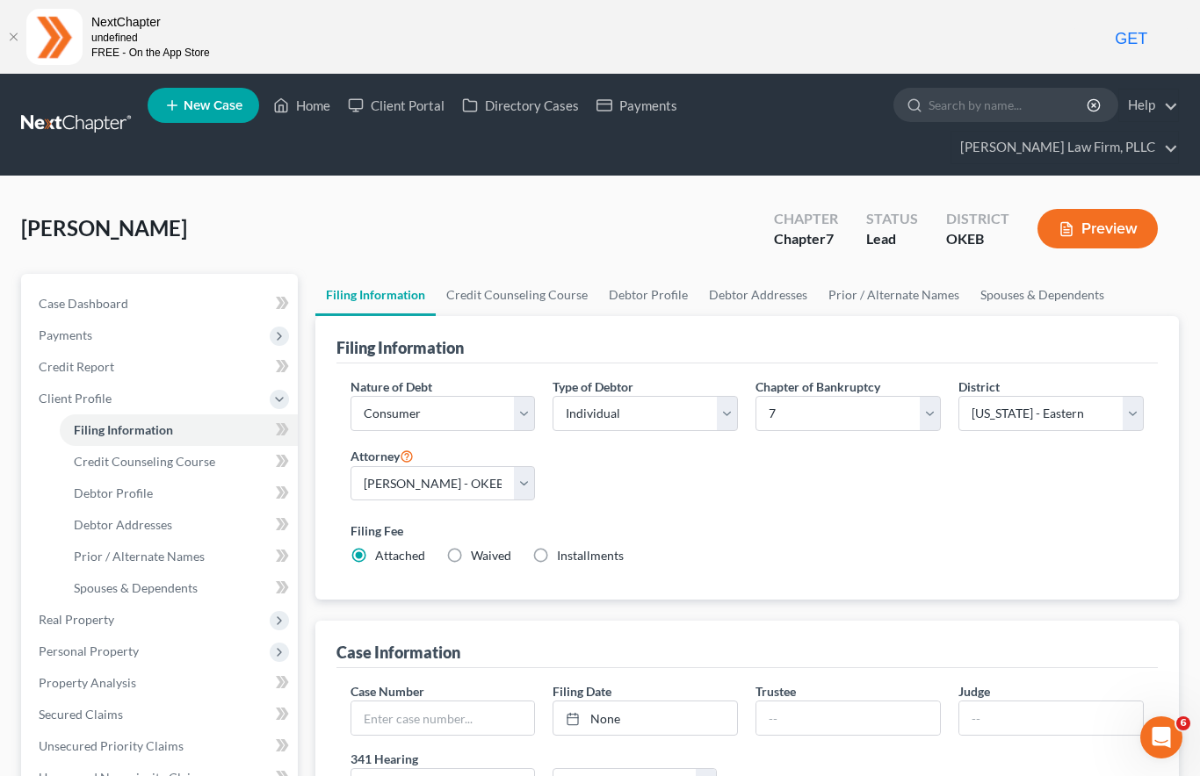
click at [145, 486] on span "Debtor Profile" at bounding box center [113, 493] width 79 height 15
select select "0"
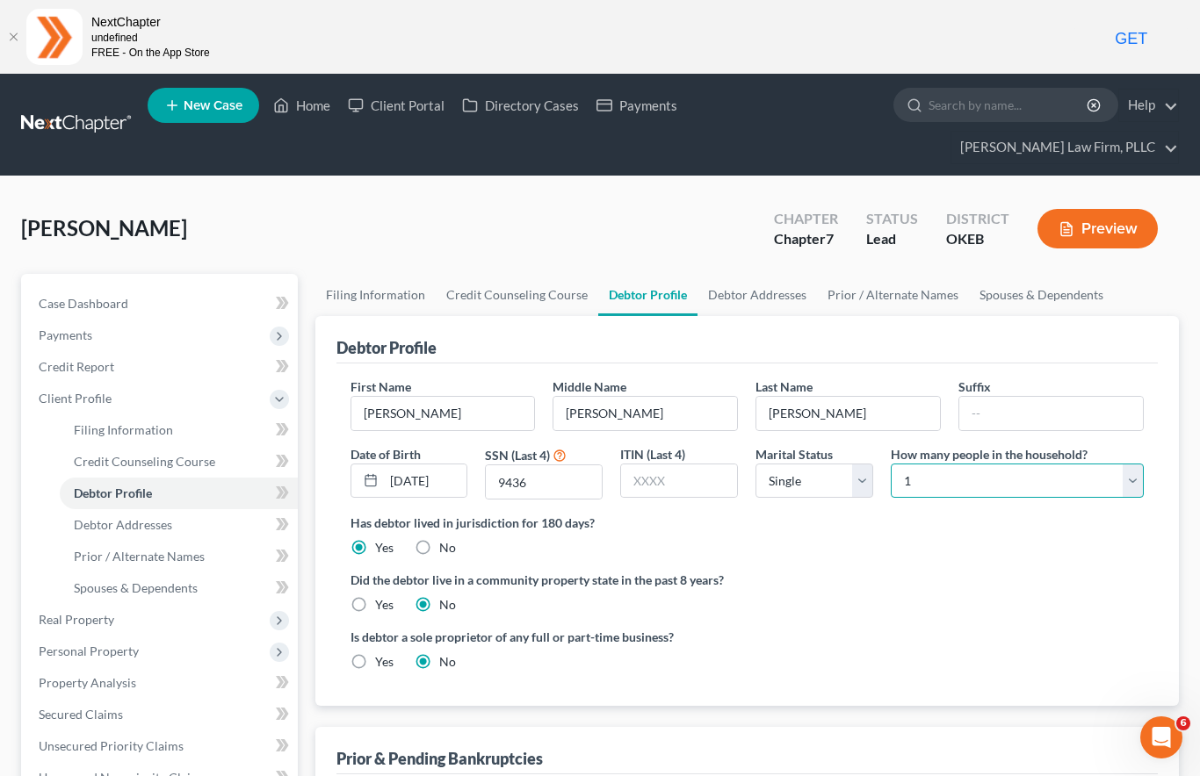
click at [973, 464] on select "Select 1 2 3 4 5 6 7 8 9 10 11 12 13 14 15 16 17 18 19 20" at bounding box center [1017, 481] width 253 height 35
select select "1"
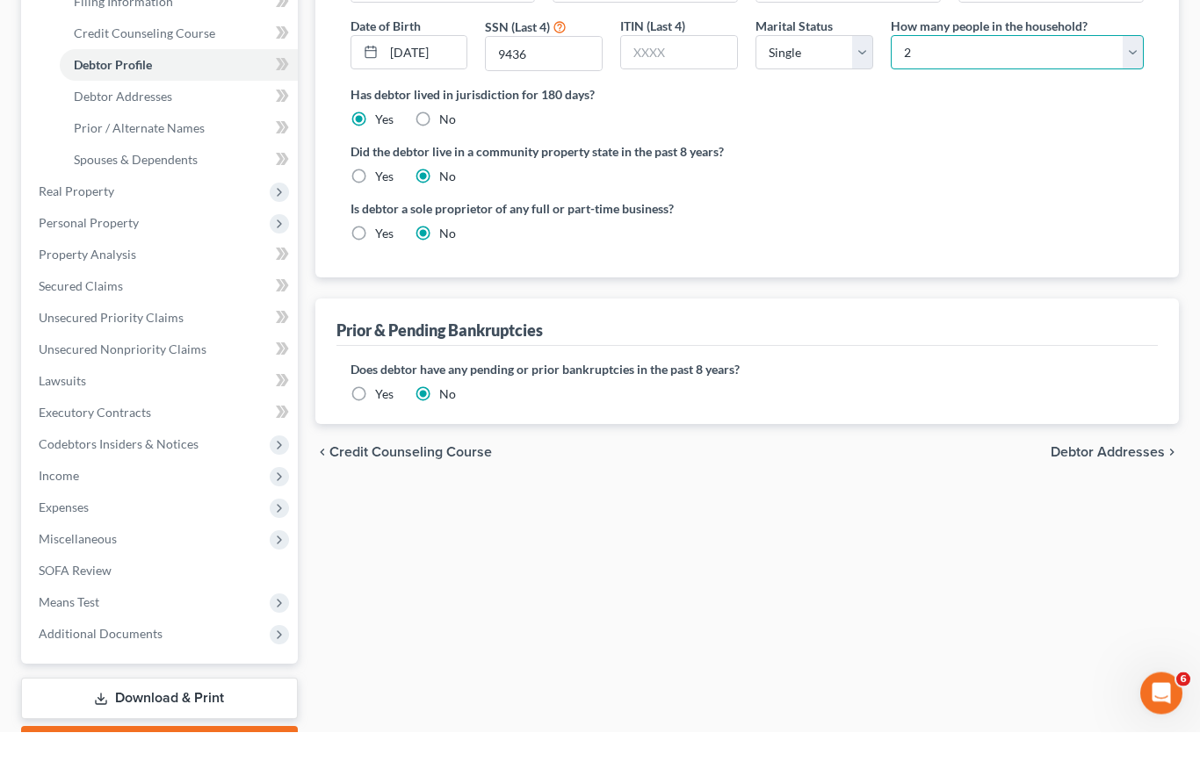
scroll to position [451, 0]
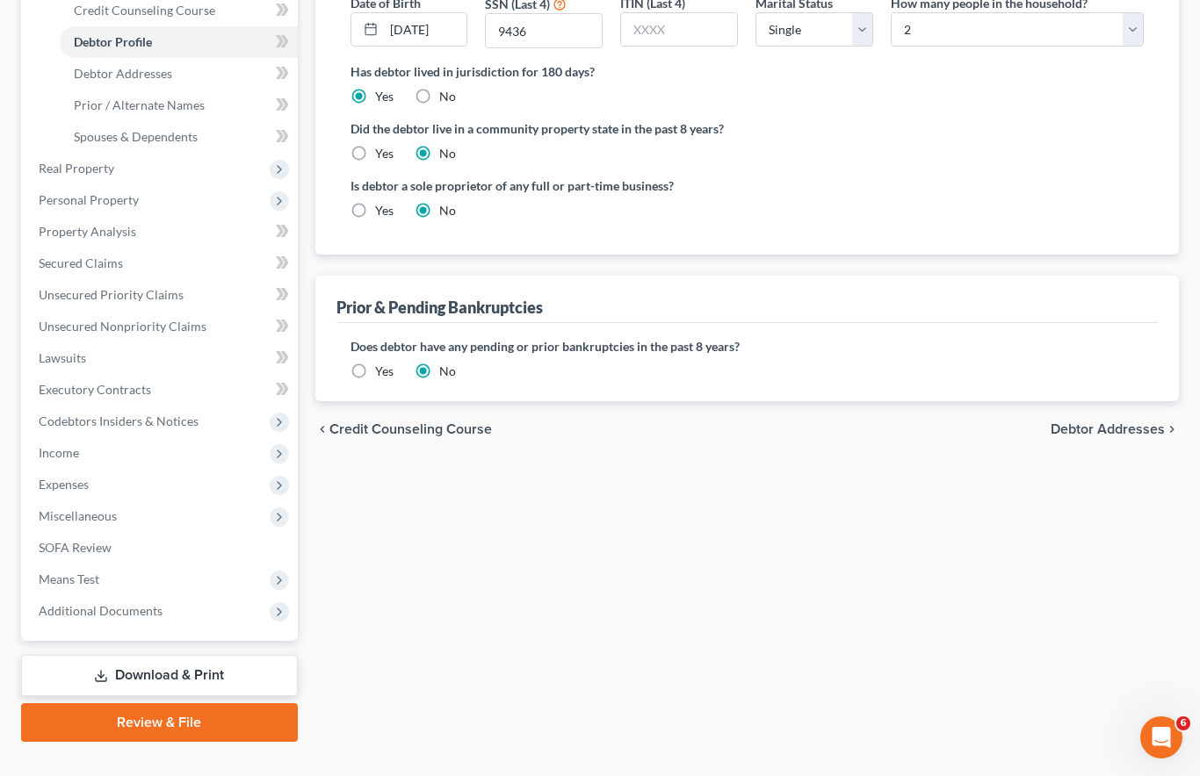
click at [84, 509] on span "Miscellaneous" at bounding box center [78, 516] width 78 height 15
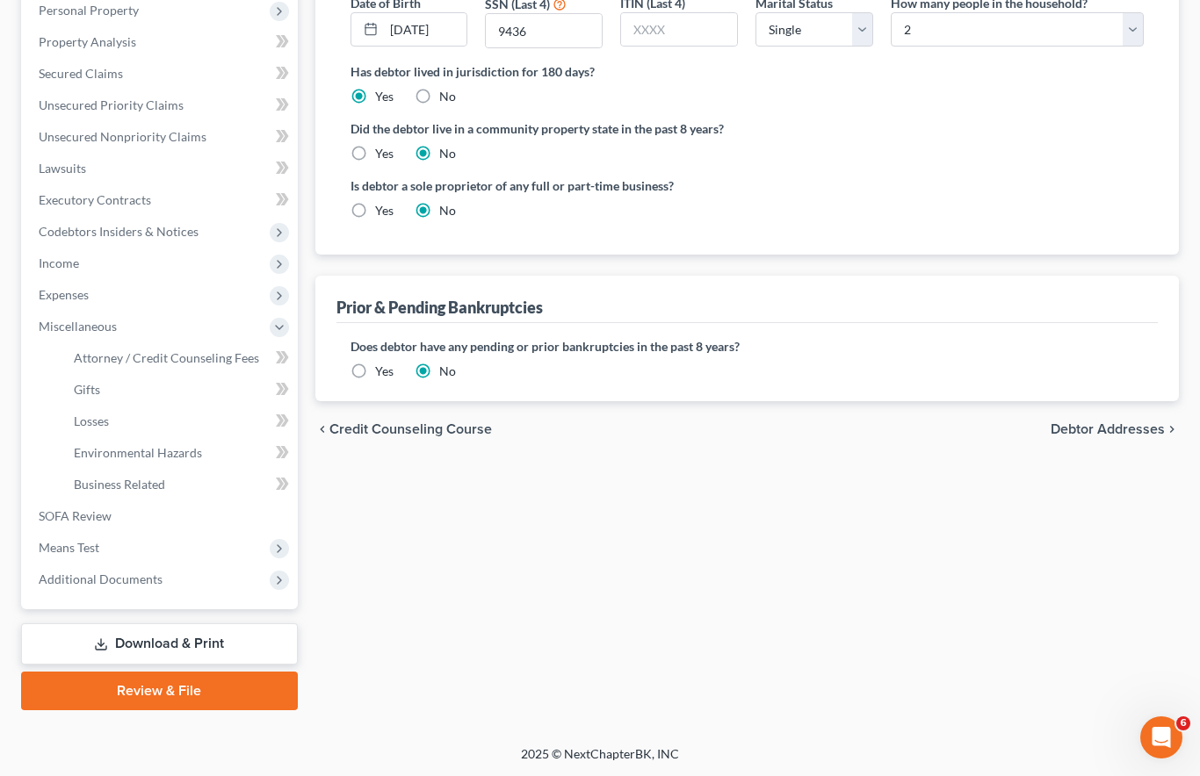
scroll to position [402, 0]
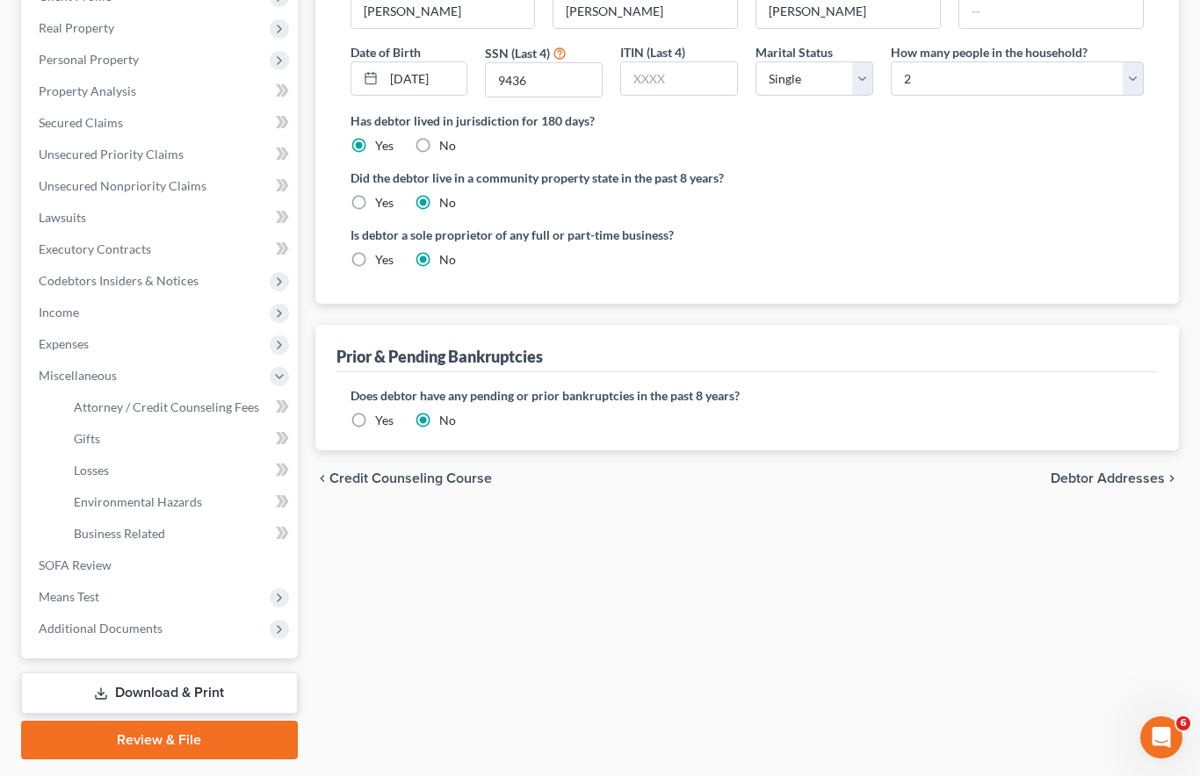
click at [82, 589] on span "Means Test" at bounding box center [69, 596] width 61 height 15
click at [131, 526] on span "Means Test Questions" at bounding box center [133, 533] width 119 height 15
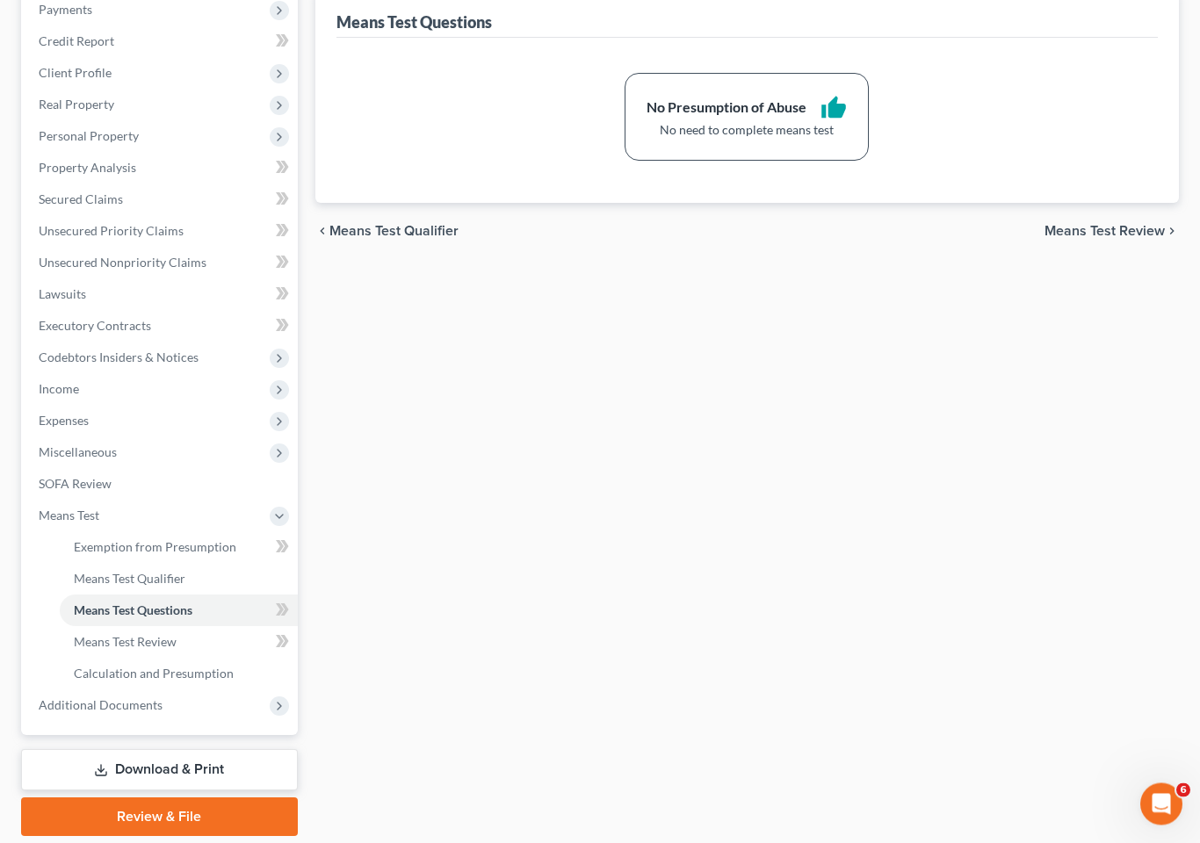
scroll to position [327, 0]
click at [138, 570] on span "Means Test Qualifier" at bounding box center [130, 577] width 112 height 15
